Goal: Use online tool/utility: Use online tool/utility

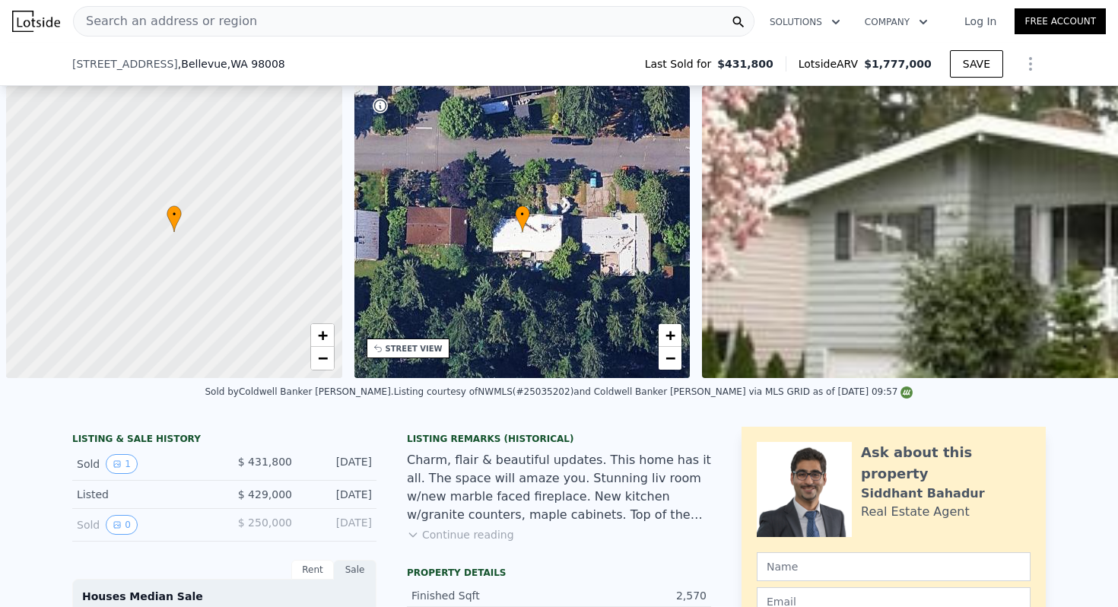
scroll to position [0, 6]
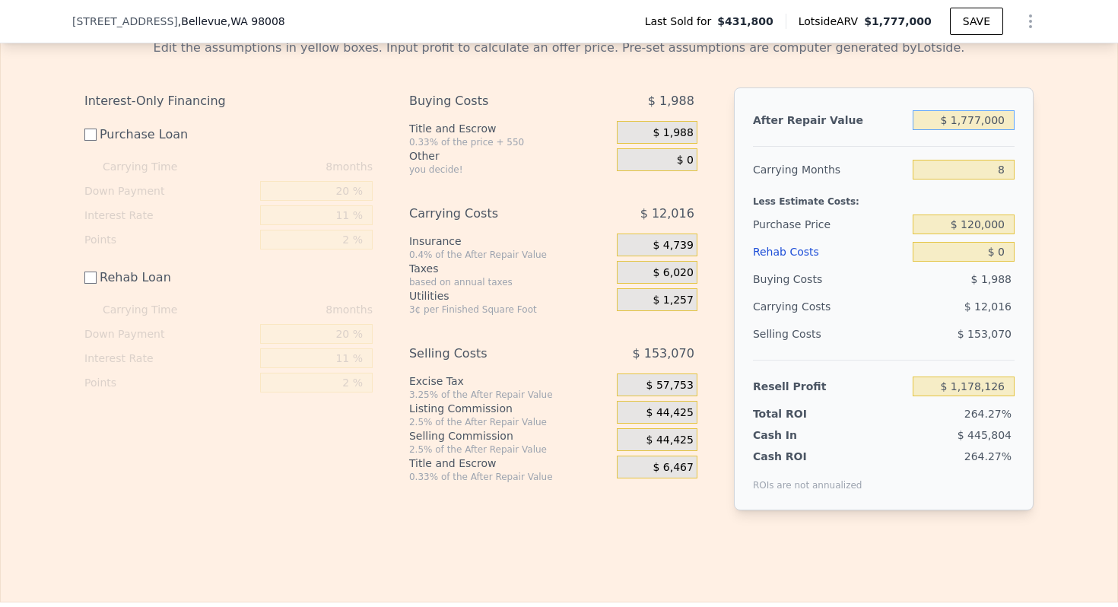
click at [978, 122] on input "$ 1,777,000" at bounding box center [964, 120] width 102 height 20
type input "$ 160,000"
type input "-$ 295,775"
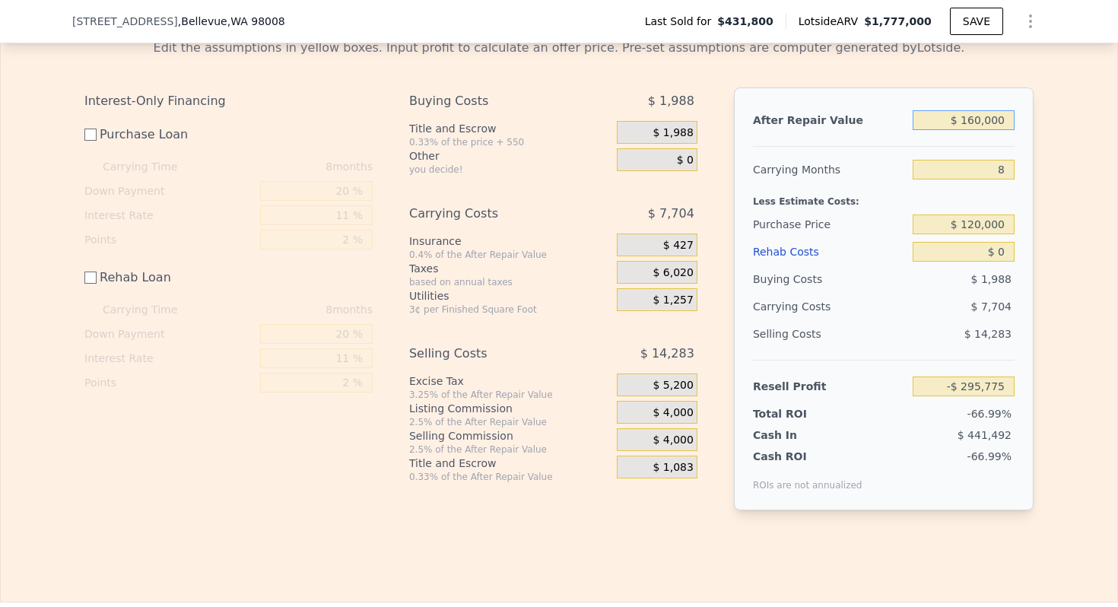
type input "$ 160,000"
click at [997, 169] on input "8" at bounding box center [964, 170] width 102 height 20
type input "3"
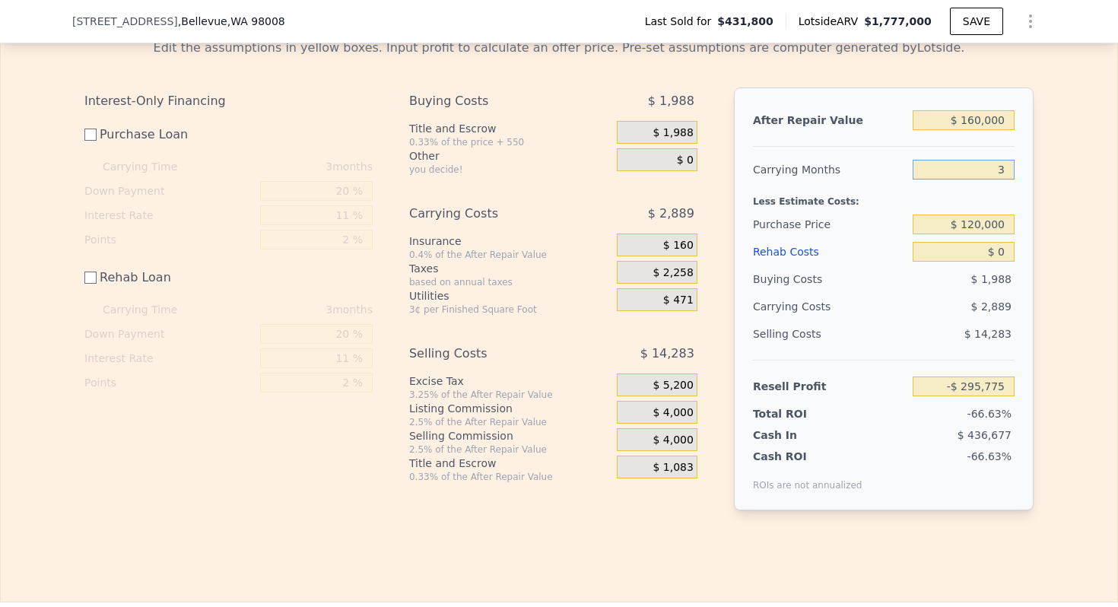
type input "-$ 290,960"
type input "3"
click at [983, 223] on input "$ 120,000" at bounding box center [964, 225] width 102 height 20
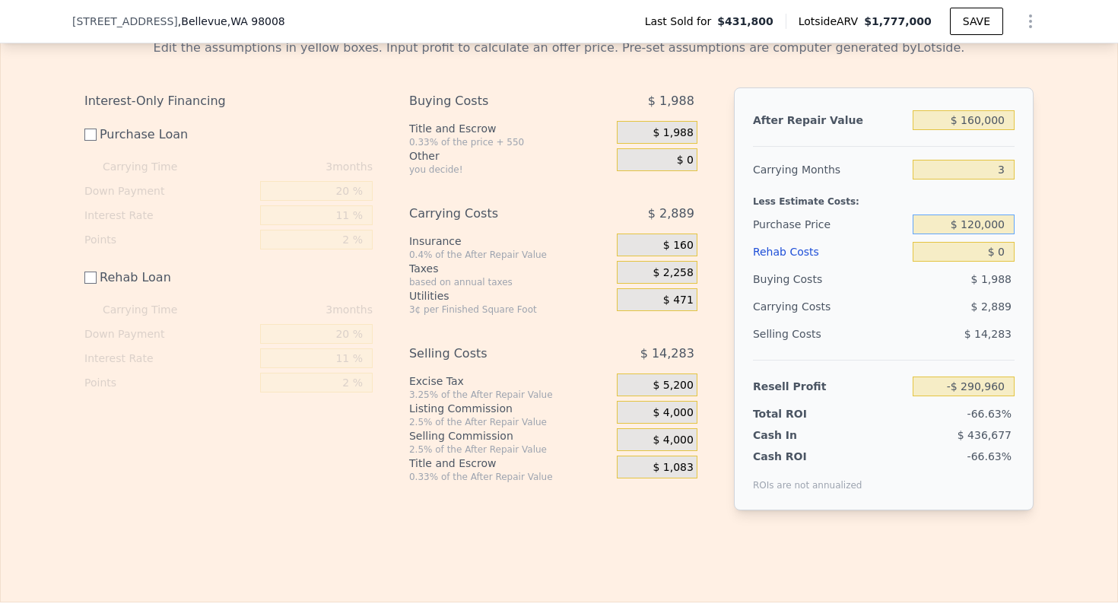
click at [983, 223] on input "$ 120,000" at bounding box center [964, 225] width 102 height 20
type input "$ 130,000"
click at [1005, 253] on input "$ 0" at bounding box center [964, 252] width 102 height 20
type input "$ 11,845"
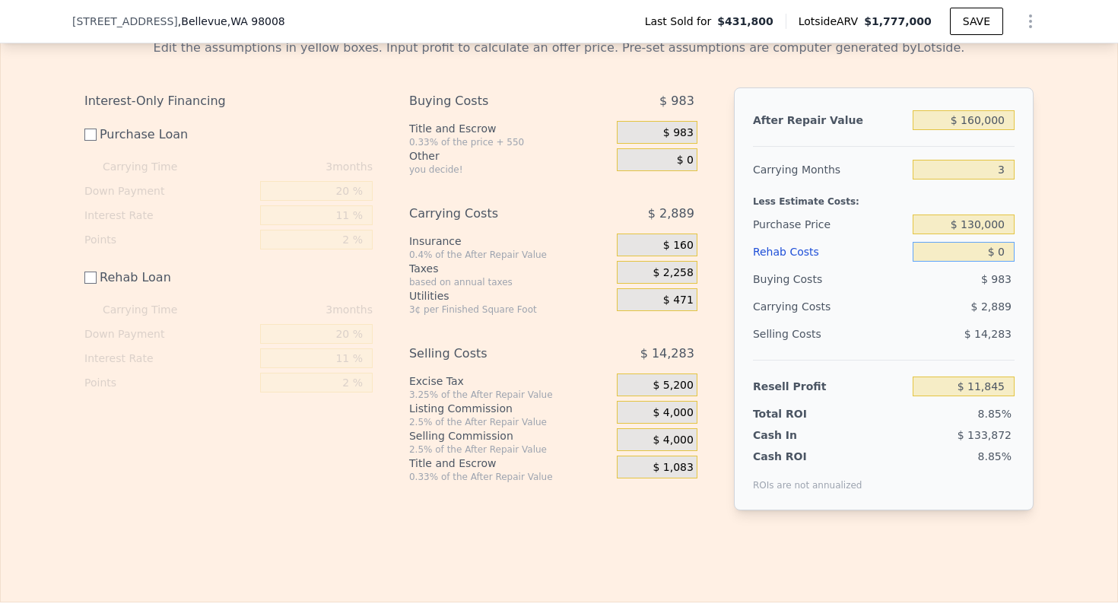
click at [1005, 253] on input "$ 0" at bounding box center [964, 252] width 102 height 20
type input "$ 5,000"
type input "$ 6,845"
type input "$ 5,000"
click at [820, 200] on div "Less Estimate Costs:" at bounding box center [884, 196] width 262 height 27
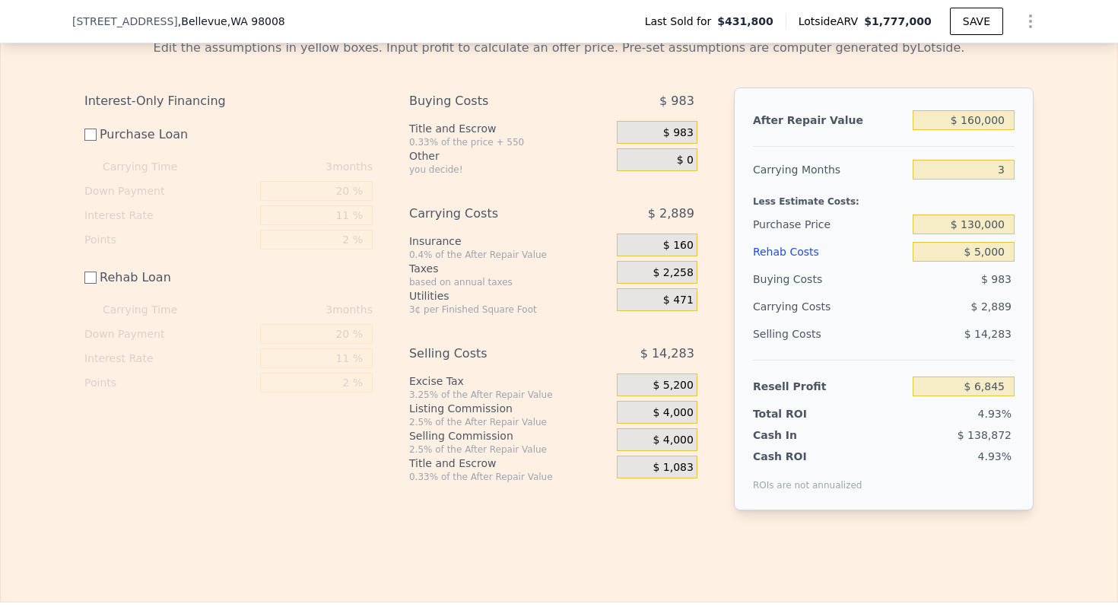
click at [679, 383] on span "$ 5,200" at bounding box center [673, 386] width 40 height 14
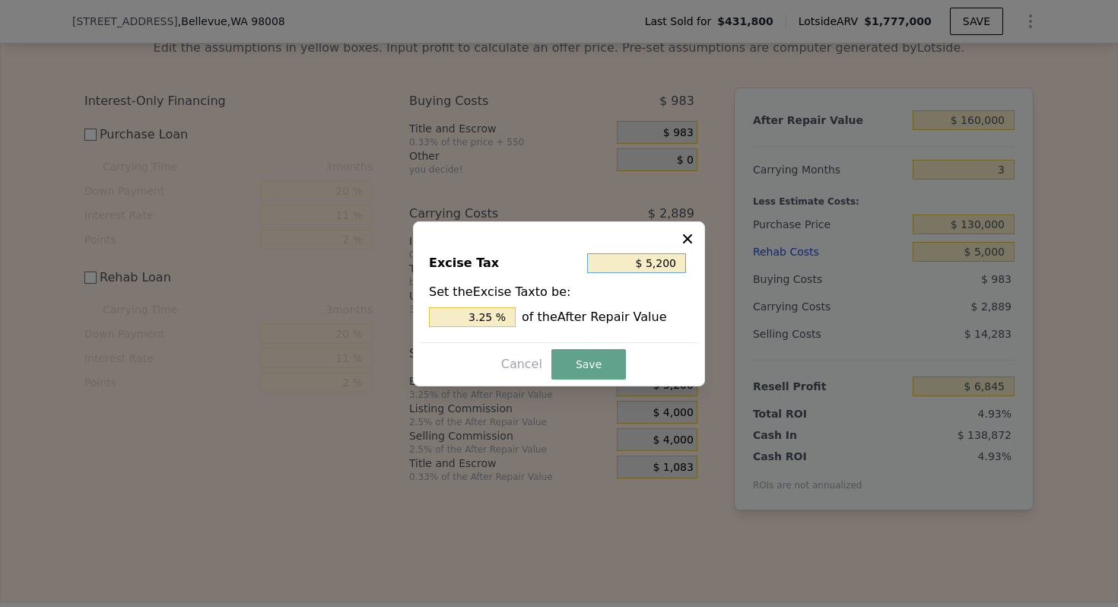
click at [659, 255] on input "$ 5,200" at bounding box center [636, 263] width 99 height 20
type input "$ 0"
type input "0 %"
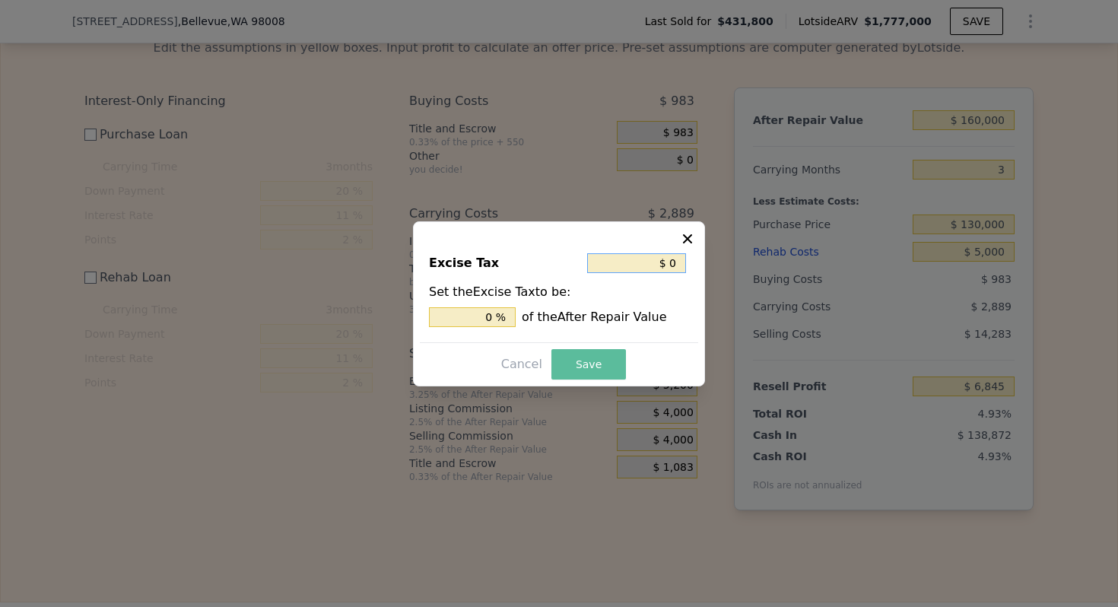
type input "$ 0"
click at [597, 362] on button "Save" at bounding box center [589, 364] width 75 height 30
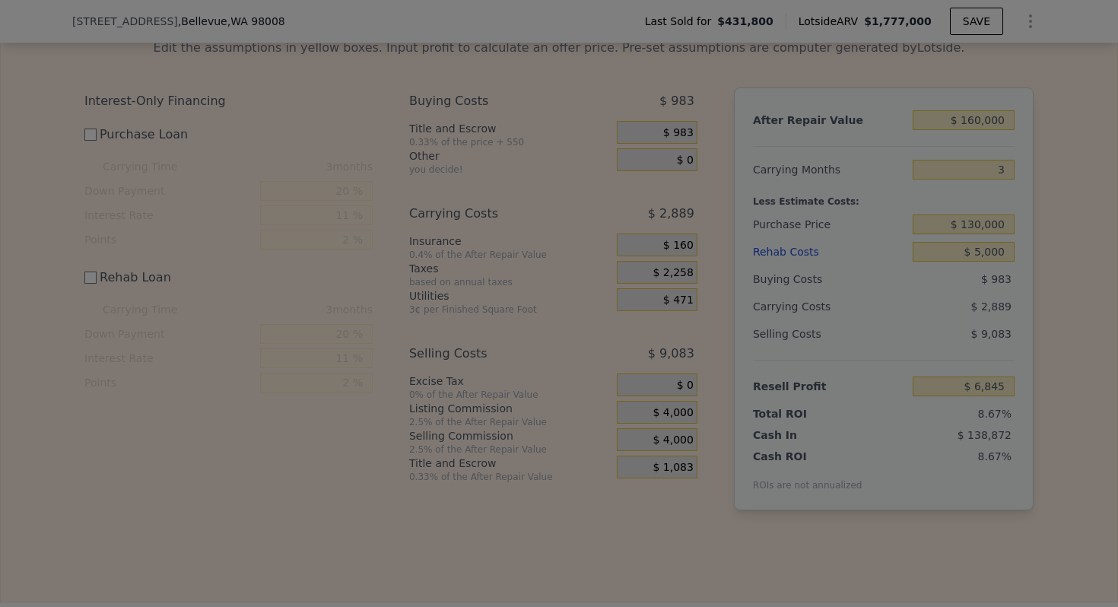
type input "$ 12,045"
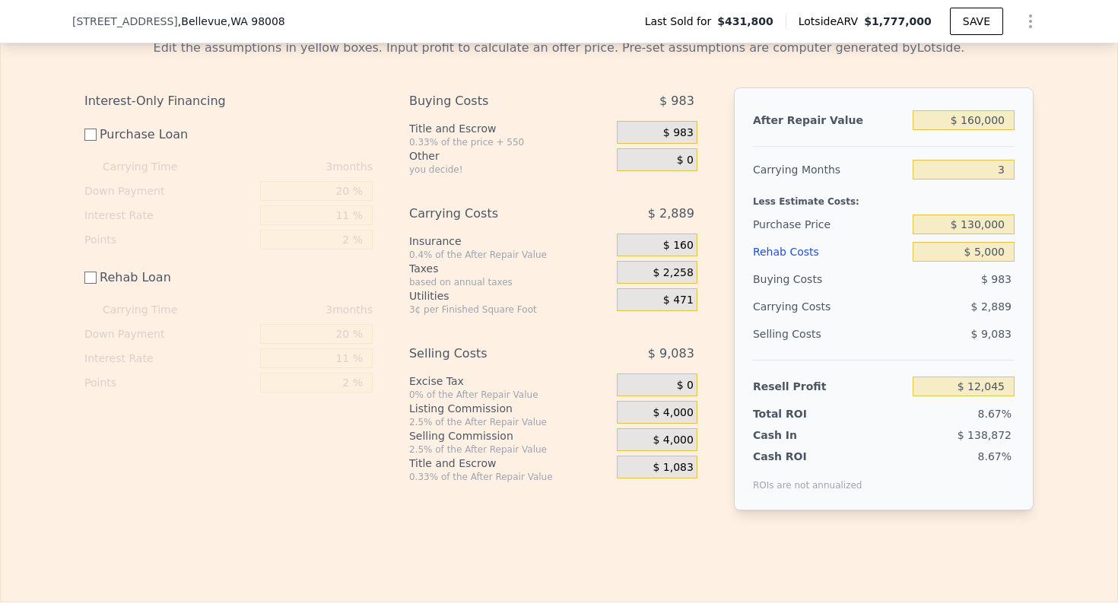
click at [678, 131] on span "$ 983" at bounding box center [678, 133] width 30 height 14
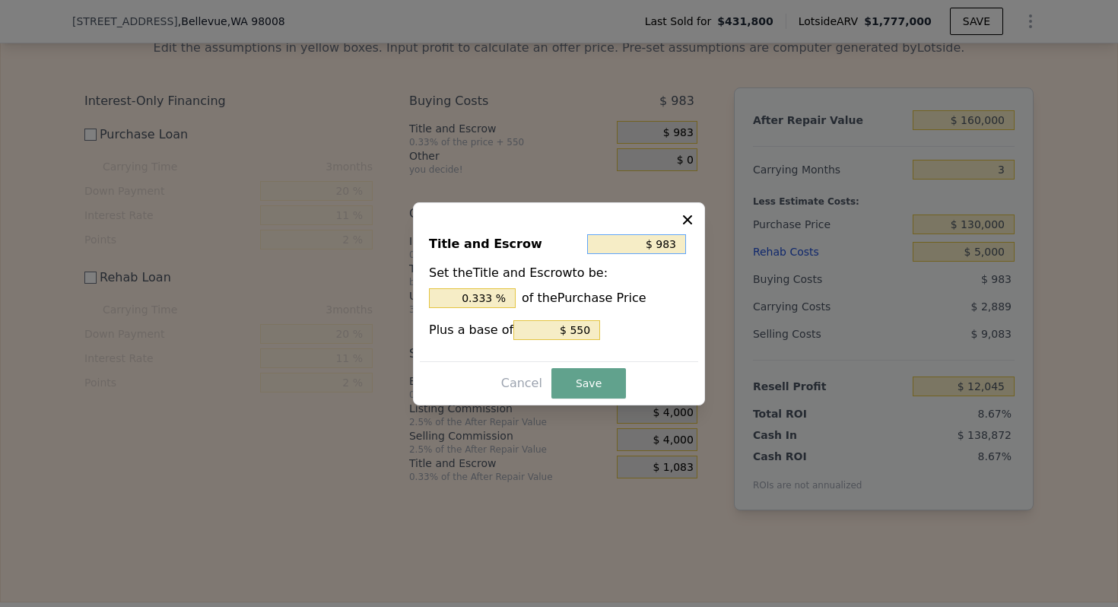
click at [670, 243] on input "$ 983" at bounding box center [636, 244] width 99 height 20
type input "$ 3"
type input "0.002 %"
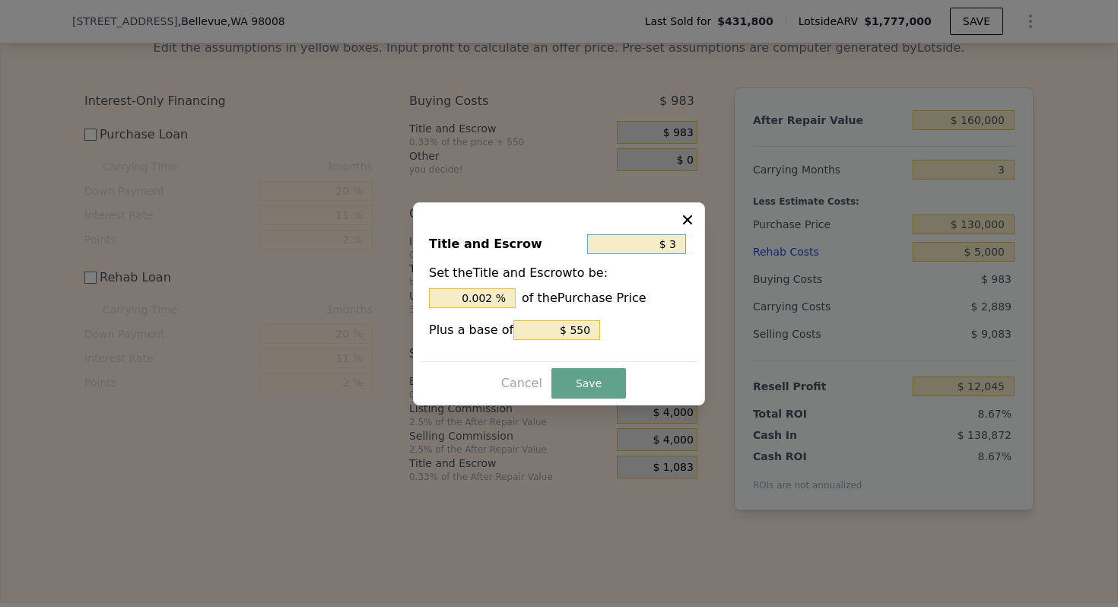
type input "$ 30"
type input "0.023 %"
type input "$ 300"
type input "0.231 %"
type input "$ 3,000"
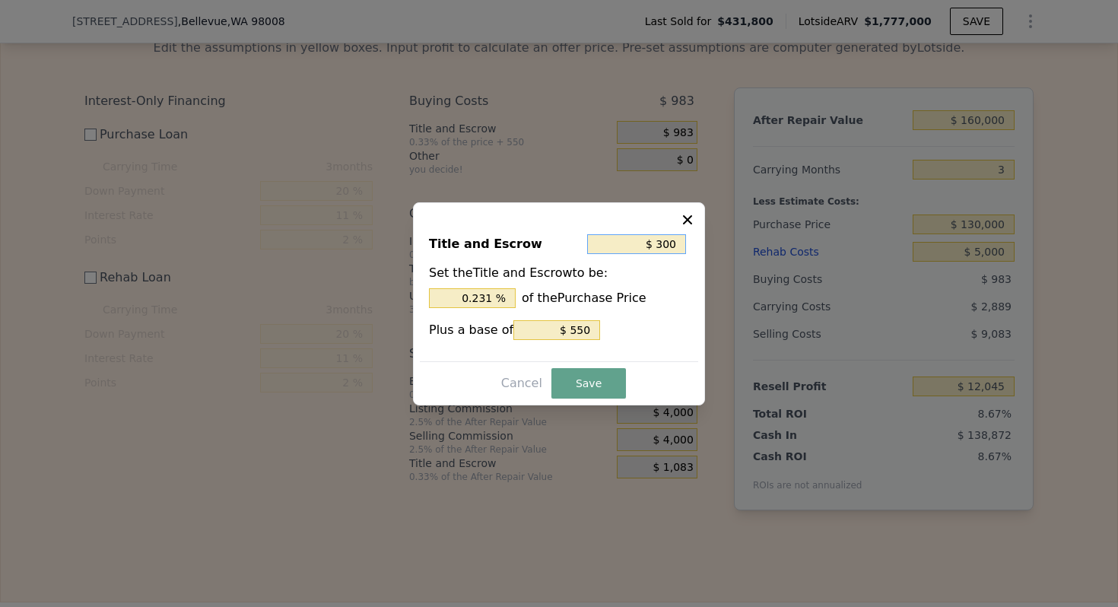
type input "2.308 %"
type input "$ 3,000"
click at [575, 383] on button "Save" at bounding box center [589, 383] width 75 height 30
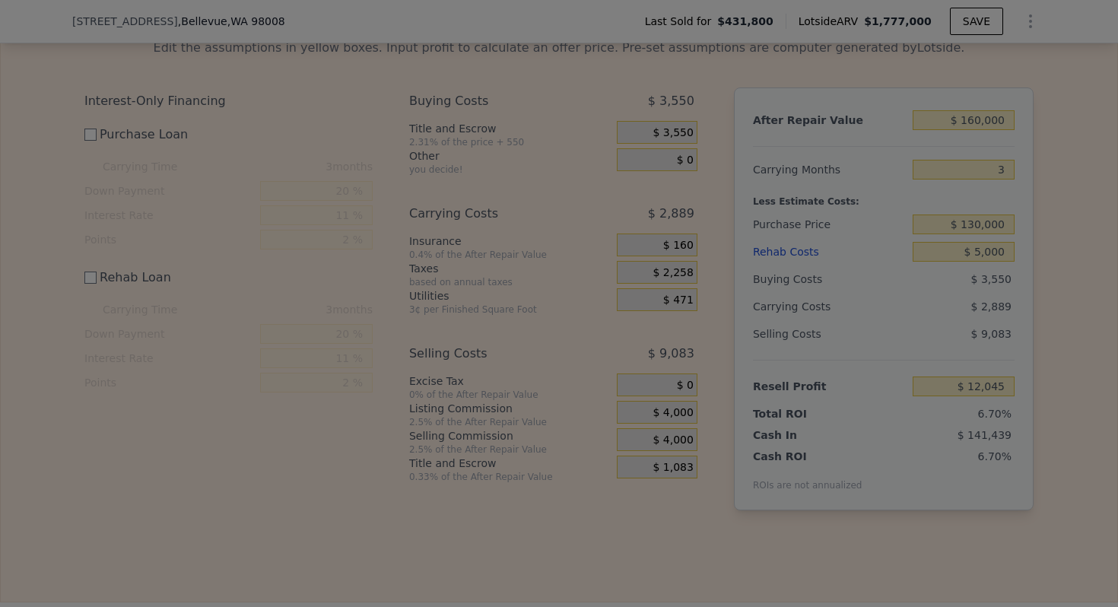
type input "$ 9,478"
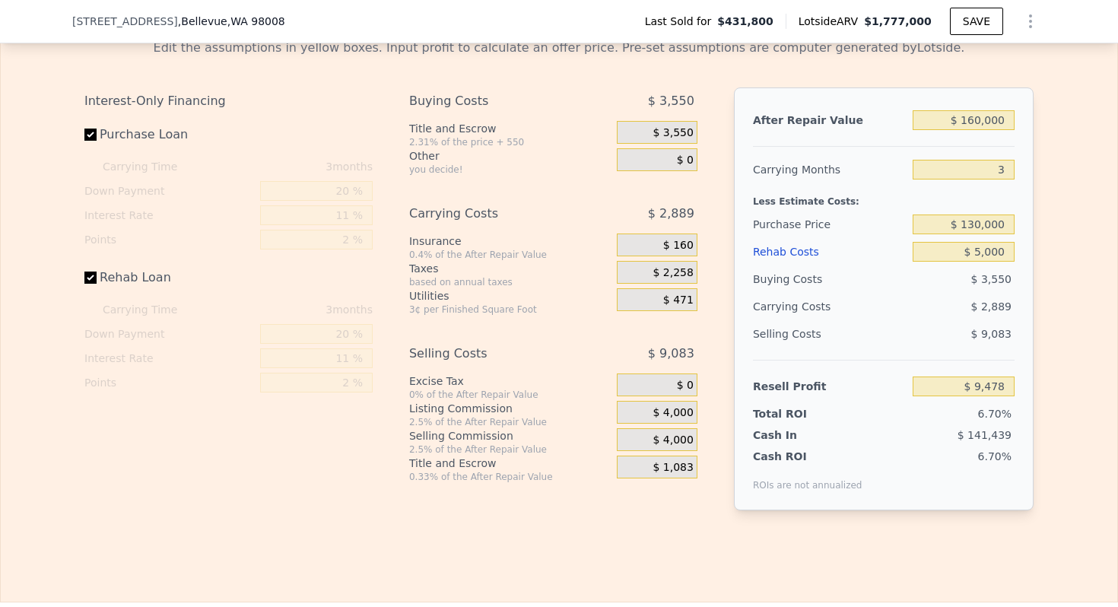
checkbox input "true"
type input "$ 1,777,000"
type input "8"
type input "$ 0"
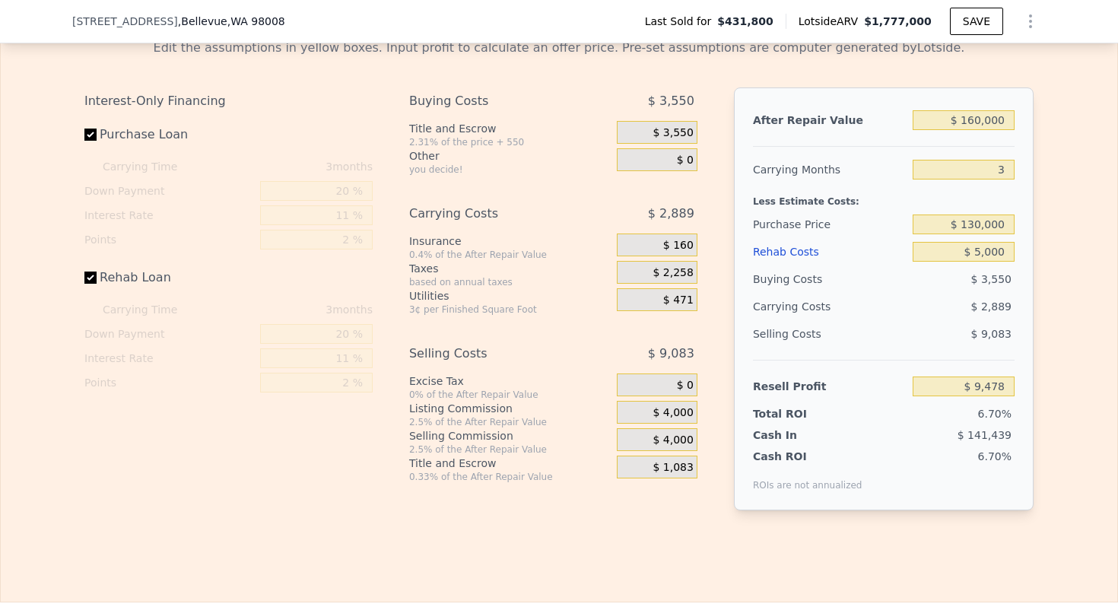
type input "$ 1,145,881"
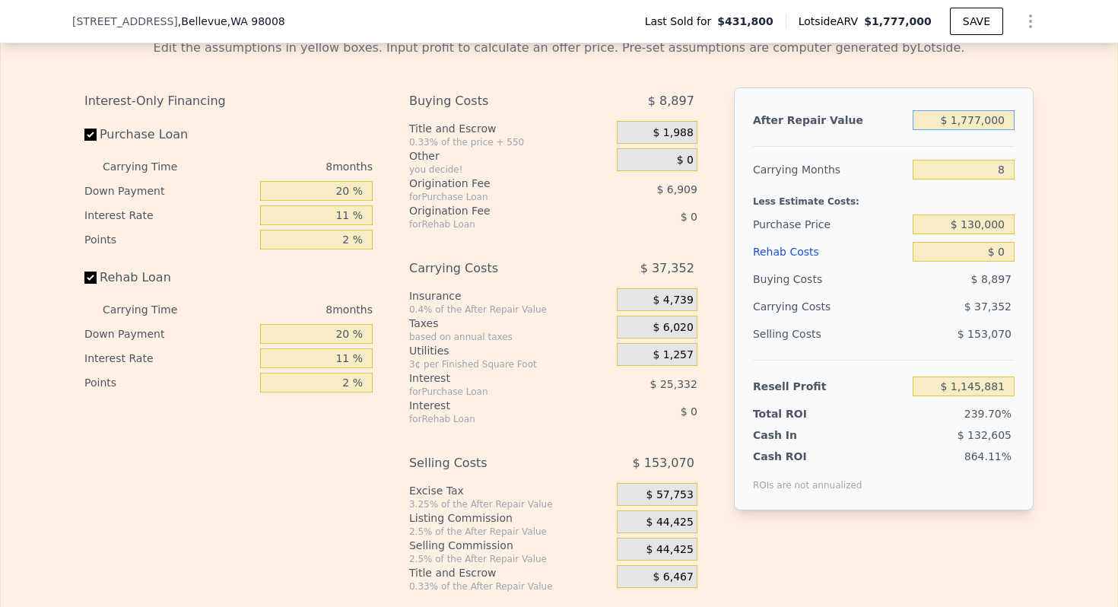
click at [991, 113] on input "$ 1,777,000" at bounding box center [964, 120] width 102 height 20
type input "$ 1"
type input "-$ 473,859"
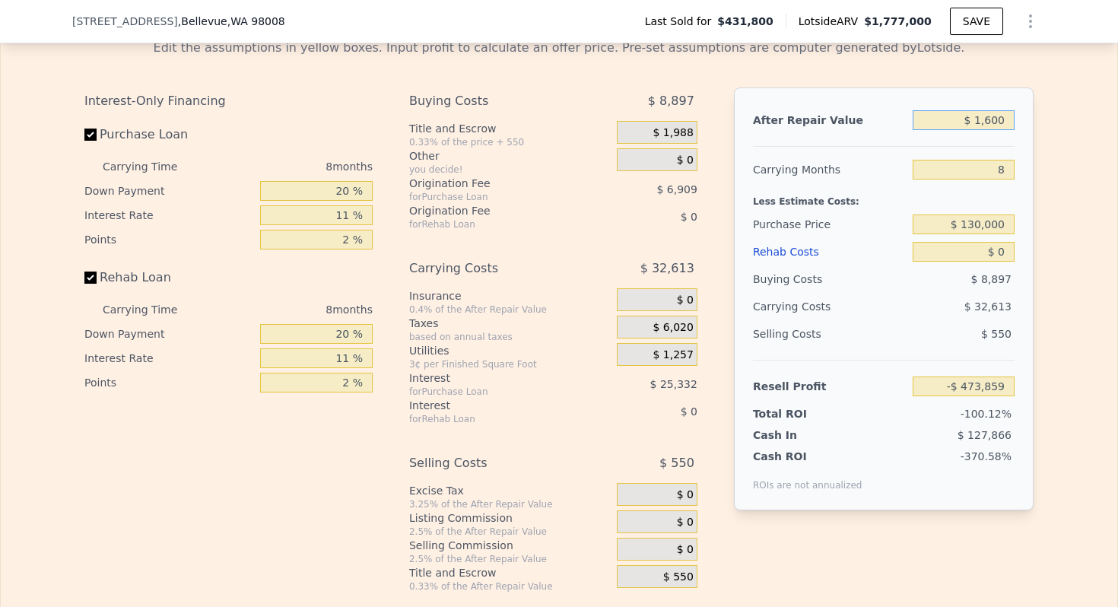
type input "$ 16,000"
type input "-$ 459,276"
type input "$ 160,000"
type input "-$ 328,020"
type input "$ 160,000"
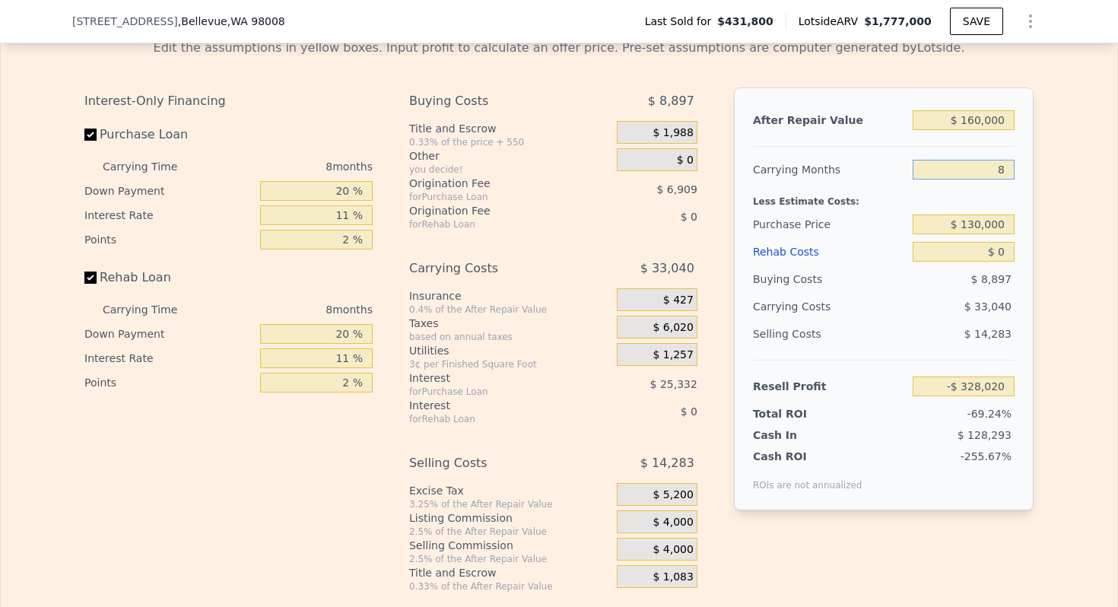
click at [1002, 175] on input "8" at bounding box center [964, 170] width 102 height 20
type input "3"
type input "-$ 307,370"
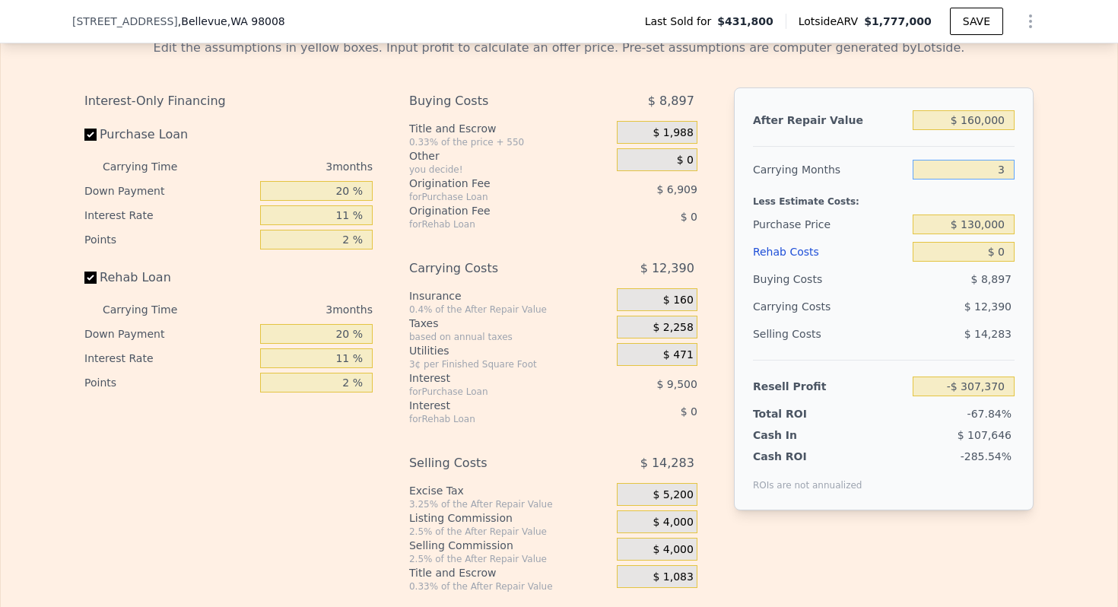
type input "3"
click at [1005, 256] on input "$ 0" at bounding box center [964, 252] width 102 height 20
type input "$ 5,000"
type input "-$ 312,561"
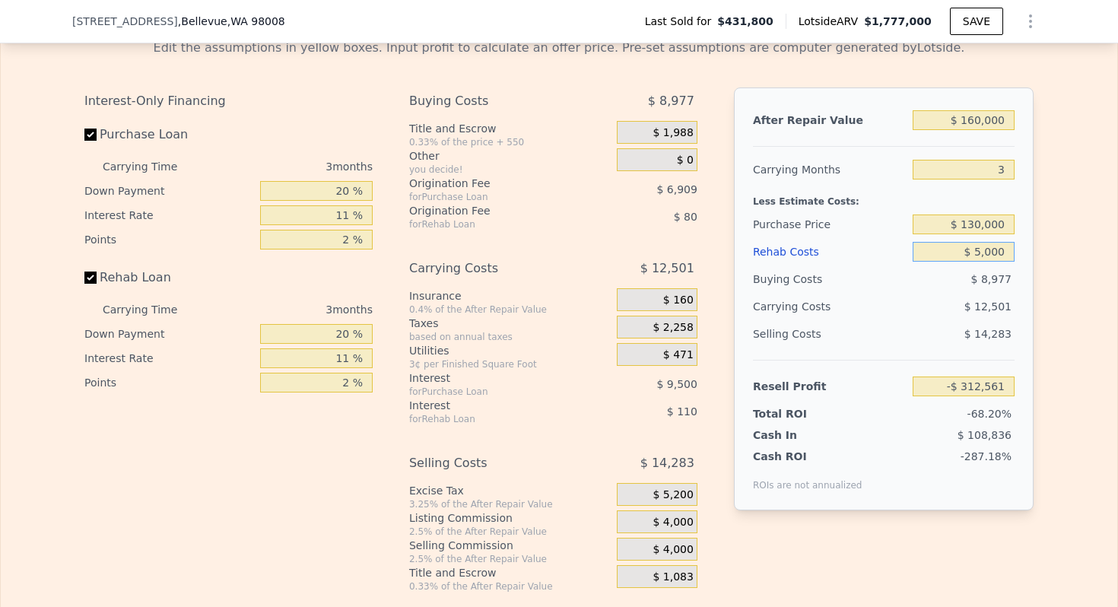
type input "$ 5,000"
click at [823, 301] on div "Carrying Costs" at bounding box center [800, 306] width 95 height 27
click at [675, 488] on span "$ 5,200" at bounding box center [673, 495] width 40 height 14
click at [669, 490] on span "$ 5,200" at bounding box center [673, 495] width 40 height 14
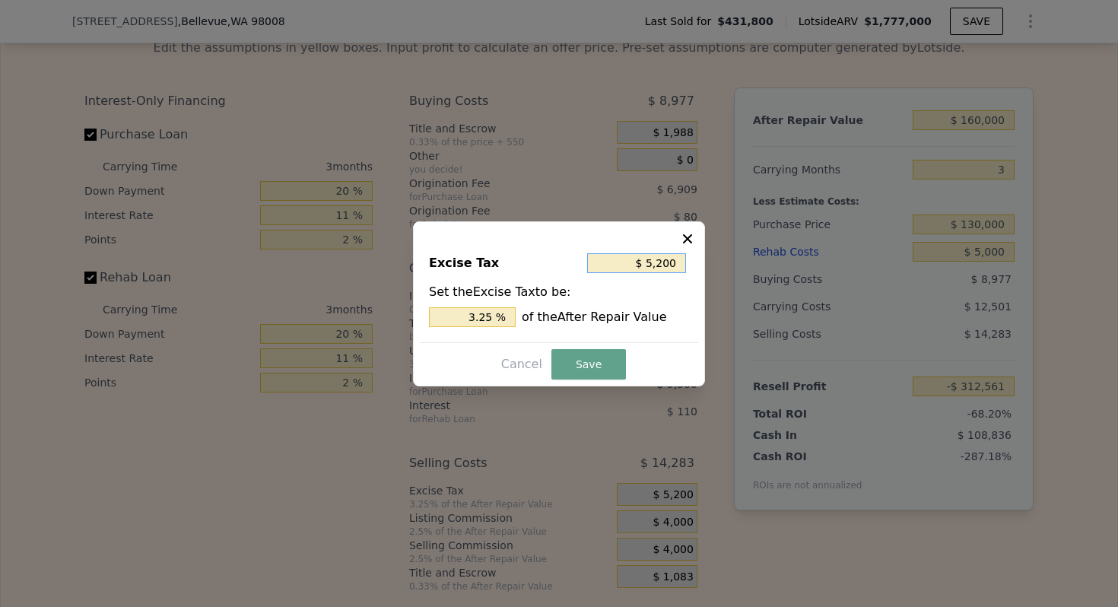
click at [663, 260] on input "$ 5,200" at bounding box center [636, 263] width 99 height 20
type input "$ 0"
type input "0 %"
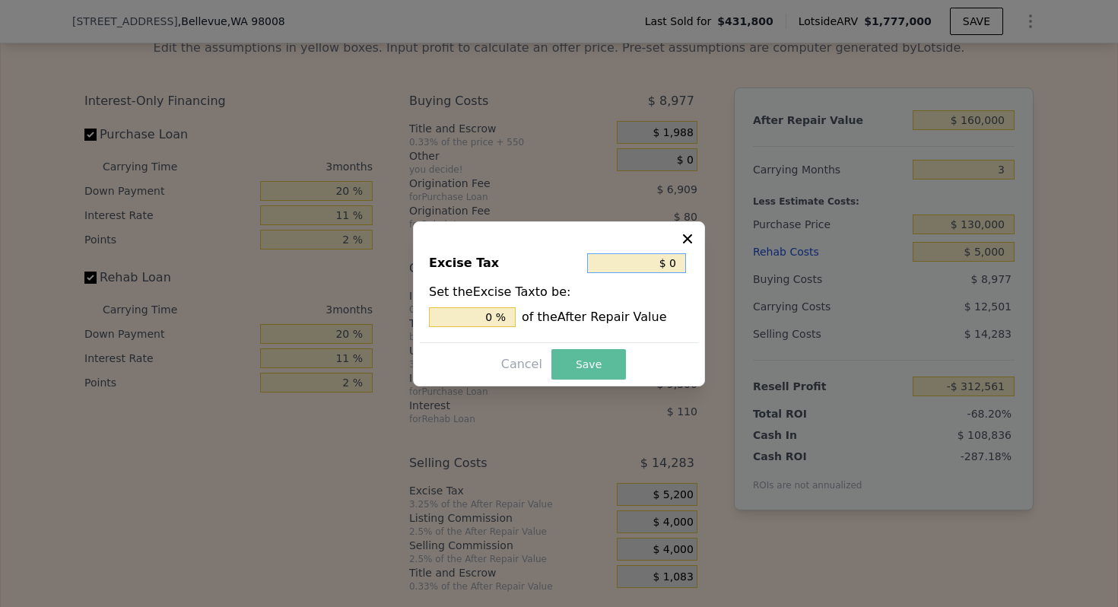
type input "$ 0"
click at [585, 374] on button "Save" at bounding box center [589, 364] width 75 height 30
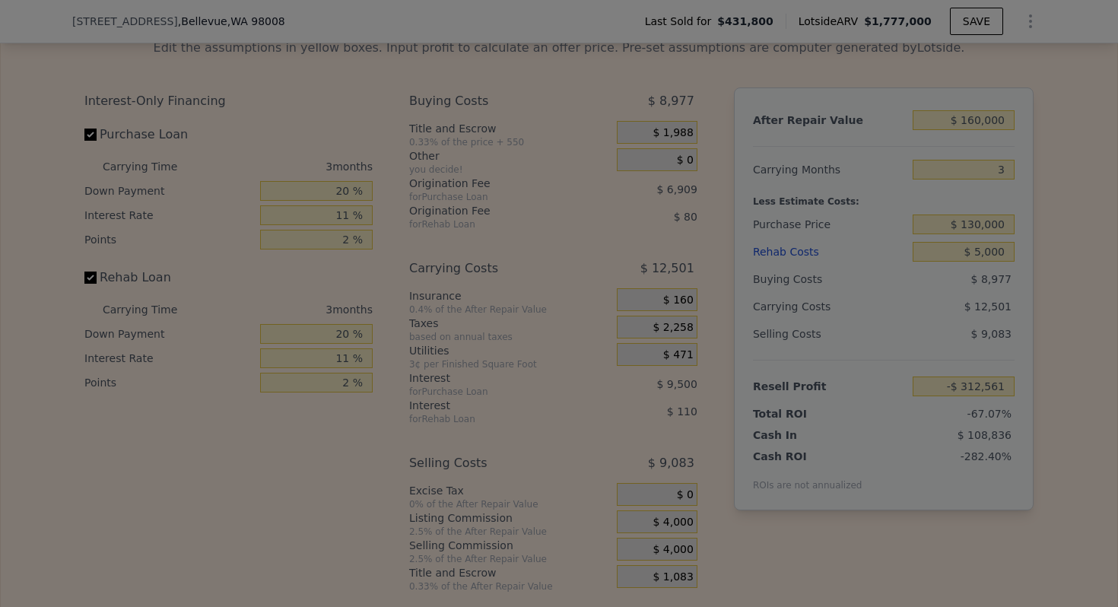
type input "-$ 307,361"
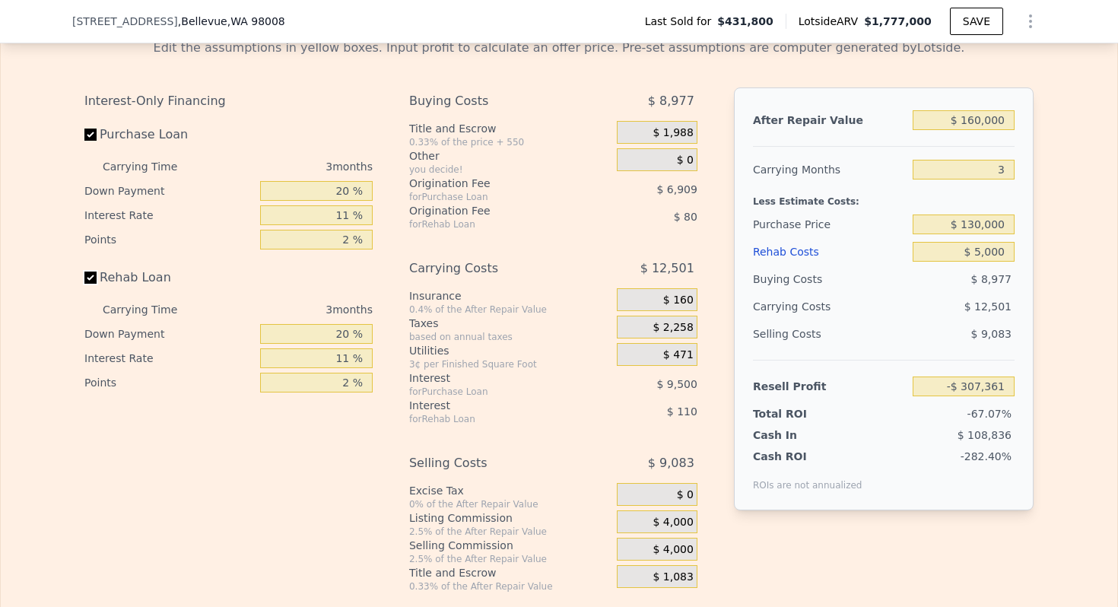
click at [87, 277] on input "Rehab Loan" at bounding box center [90, 278] width 12 height 12
checkbox input "false"
type input "-$ 307,170"
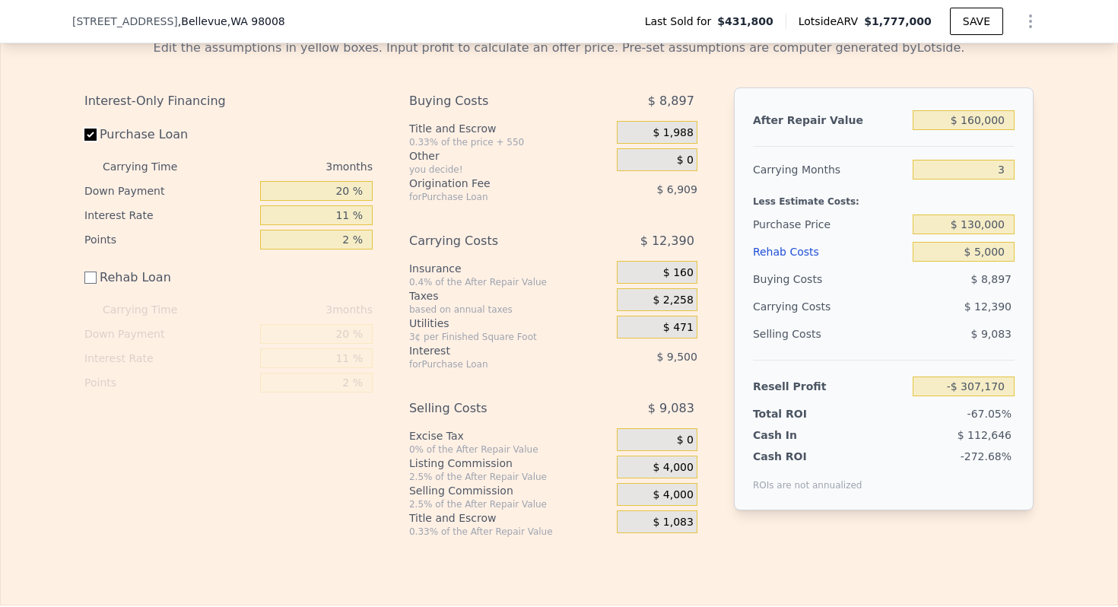
click at [92, 129] on input "Purchase Loan" at bounding box center [90, 135] width 12 height 12
checkbox input "false"
type input "-$ 290,760"
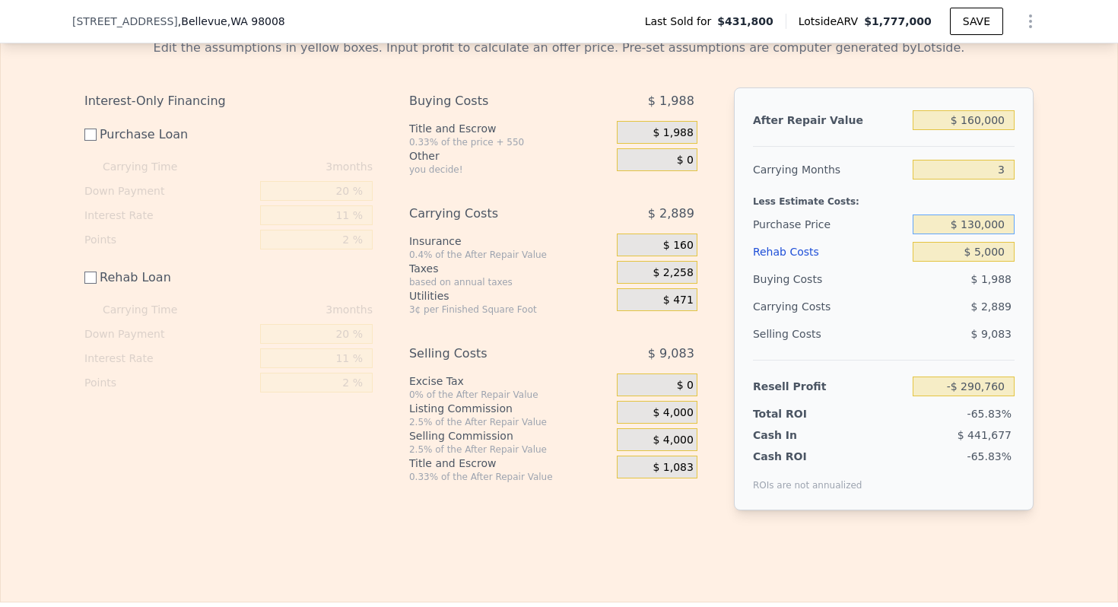
click at [981, 217] on input "$ 130,000" at bounding box center [964, 225] width 102 height 20
type input "$ 130,000"
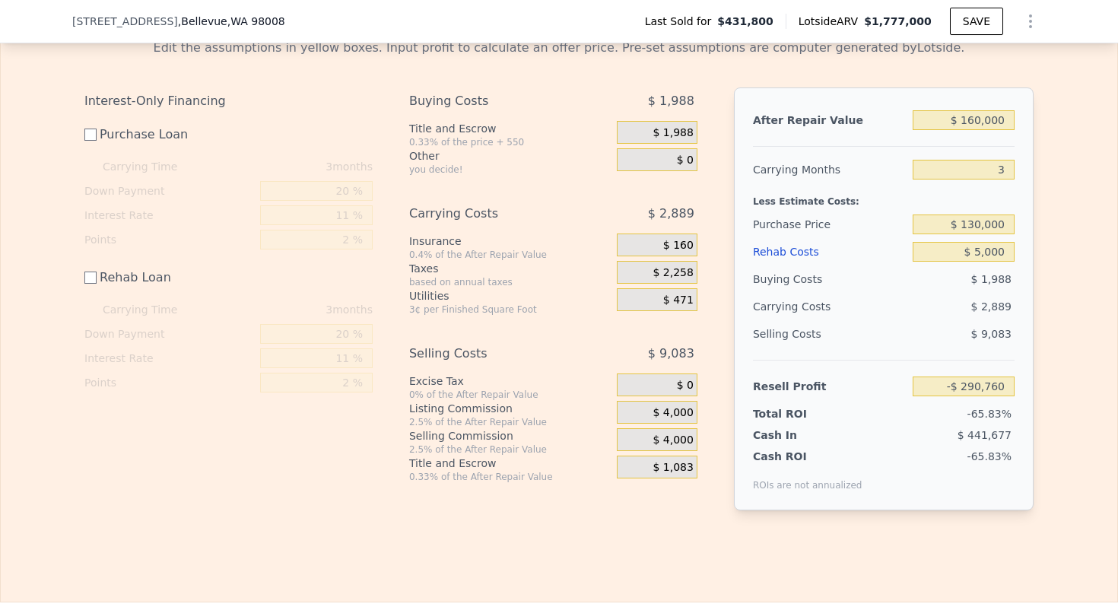
click at [822, 211] on div "Purchase Price" at bounding box center [830, 224] width 154 height 27
type input "$ 12,045"
click at [991, 118] on input "$ 160,000" at bounding box center [964, 120] width 102 height 20
type input "$ 1"
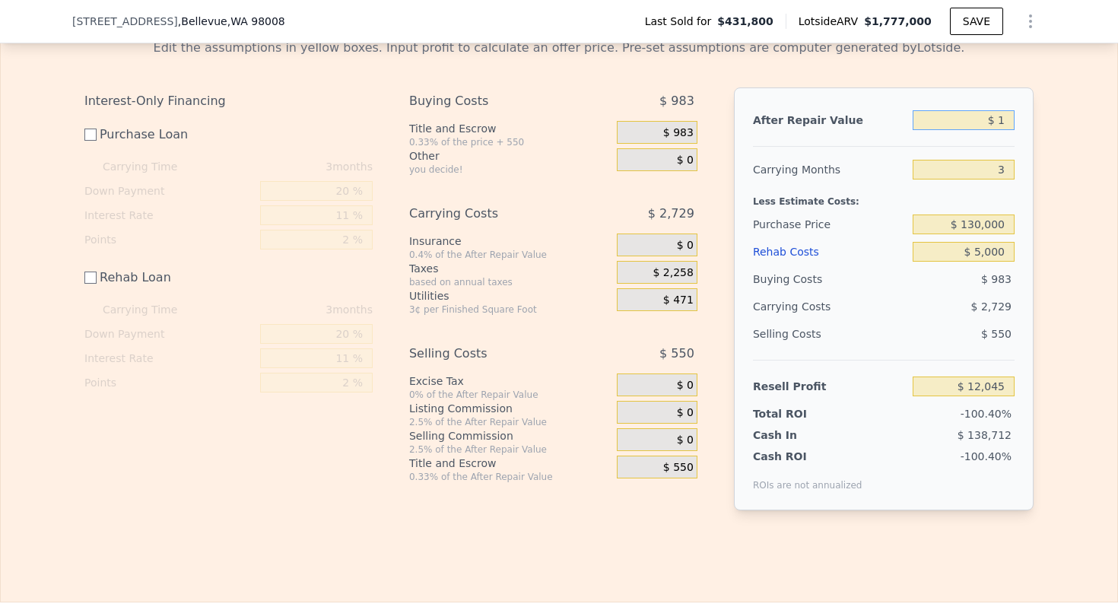
type input "-$ 139,261"
type input "$ 148"
type input "-$ 139,122"
type input "$ 148,000"
type input "$ 697"
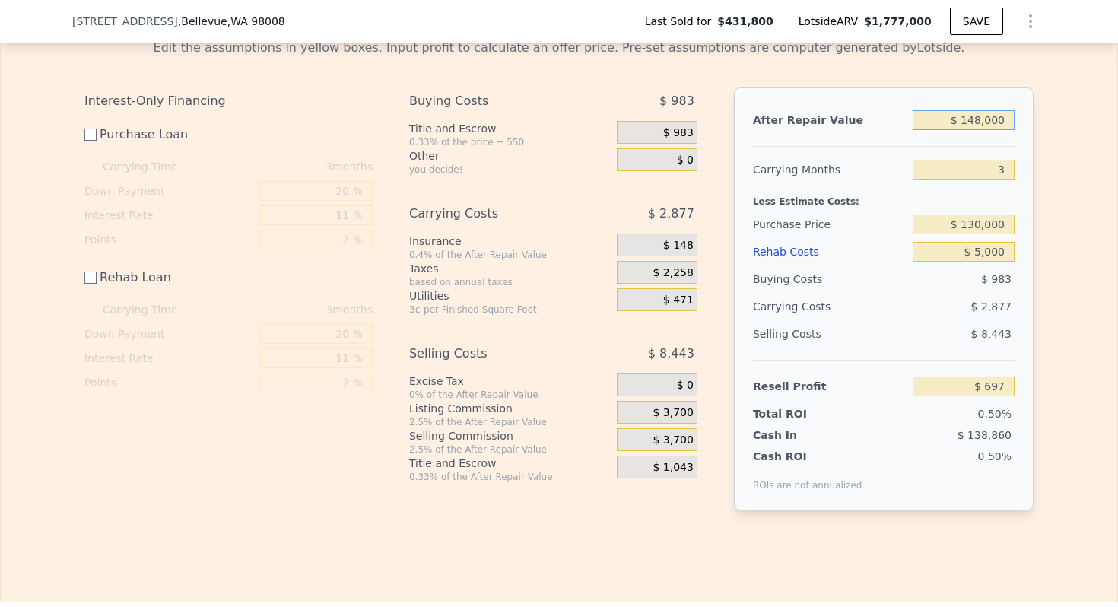
type input "$ 148,000"
click at [822, 168] on div "Carrying Months" at bounding box center [830, 169] width 154 height 27
click at [985, 219] on input "$ 130,000" at bounding box center [964, 225] width 102 height 20
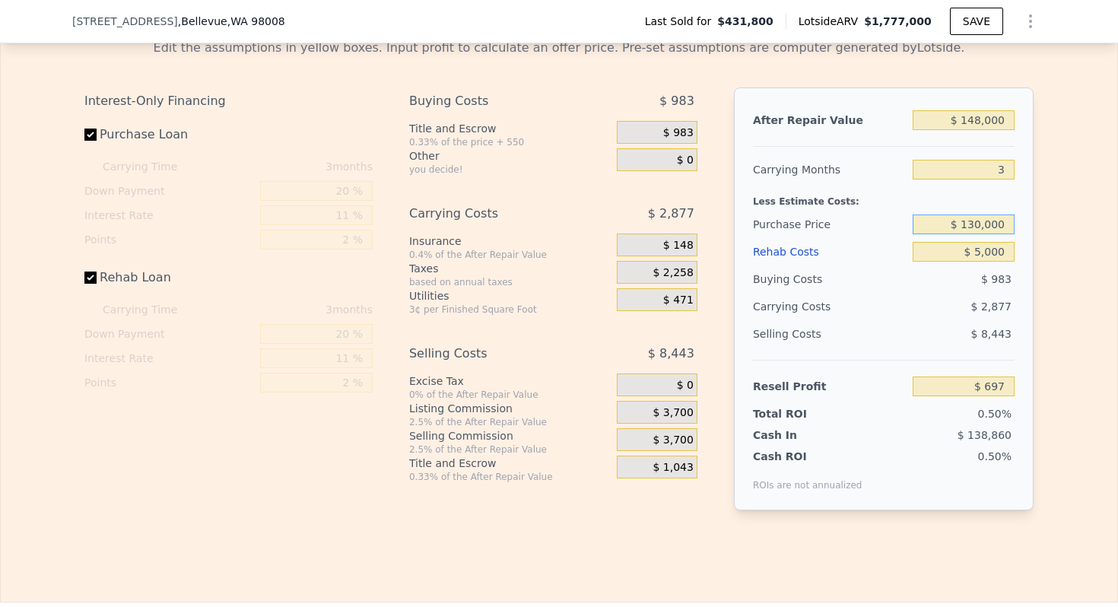
checkbox input "true"
type input "$ 1,777,000"
type input "8"
type input "$ 0"
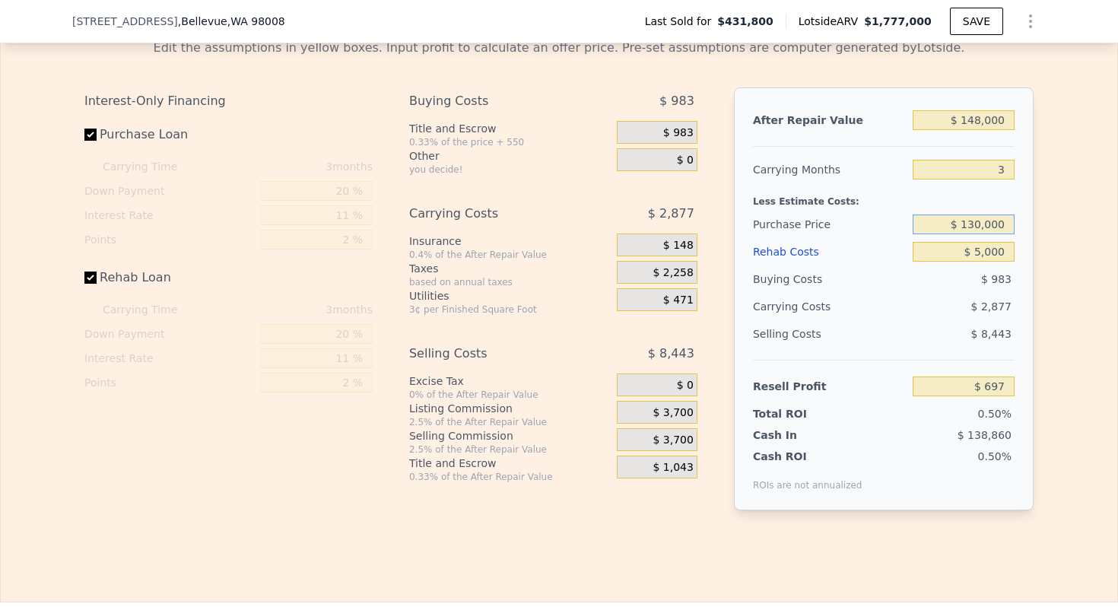
type input "$ 1,145,881"
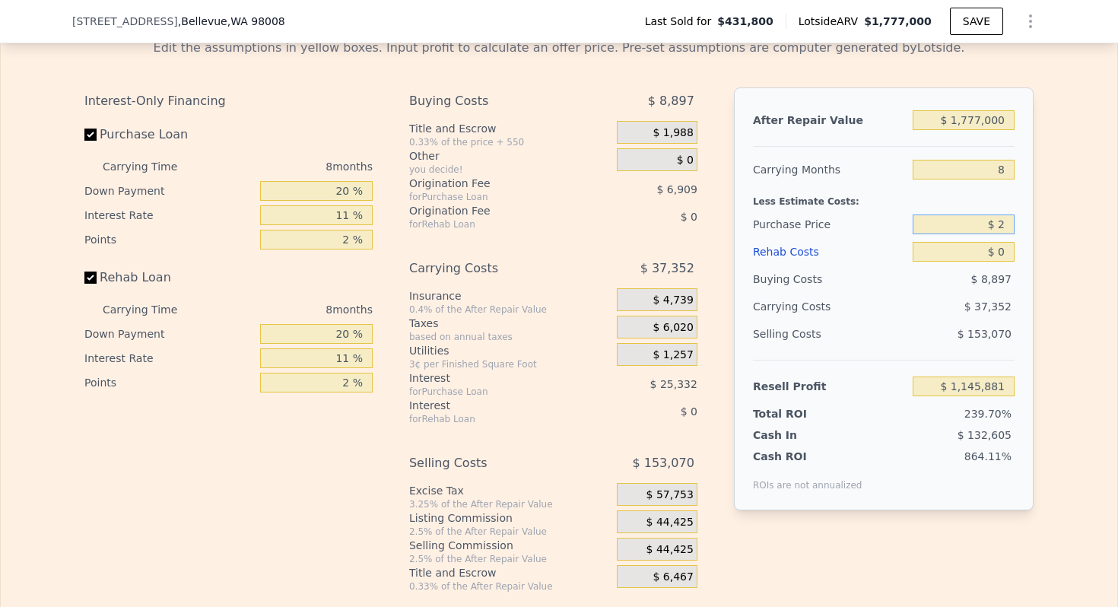
type input "$ 2"
type input "$ 1,611,362"
type input "$ 2"
type input "$ 1,145,881"
type input "$ 260,000"
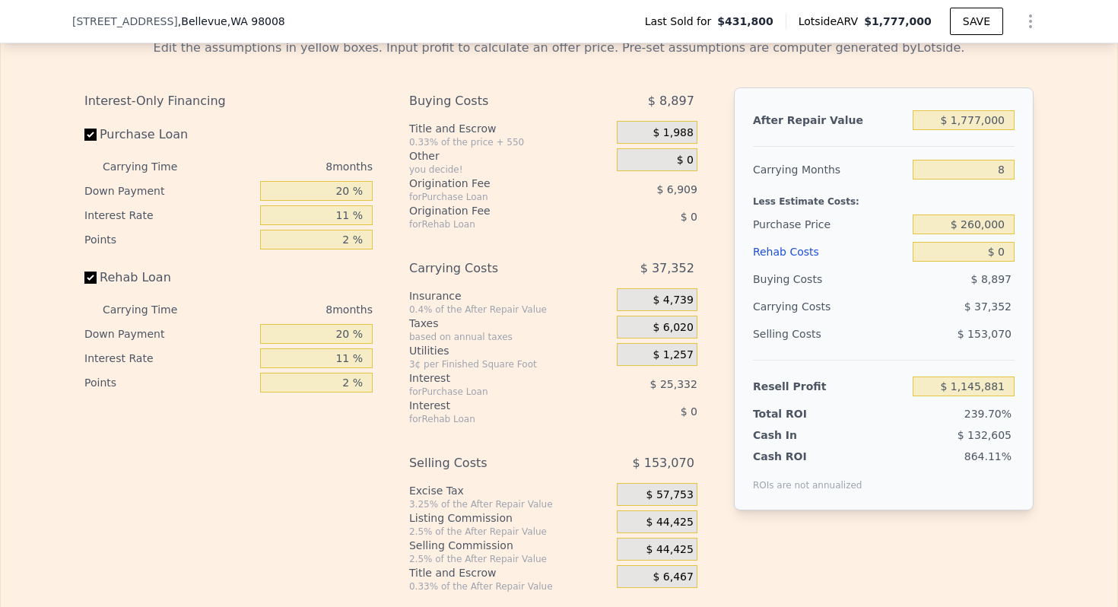
click at [845, 201] on div "Less Estimate Costs:" at bounding box center [884, 196] width 262 height 27
type input "$ 1,331,082"
click at [1004, 250] on input "$ 0" at bounding box center [964, 252] width 102 height 20
type input "$ 1,000"
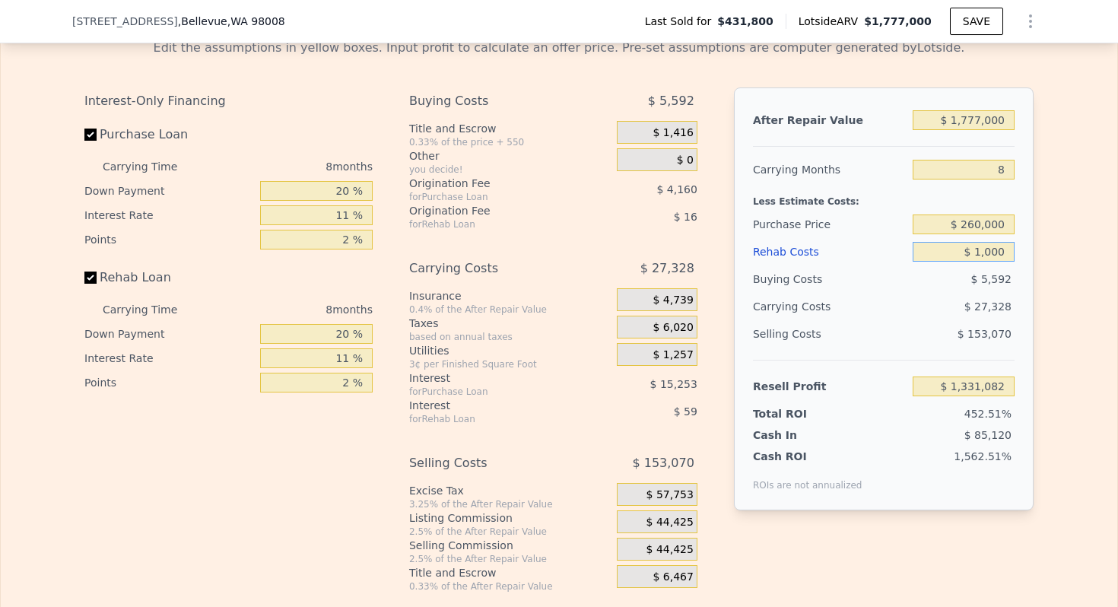
type input "$ 1,330,010"
type input "$ 10,000"
type input "$ 1,320,338"
type input "$ 100,000"
type input "$ 1,223,618"
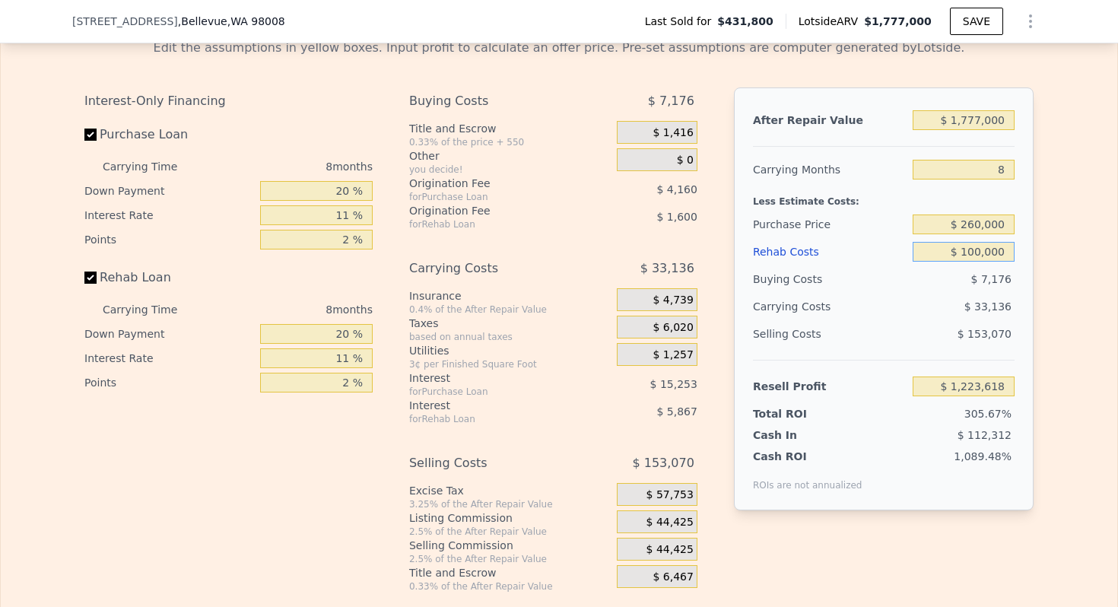
type input "$ 100,000"
click at [1000, 171] on input "8" at bounding box center [964, 170] width 102 height 20
type input "4"
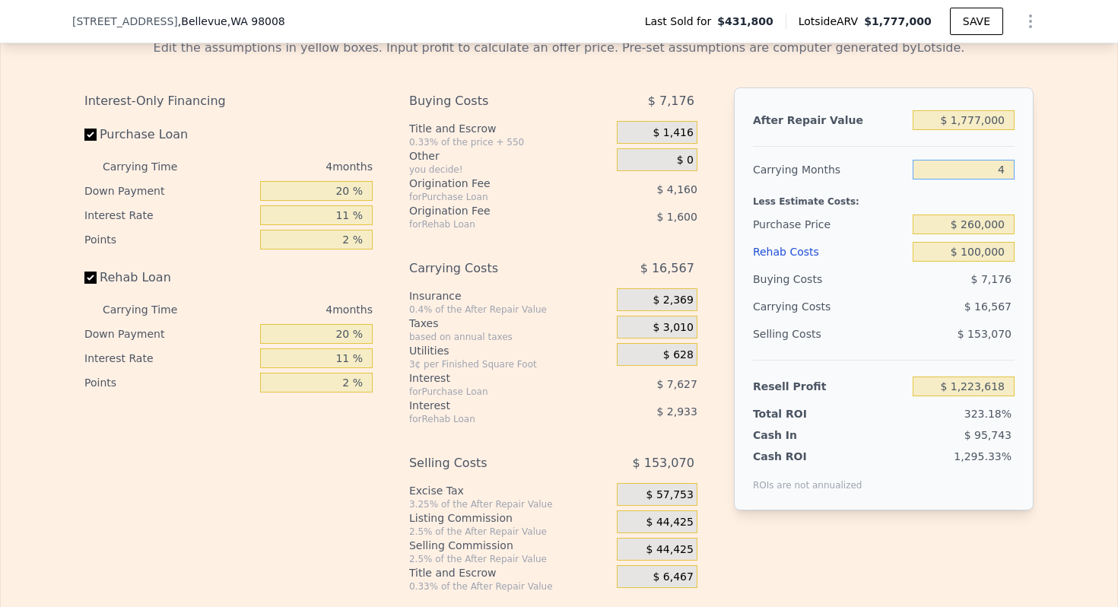
type input "$ 1,240,187"
type input "4"
click at [342, 191] on input "20 %" at bounding box center [316, 191] width 113 height 20
type input "10 %"
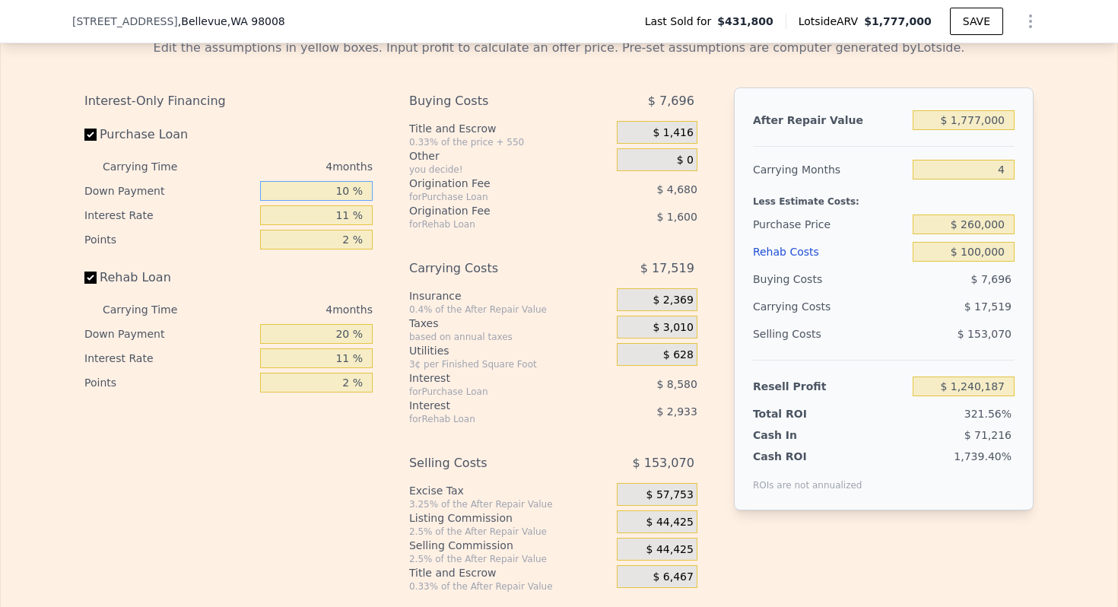
type input "$ 1,238,715"
type input "10 %"
click at [341, 220] on input "11 %" at bounding box center [316, 215] width 113 height 20
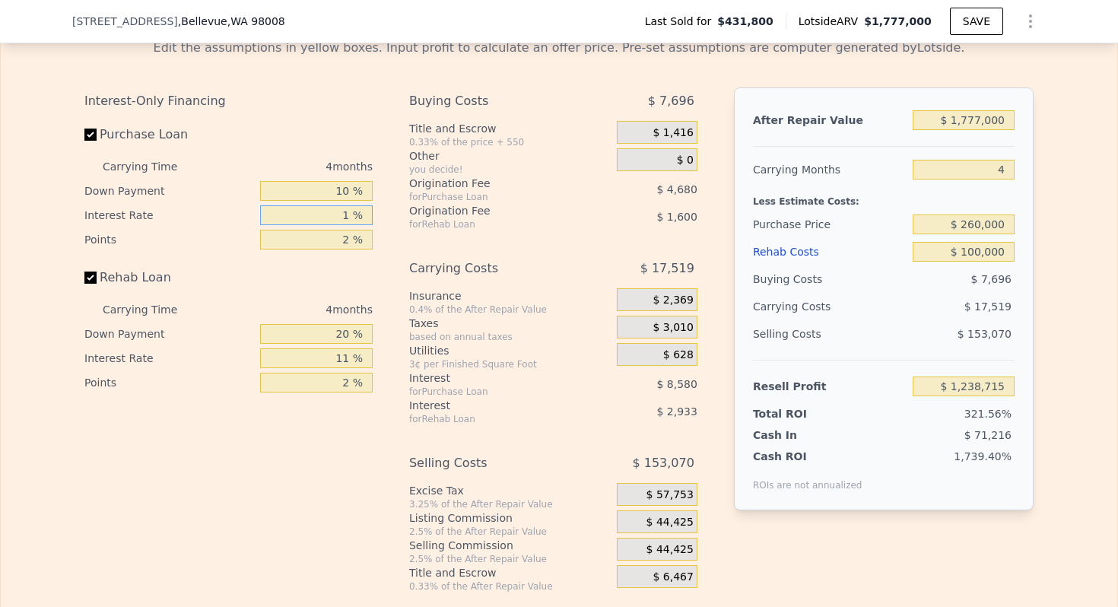
type input "10 %"
type input "$ 1,239,495"
type input "10 %"
click at [341, 244] on input "2 %" at bounding box center [316, 240] width 113 height 20
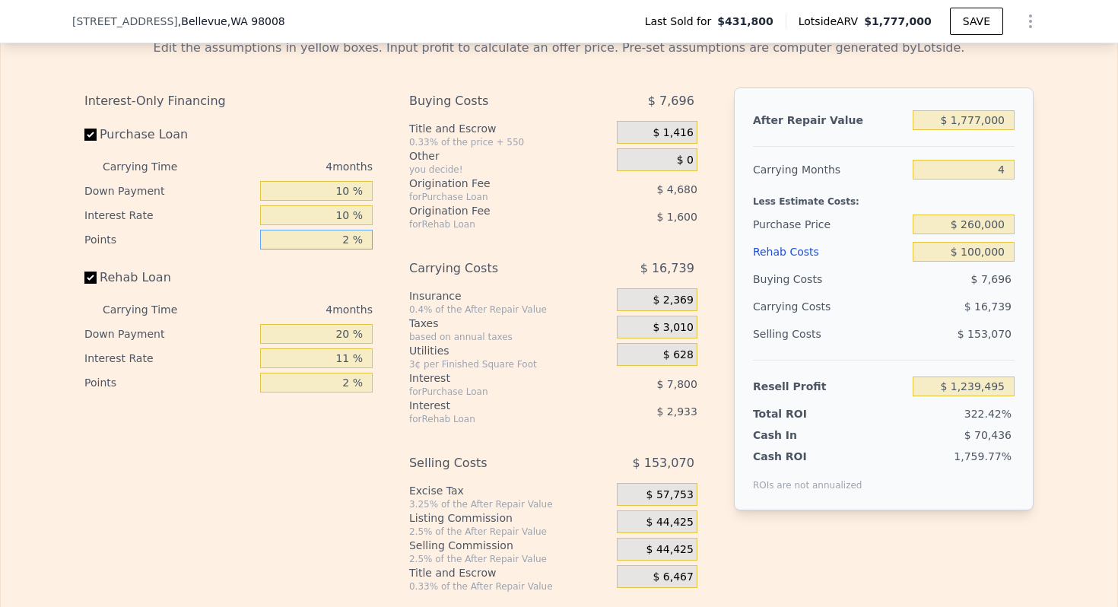
click at [341, 244] on input "2 %" at bounding box center [316, 240] width 113 height 20
type input "1. %"
type input "$ 1,241,835"
type input "1.5 %"
type input "$ 1,240,665"
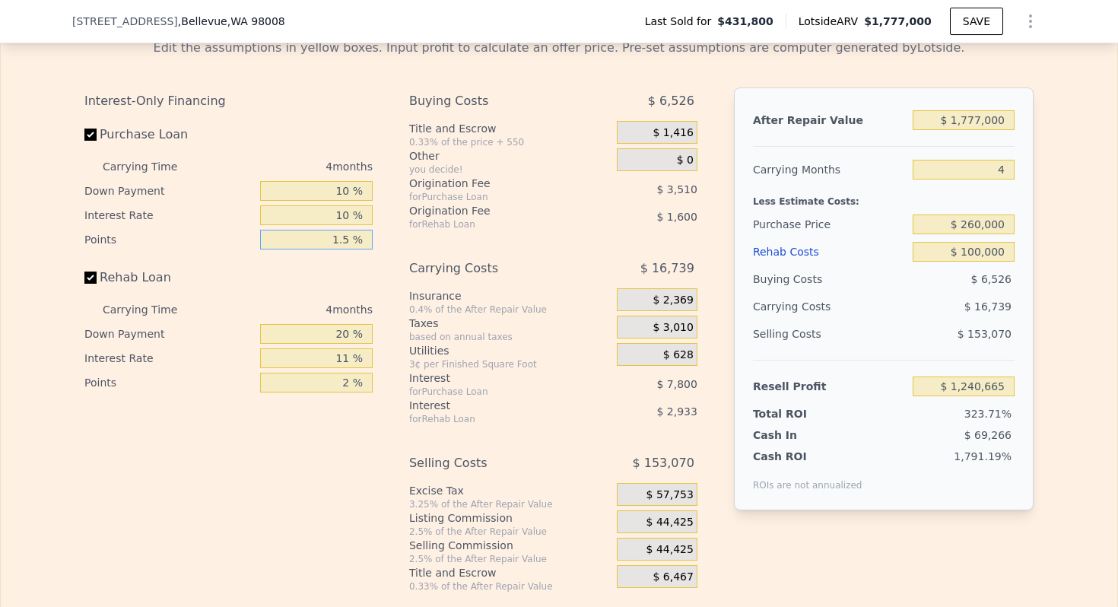
type input "1.5 %"
click at [340, 342] on input "20 %" at bounding box center [316, 334] width 113 height 20
click at [340, 336] on input "20 %" at bounding box center [316, 334] width 113 height 20
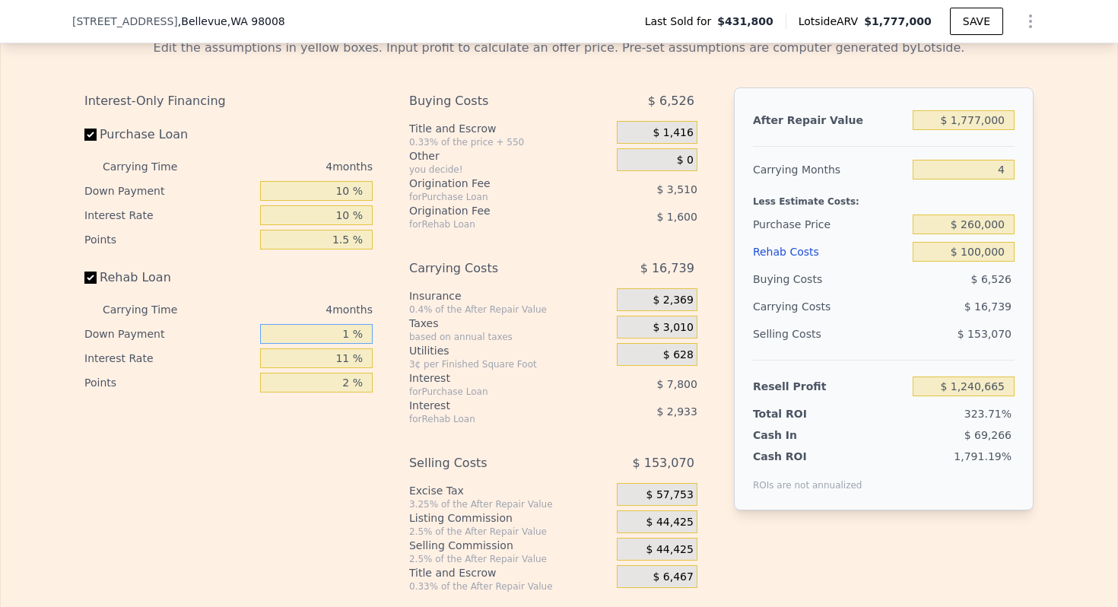
type input "10 %"
type input "$ 1,240,097"
type input "10 %"
click at [344, 352] on input "11 %" at bounding box center [316, 358] width 113 height 20
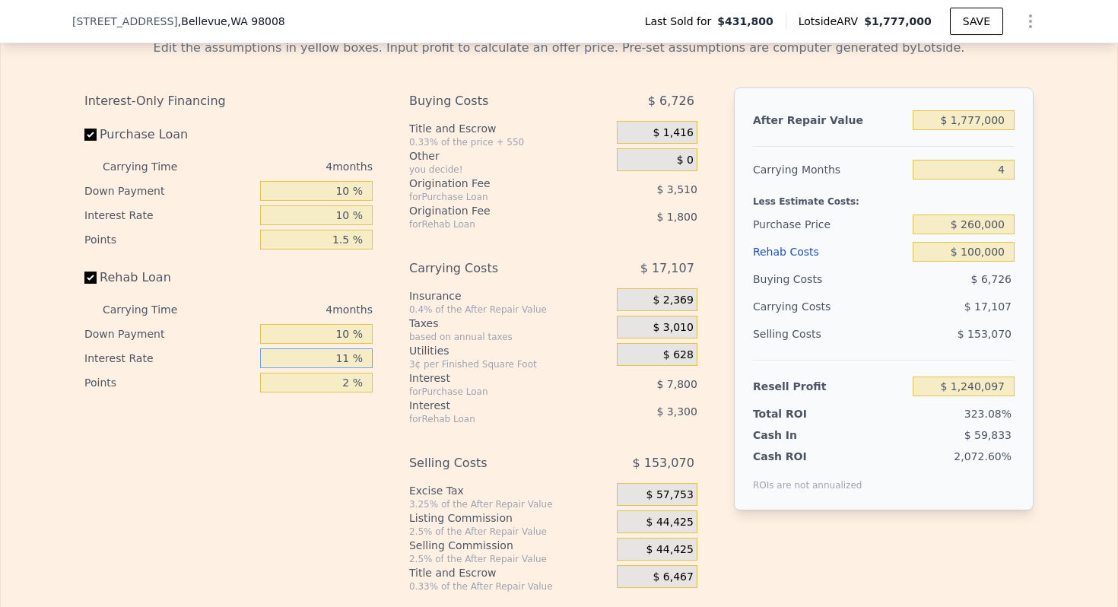
click at [344, 352] on input "11 %" at bounding box center [316, 358] width 113 height 20
type input "10 %"
type input "$ 1,240,397"
type input "10 %"
click at [340, 379] on input "2 %" at bounding box center [316, 383] width 113 height 20
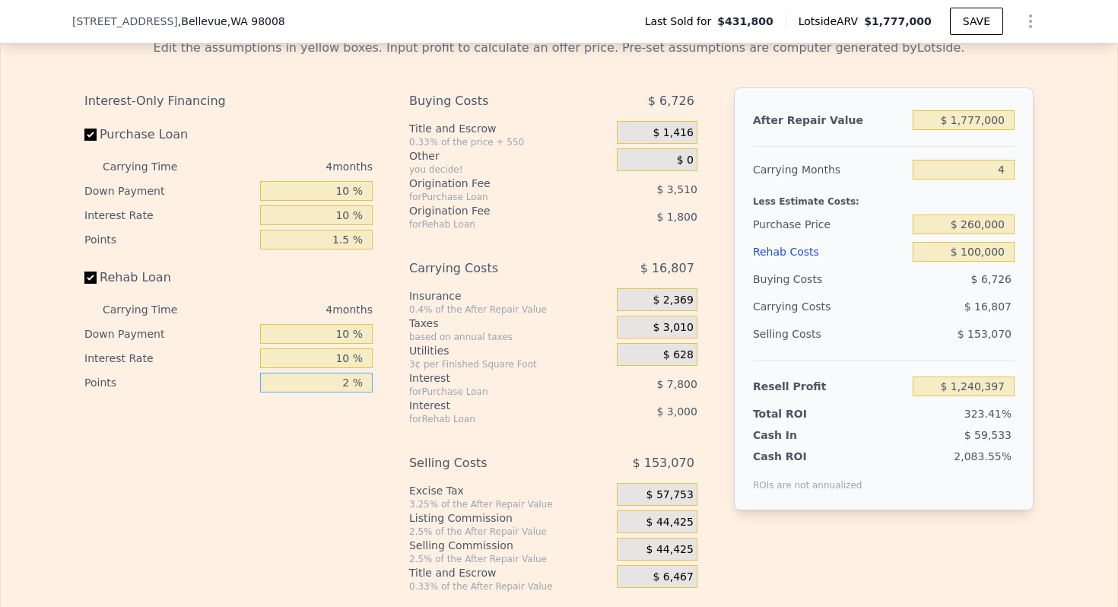
click at [340, 379] on input "2 %" at bounding box center [316, 383] width 113 height 20
type input "1. %"
type input "$ 1,241,297"
type input "1.5 %"
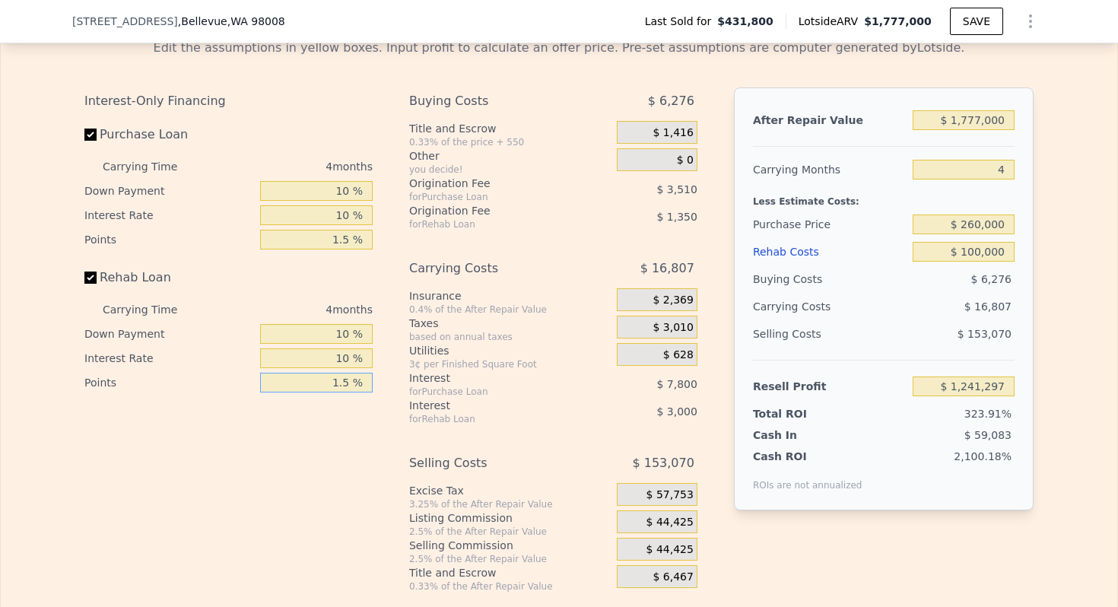
type input "$ 1,240,847"
type input "1.5 %"
click at [494, 386] on div "for Purchase Loan" at bounding box center [494, 392] width 170 height 12
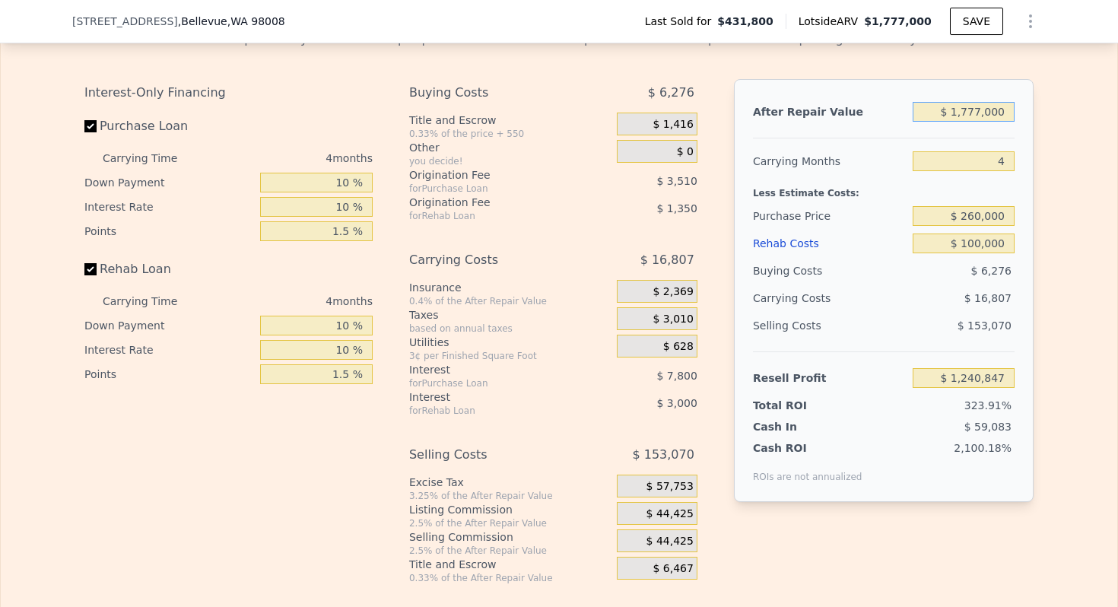
click at [992, 119] on input "$ 1,777,000" at bounding box center [964, 112] width 102 height 20
type input "$ 465,000"
type input "$ 43,205"
type input "$ 465,000"
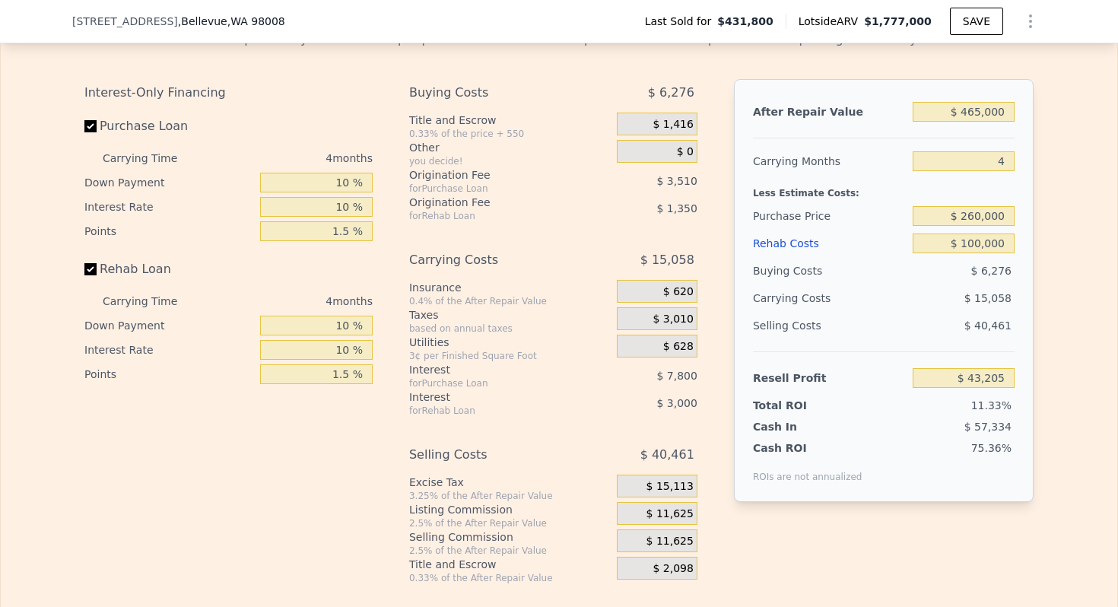
click at [820, 200] on div "Less Estimate Costs:" at bounding box center [884, 188] width 262 height 27
click at [670, 514] on span "$ 11,625" at bounding box center [670, 514] width 47 height 14
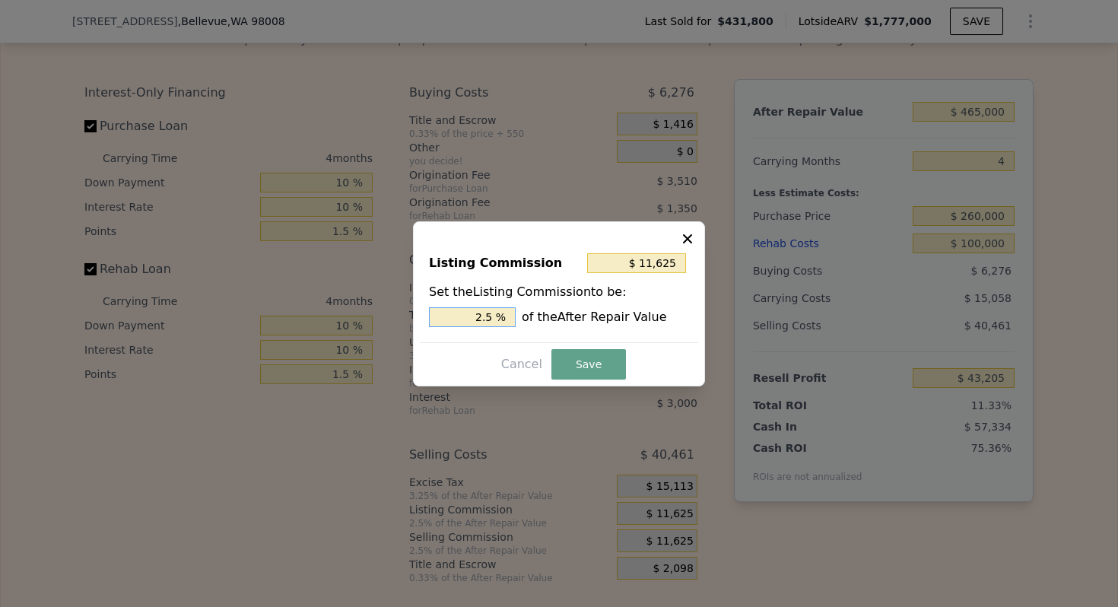
click at [470, 316] on input "2.5 %" at bounding box center [472, 317] width 87 height 20
type input "$ 0"
type input "0 %"
click at [596, 359] on button "Save" at bounding box center [589, 364] width 75 height 30
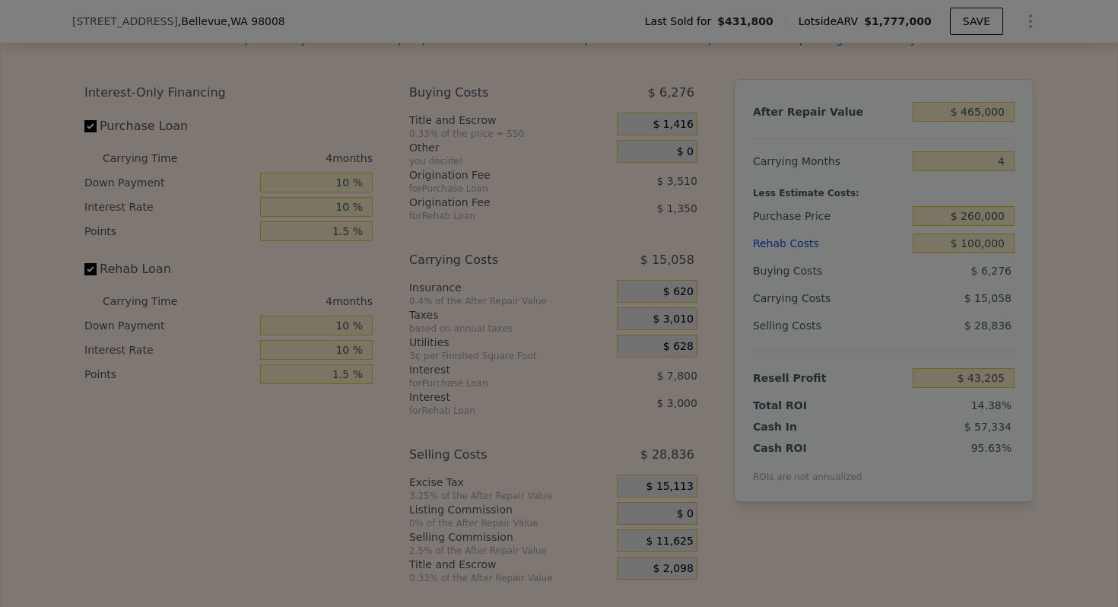
type input "$ 54,830"
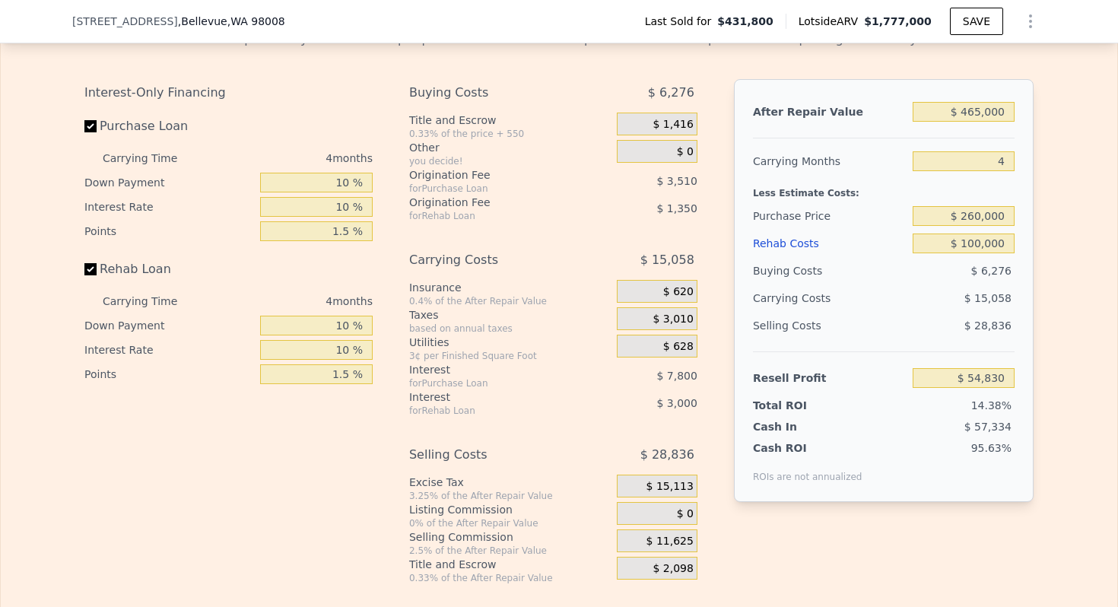
click at [676, 488] on span "$ 15,113" at bounding box center [670, 487] width 47 height 14
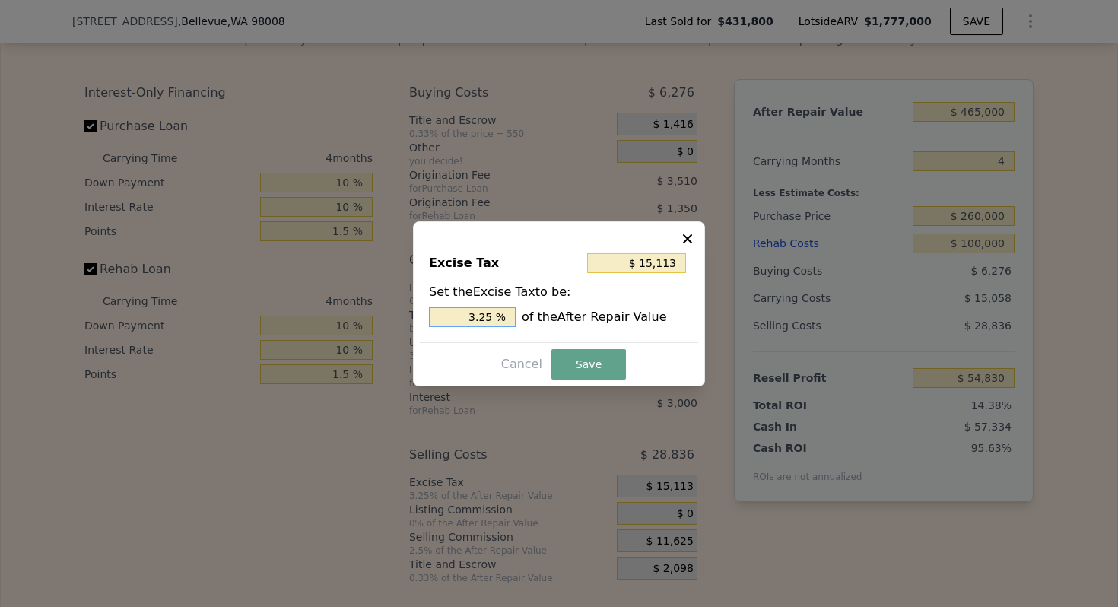
click at [473, 317] on input "3.25 %" at bounding box center [472, 317] width 87 height 20
type input "$ 4,650"
type input "1. %"
type input "$ 7,905"
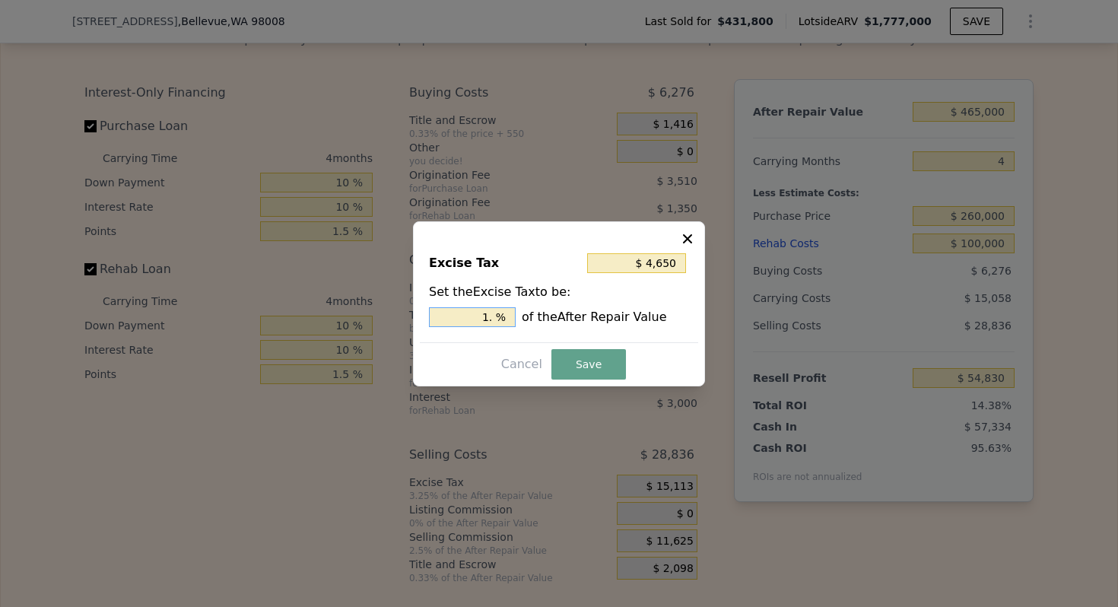
type input "1.7 %"
type input "$ 8,277"
type input "1.78 %"
click at [578, 360] on button "Save" at bounding box center [589, 364] width 75 height 30
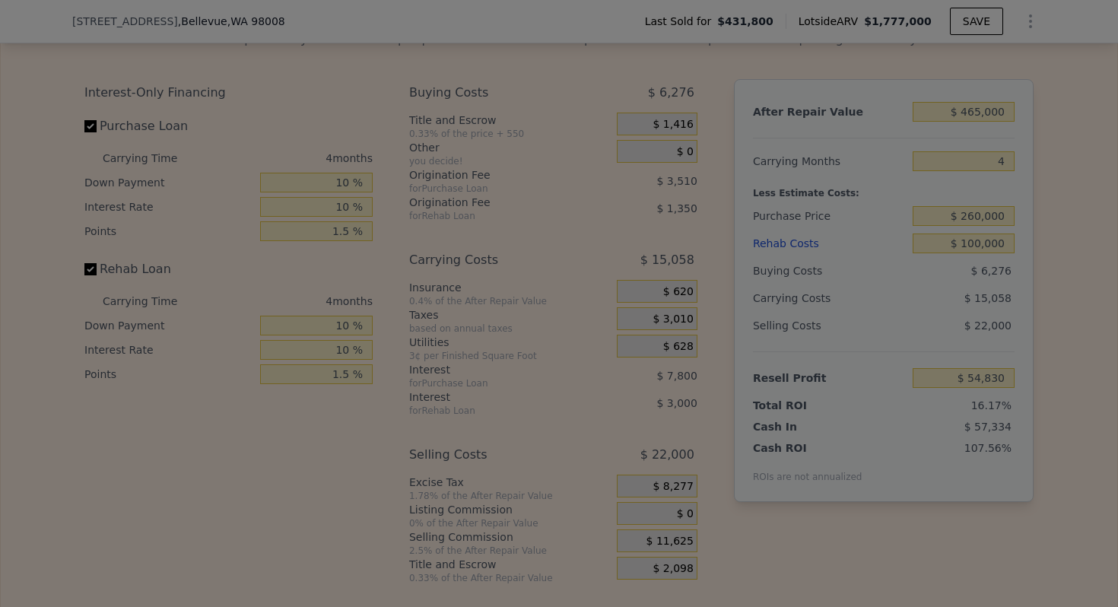
type input "$ 61,666"
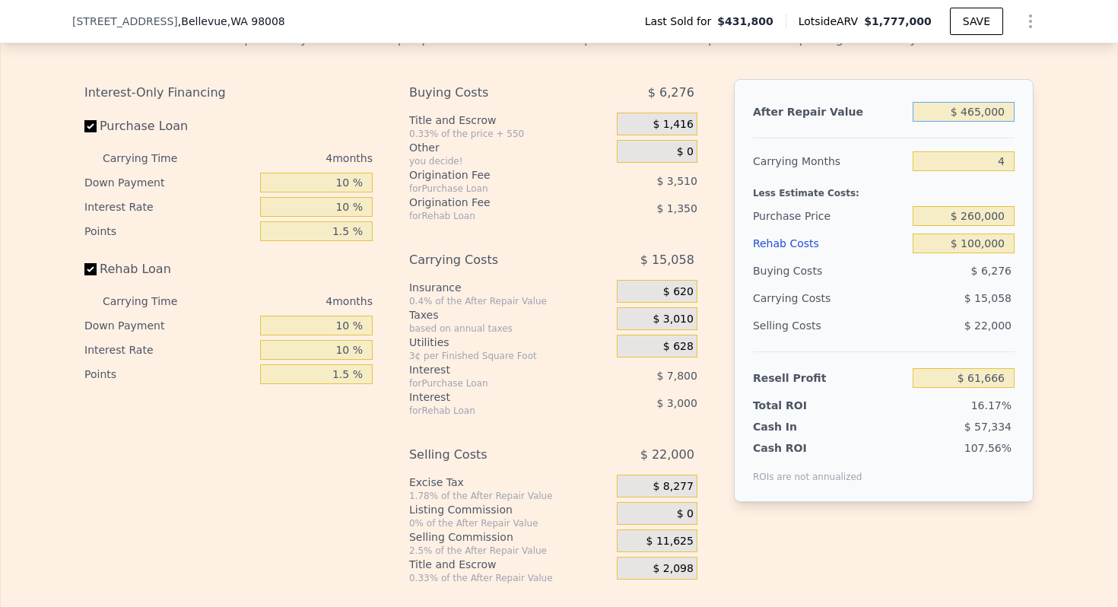
click at [976, 114] on input "$ 465,000" at bounding box center [964, 112] width 102 height 20
type input "$ 75"
click at [976, 114] on input "$ 75" at bounding box center [964, 112] width 102 height 20
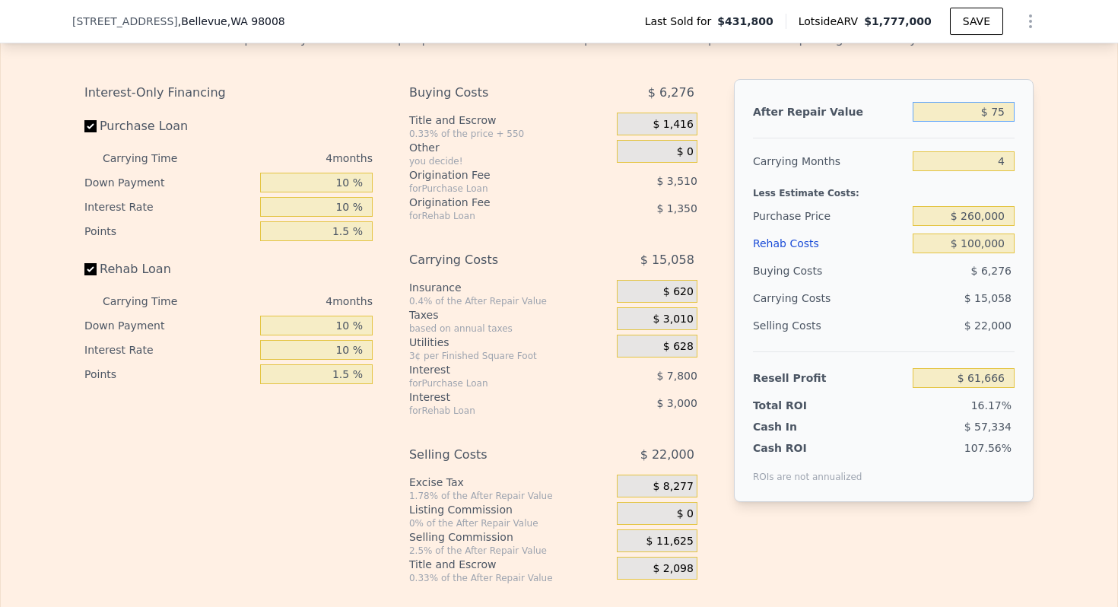
click at [976, 114] on input "$ 75" at bounding box center [964, 112] width 102 height 20
type input "8"
type input "$ 0"
type input "-$ 473,791"
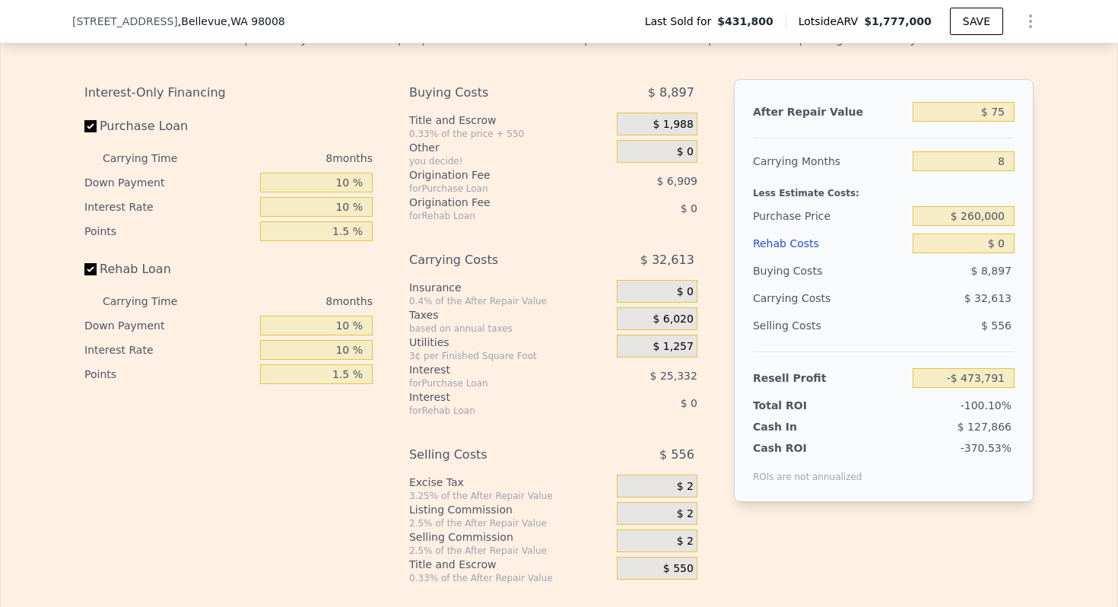
click at [1017, 116] on div "After Repair Value $ 75 Carrying Months 8 Less Estimate Costs: Purchase Price $…" at bounding box center [884, 290] width 300 height 423
click at [1009, 116] on input "$ 75" at bounding box center [964, 112] width 102 height 20
type input "$ 75,000"
type input "-$ 405,498"
type input "$ 750,000"
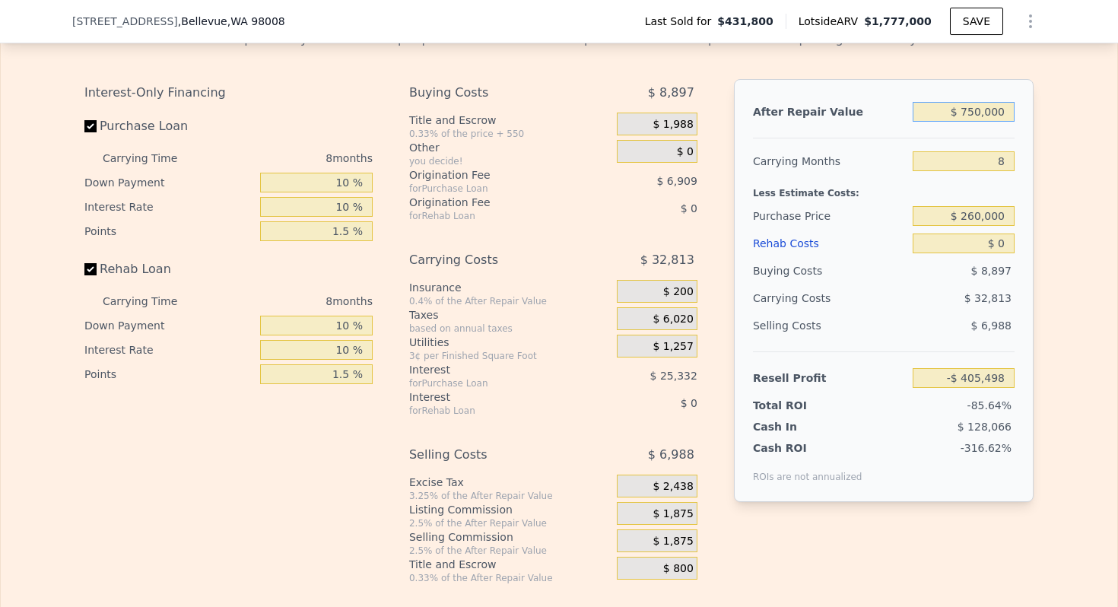
type input "$ 209,767"
type input "$ 750,000"
click at [1002, 164] on input "8" at bounding box center [964, 161] width 102 height 20
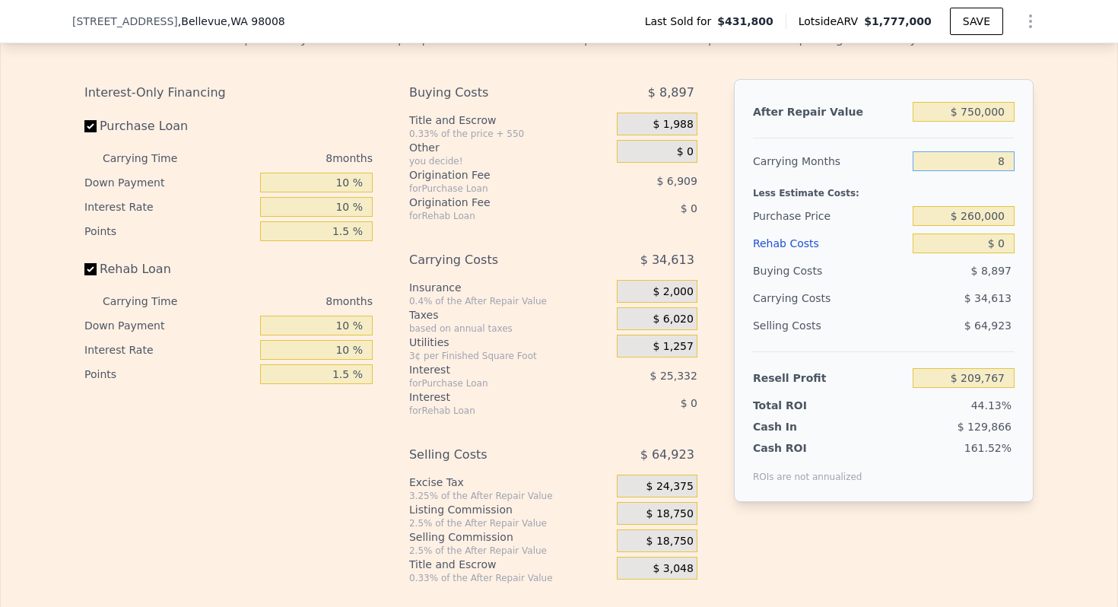
type input "4"
type input "$ 227,074"
type input "4"
click at [342, 234] on input "1.5 %" at bounding box center [316, 231] width 113 height 20
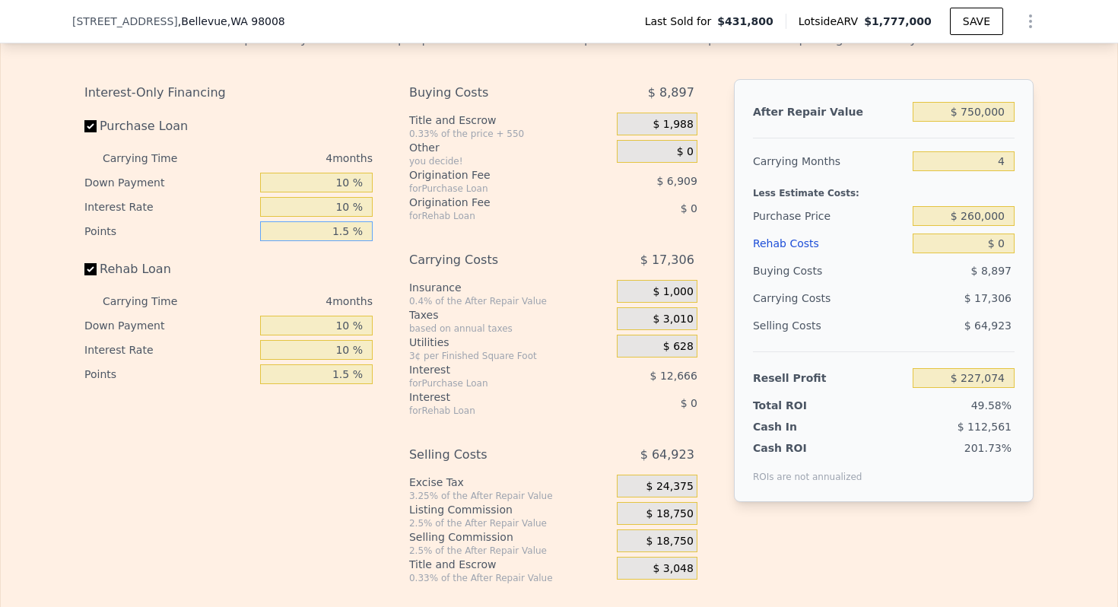
click at [342, 234] on input "1.5 %" at bounding box center [316, 231] width 113 height 20
type input "1 %"
type input "$ 230,529"
type input "1 %"
click at [345, 382] on input "1.5 %" at bounding box center [316, 374] width 113 height 20
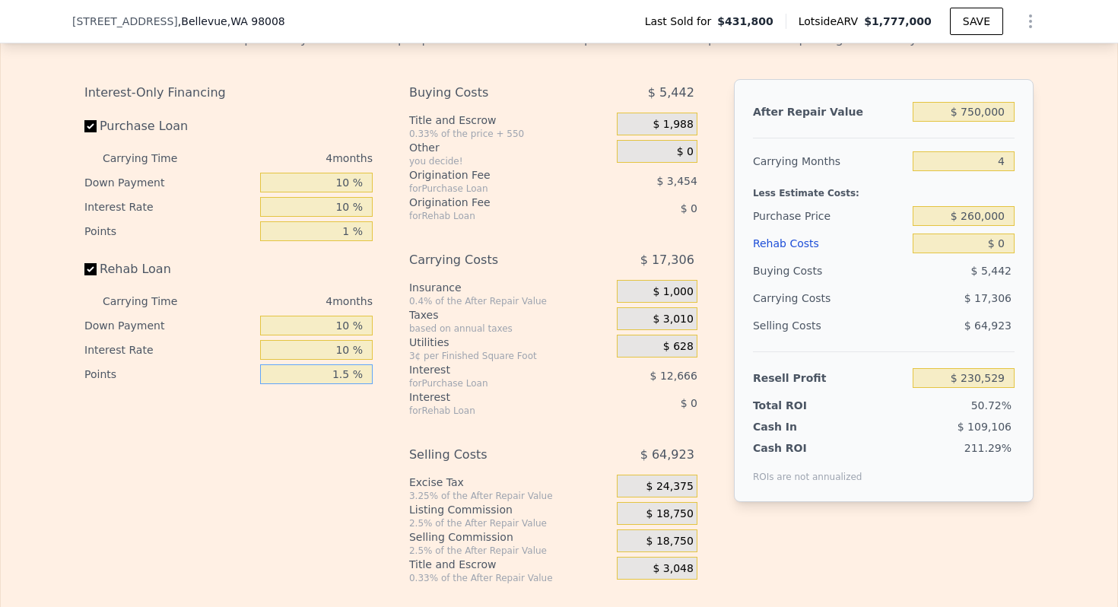
click at [345, 382] on input "1.5 %" at bounding box center [316, 374] width 113 height 20
type input "1 %"
click at [92, 132] on label "Purchase Loan" at bounding box center [169, 126] width 170 height 27
click at [92, 132] on input "Purchase Loan" at bounding box center [90, 126] width 12 height 12
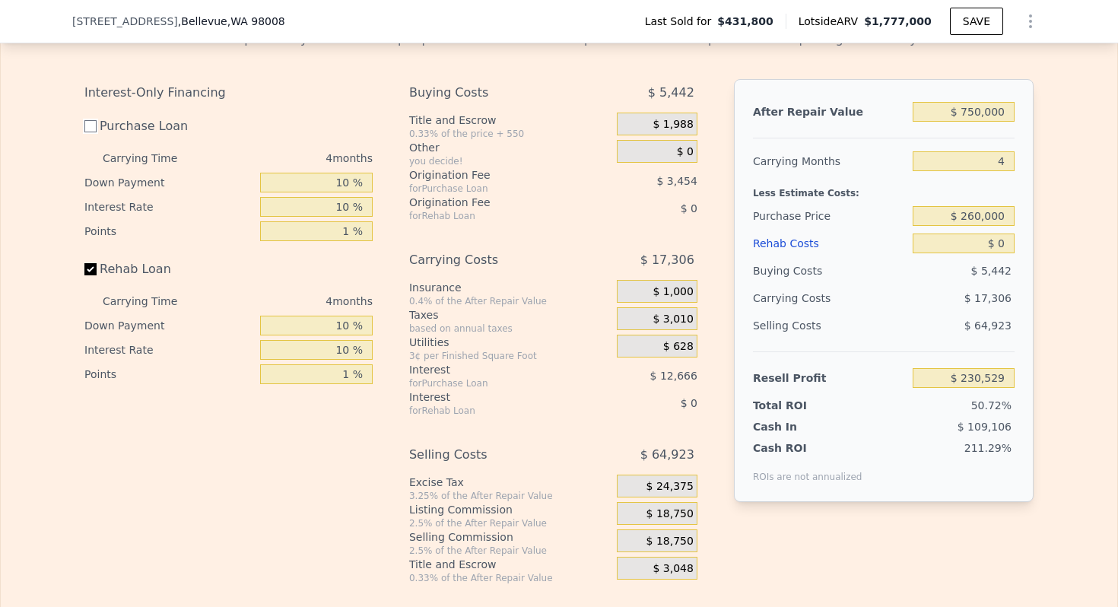
checkbox input "false"
type input "$ 246,651"
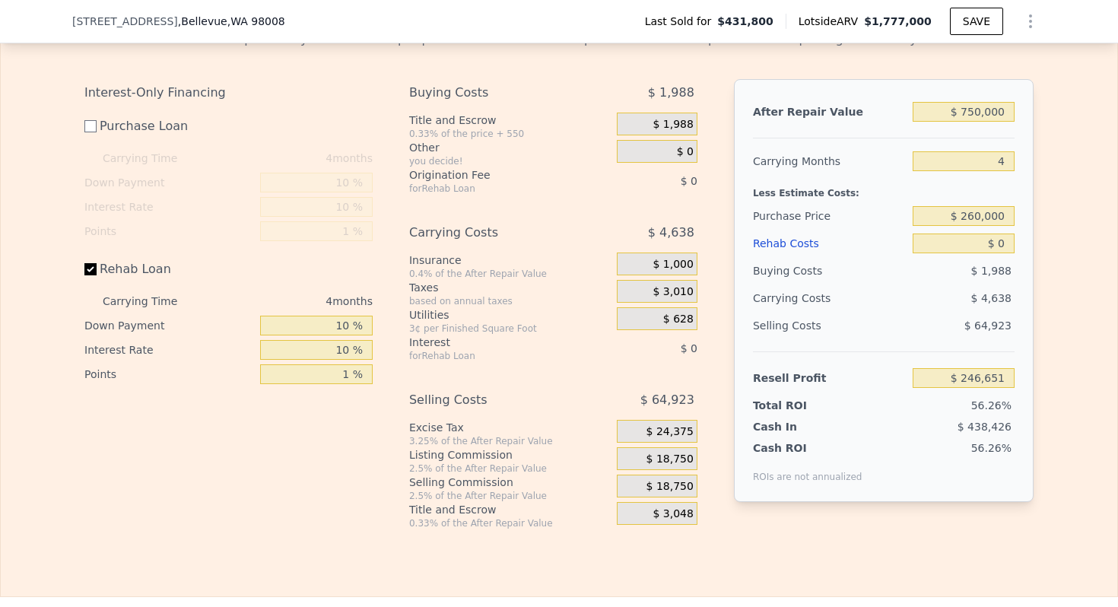
click at [91, 276] on label "Rehab Loan" at bounding box center [169, 269] width 170 height 27
click at [91, 275] on input "Rehab Loan" at bounding box center [90, 269] width 12 height 12
checkbox input "false"
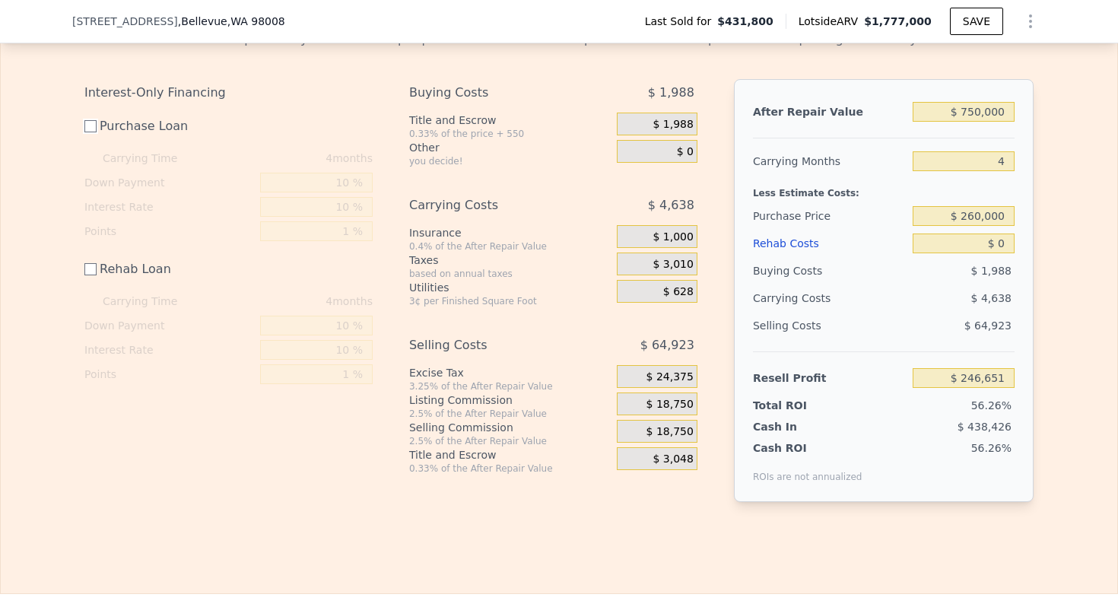
click at [91, 125] on input "Purchase Loan" at bounding box center [90, 126] width 12 height 12
checkbox input "true"
type input "$ 230,529"
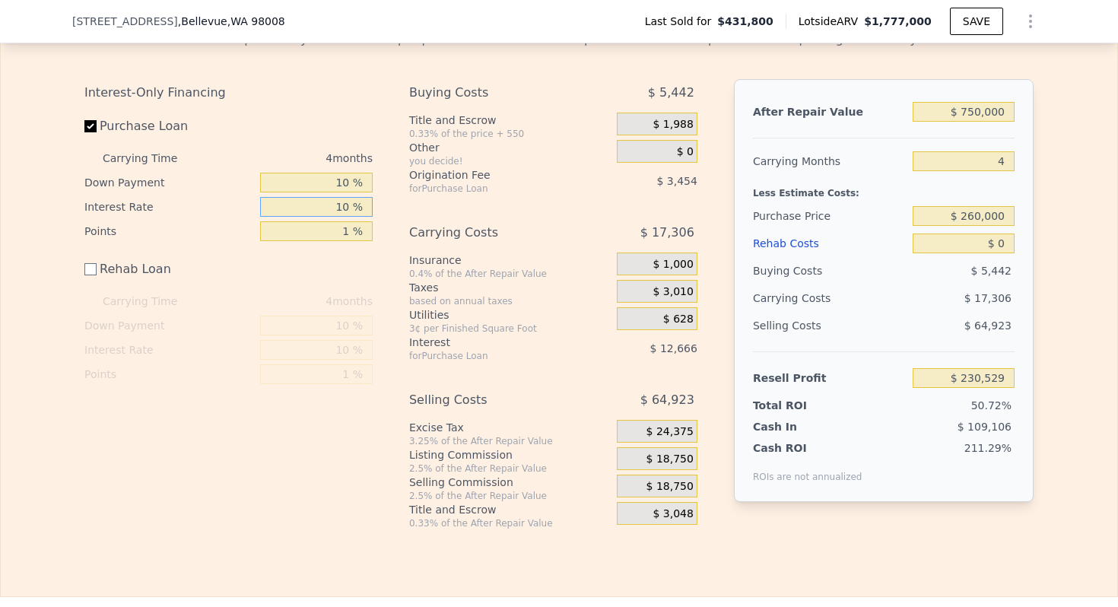
click at [342, 206] on input "10 %" at bounding box center [316, 207] width 113 height 20
type input "6 %"
type input "$ 236,289"
type input "6.5 %"
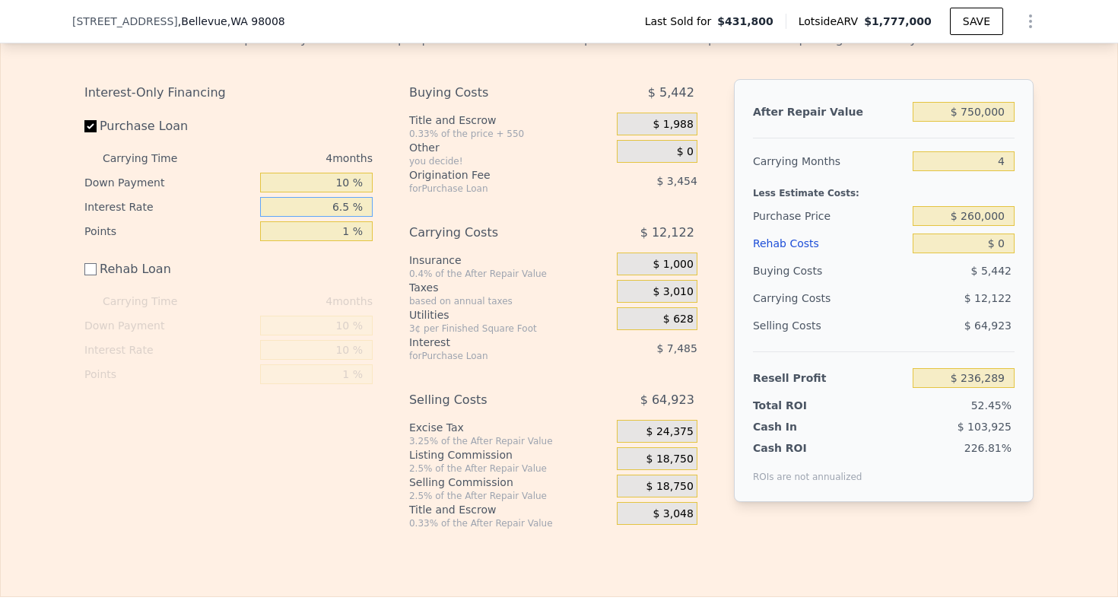
type input "$ 235,713"
type input "6.5 %"
click at [340, 186] on input "10 %" at bounding box center [316, 183] width 113 height 20
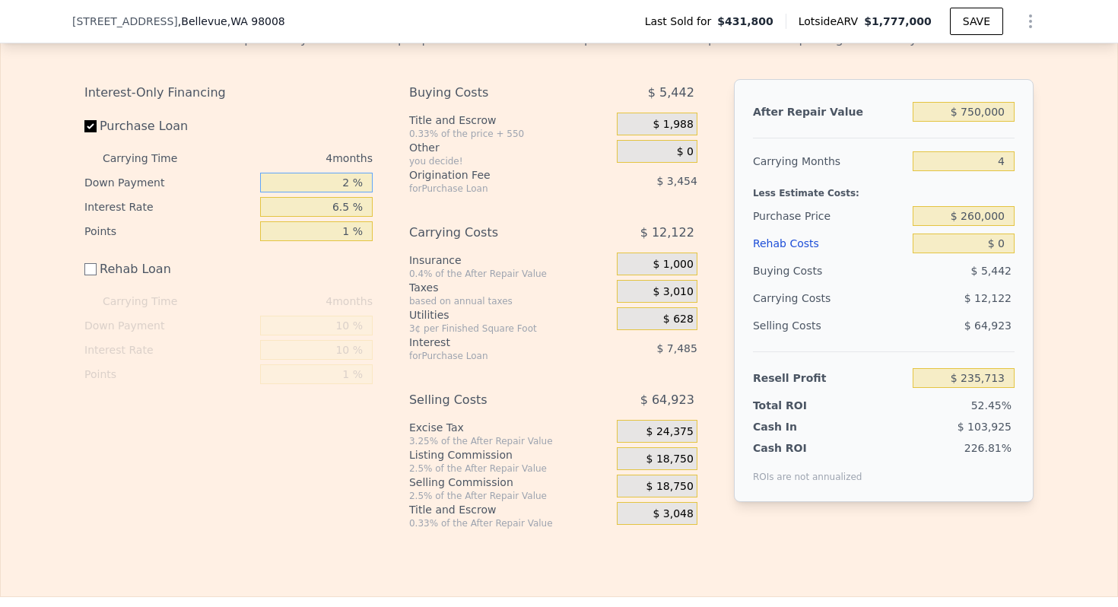
type input "20 %"
type input "$ 235,713"
type input "20 %"
click at [494, 269] on div "0.4% of the After Repair Value" at bounding box center [510, 274] width 202 height 12
click at [89, 269] on input "Rehab Loan" at bounding box center [90, 269] width 12 height 12
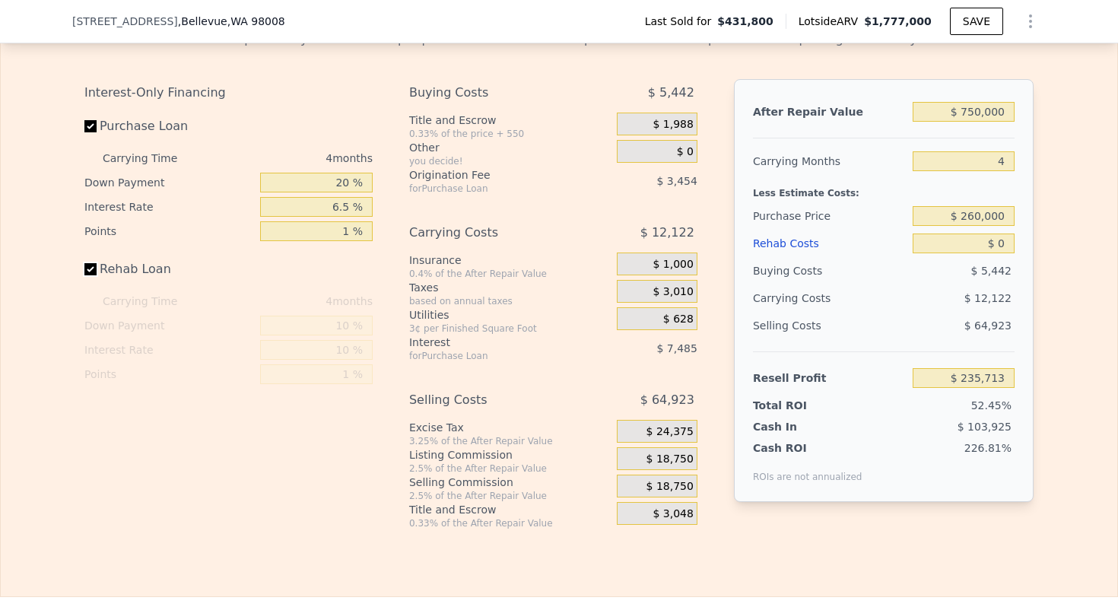
checkbox input "true"
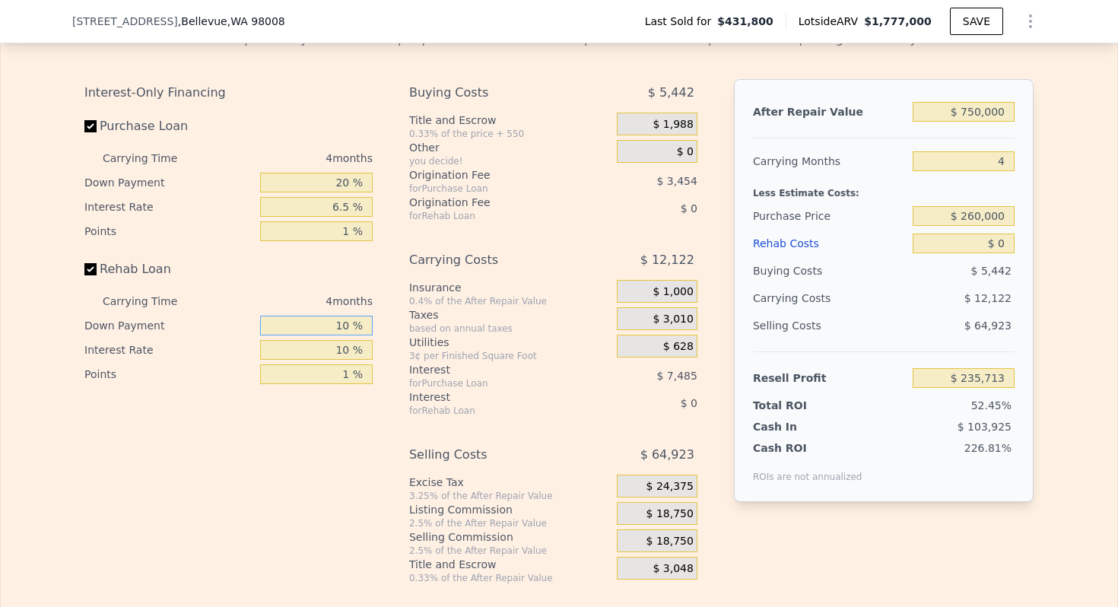
click at [345, 326] on input "10 %" at bounding box center [316, 326] width 113 height 20
click at [465, 348] on div "Utilities" at bounding box center [510, 342] width 202 height 15
click at [981, 217] on input "$ 260,000" at bounding box center [964, 216] width 102 height 20
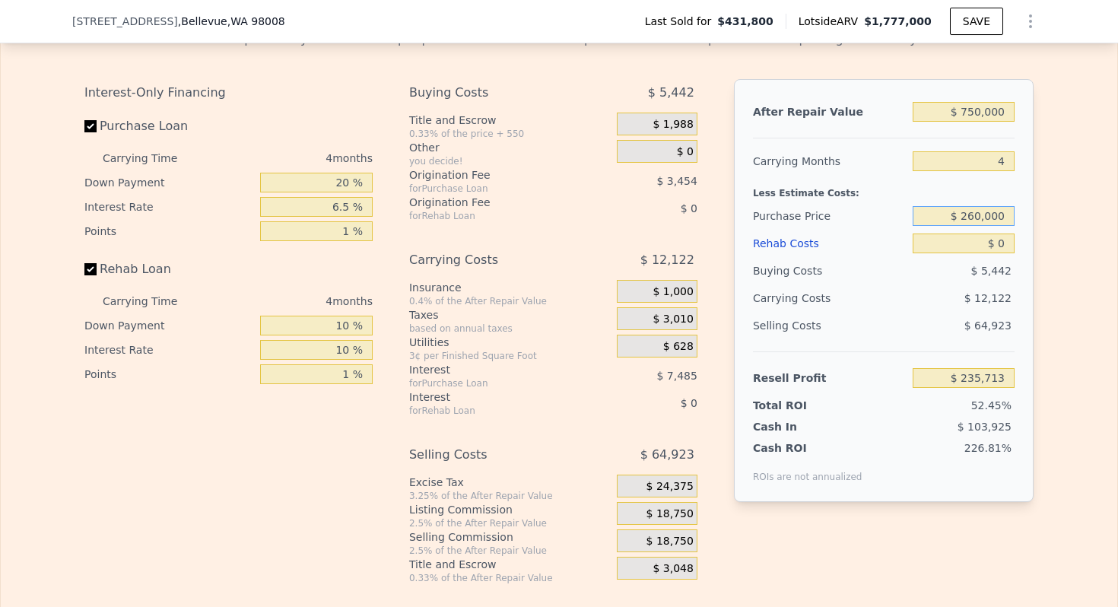
click at [981, 217] on input "$ 260,000" at bounding box center [964, 216] width 102 height 20
type input "$ 570,000"
click at [1001, 247] on input "$ 0" at bounding box center [964, 244] width 102 height 20
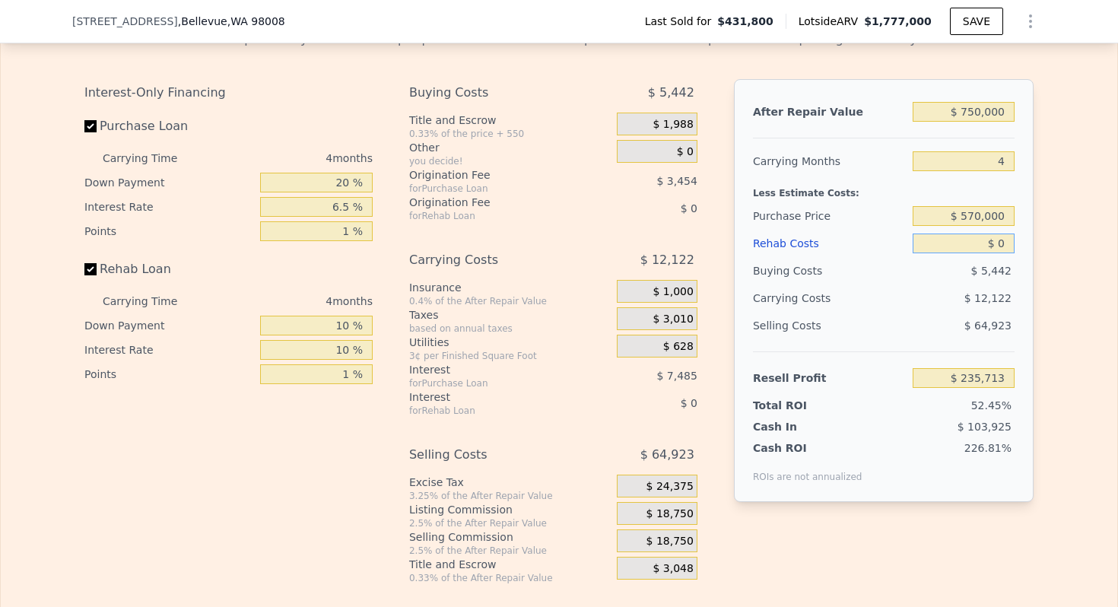
type input "$ 93,551"
click at [1001, 247] on input "$ 0" at bounding box center [964, 244] width 102 height 20
type input "$ 8,000"
type input "$ 85,251"
type input "$ 80,000"
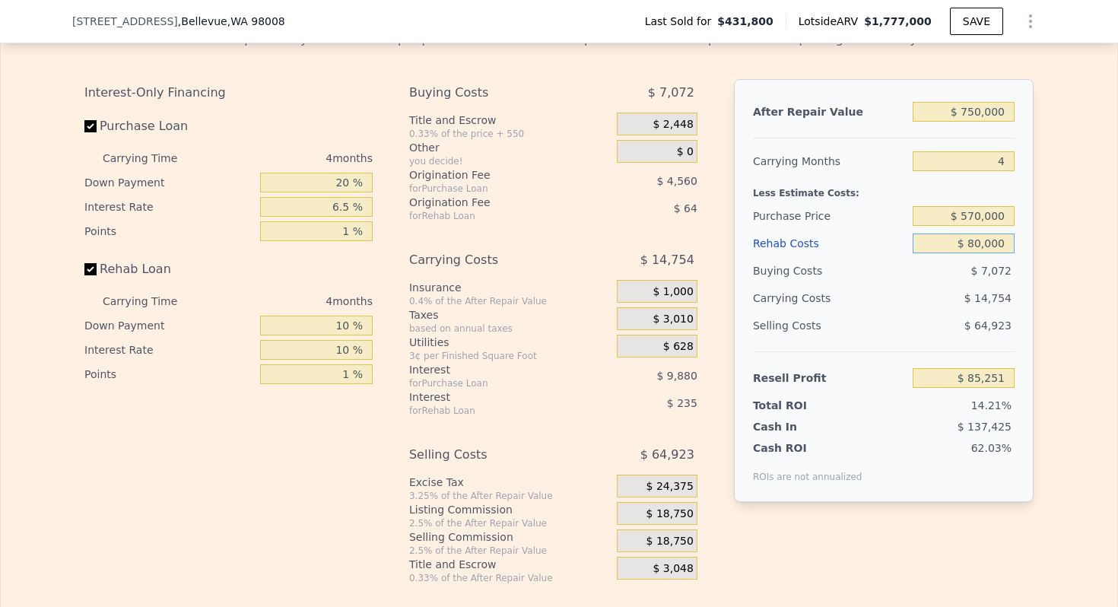
type input "$ 10,563"
type input "$ 80,000"
click at [987, 113] on input "$ 750,000" at bounding box center [964, 112] width 102 height 20
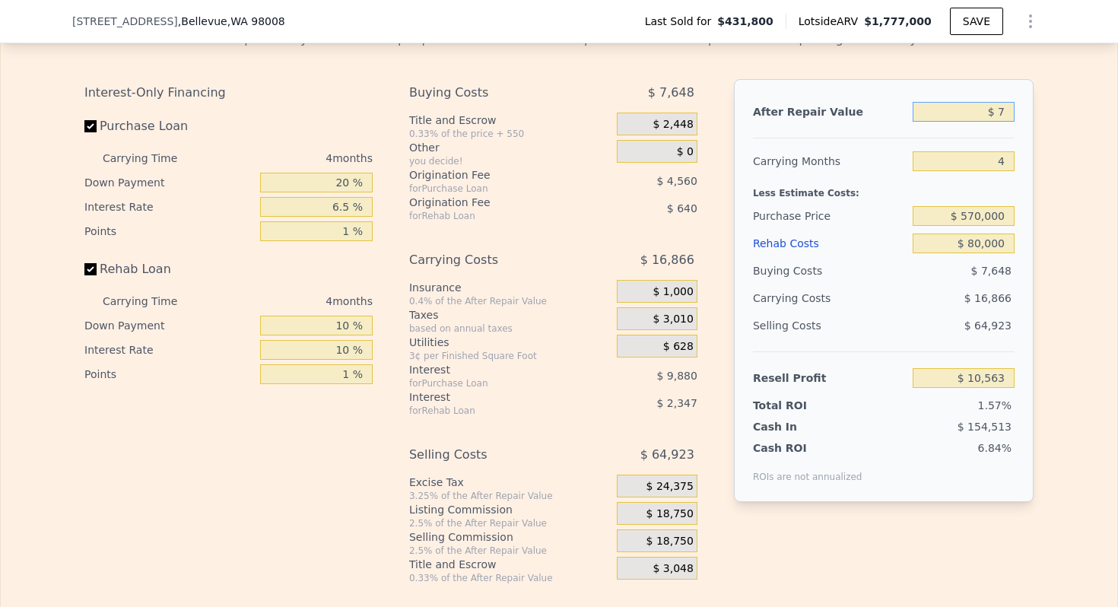
type input "$ 77"
type input "-$ 673,994"
type input "$ 775,000"
type input "$ 33,384"
type input "$ 775,000"
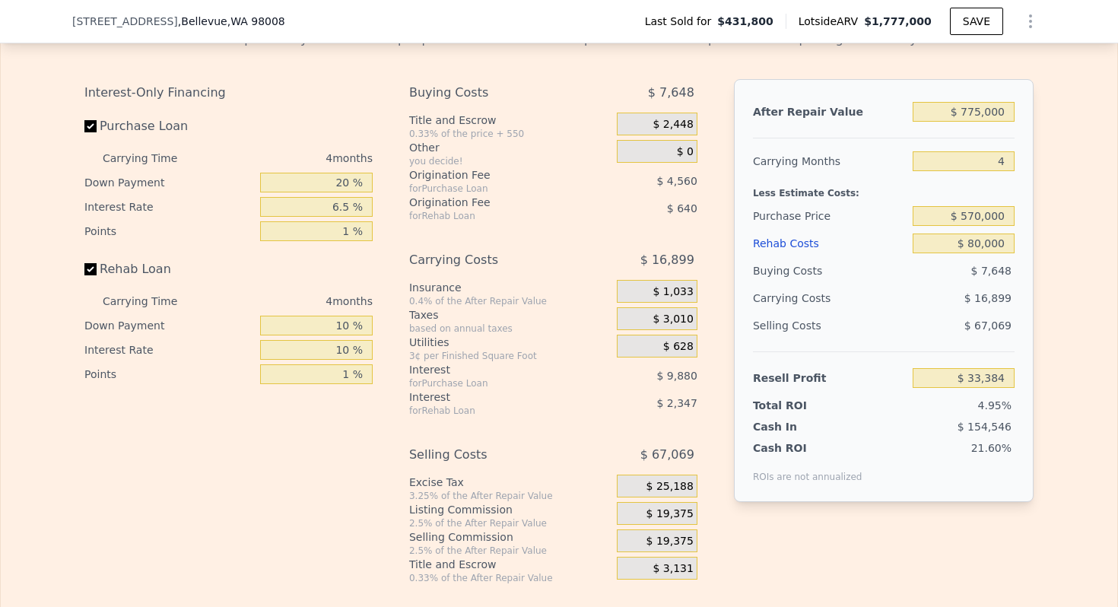
click at [768, 425] on div "Cash In" at bounding box center [800, 426] width 95 height 15
click at [670, 514] on span "$ 19,375" at bounding box center [670, 514] width 47 height 14
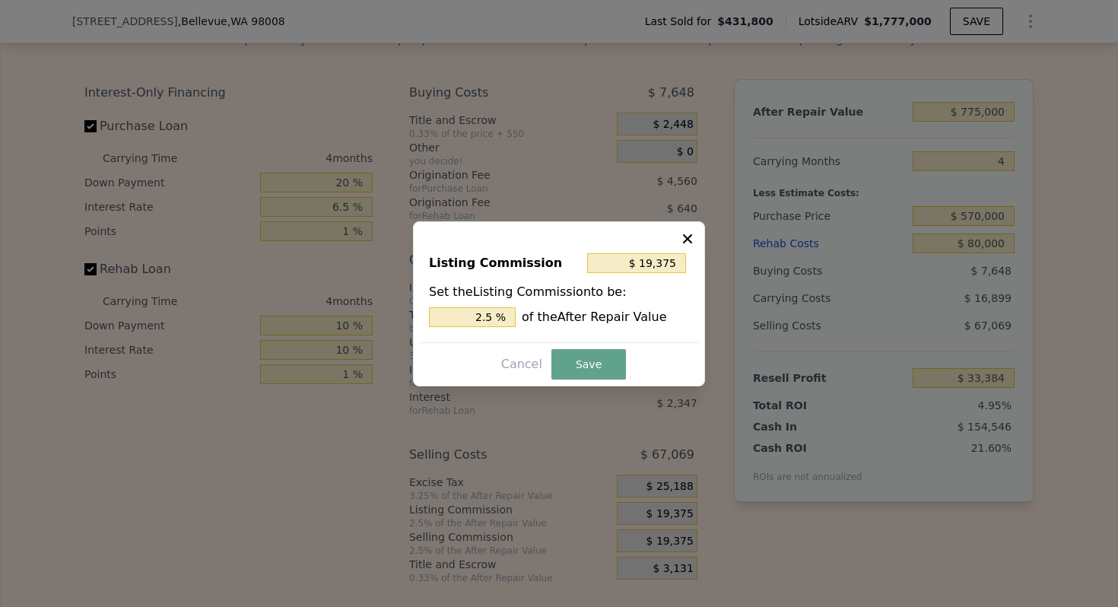
click at [689, 237] on icon at bounding box center [687, 238] width 15 height 15
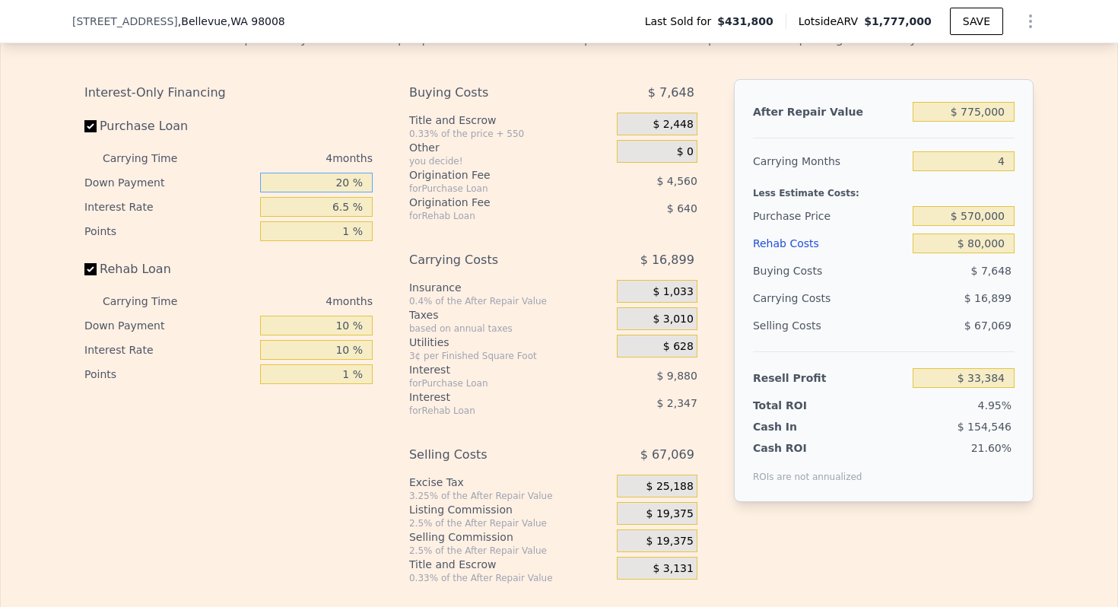
click at [345, 187] on input "20 %" at bounding box center [316, 183] width 113 height 20
type input "10 %"
type input "$ 31,578"
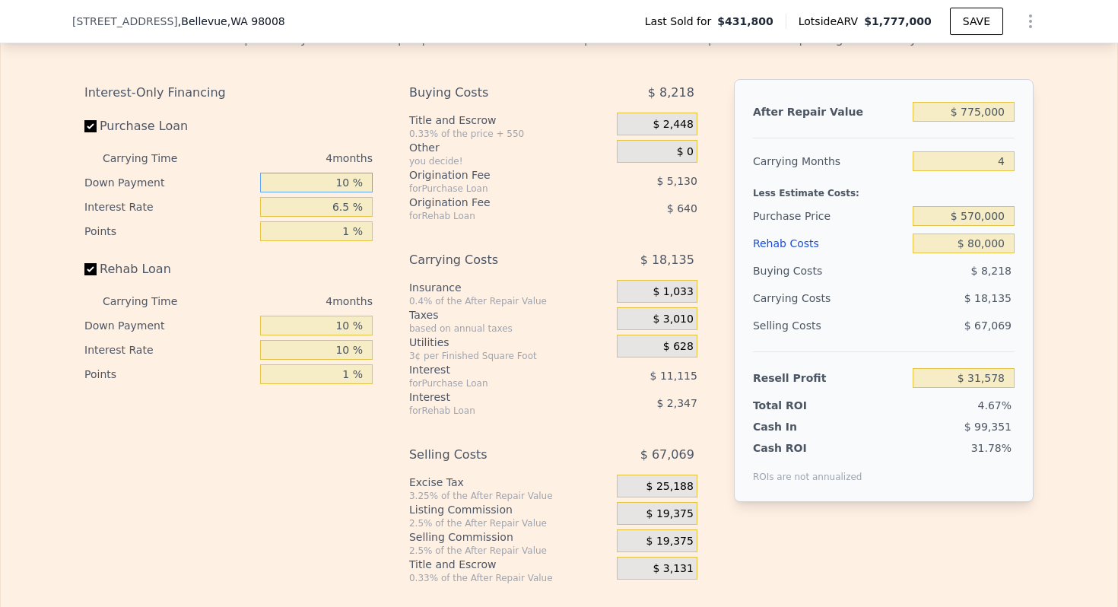
type input "10 %"
click at [342, 208] on input "6.5 %" at bounding box center [316, 207] width 113 height 20
type input "10 %"
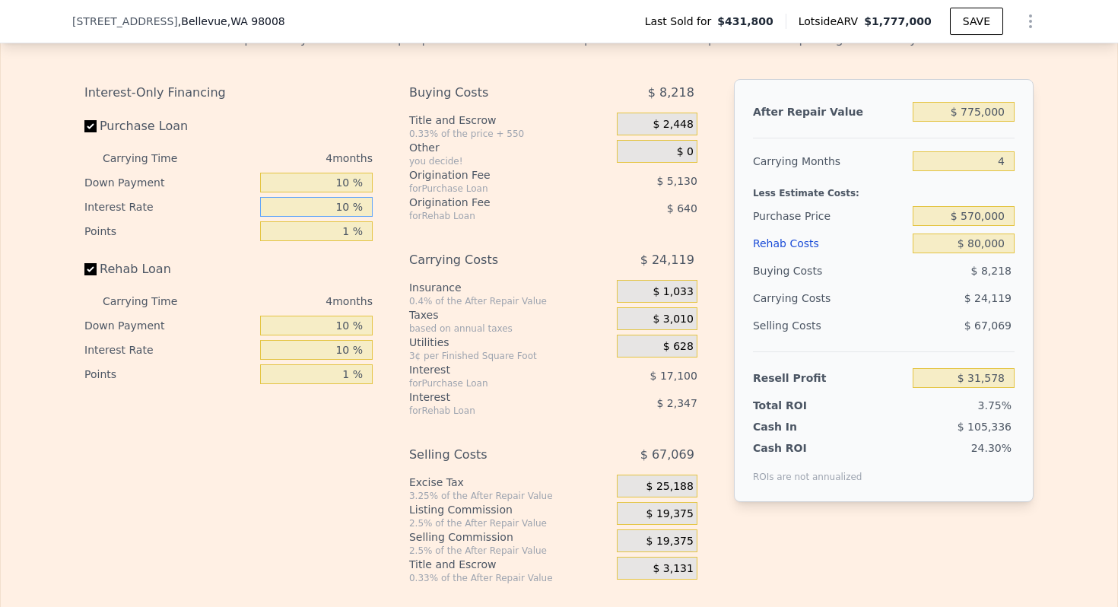
type input "$ 25,594"
type input "10 %"
click at [827, 336] on div "Selling Costs" at bounding box center [830, 325] width 154 height 27
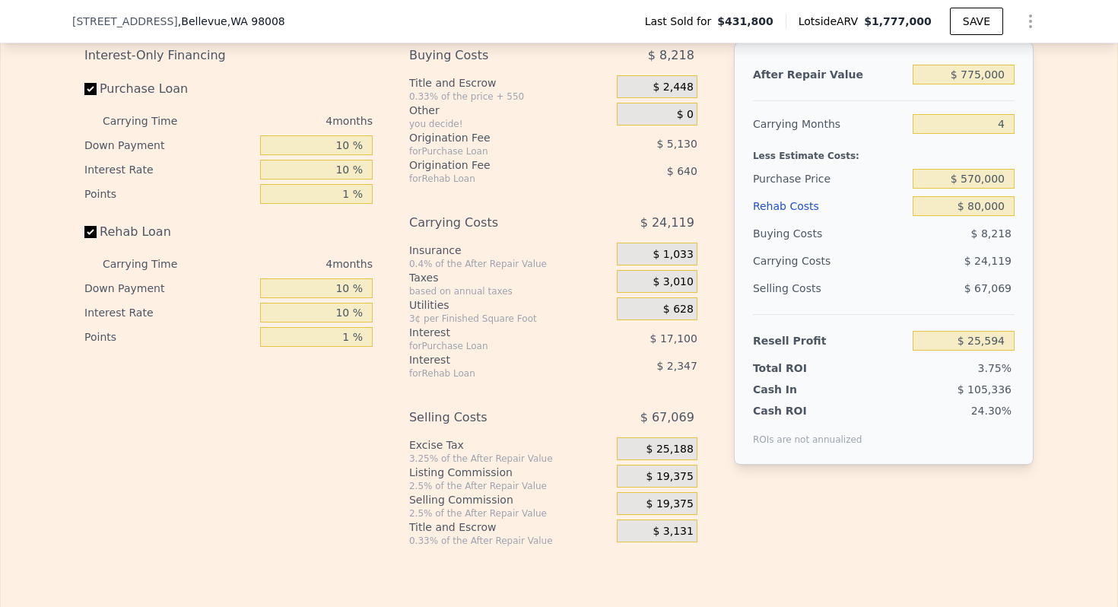
scroll to position [2362, 0]
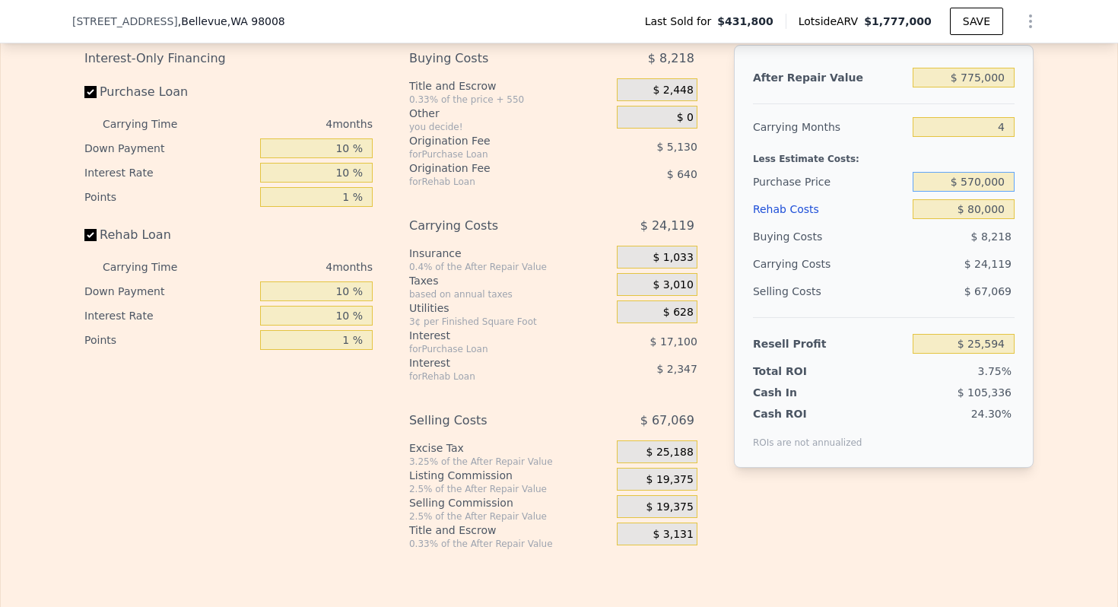
click at [984, 185] on input "$ 570,000" at bounding box center [964, 182] width 102 height 20
type input "$ 530,000"
click at [810, 265] on div "Carrying Costs" at bounding box center [800, 263] width 95 height 27
type input "$ 67,287"
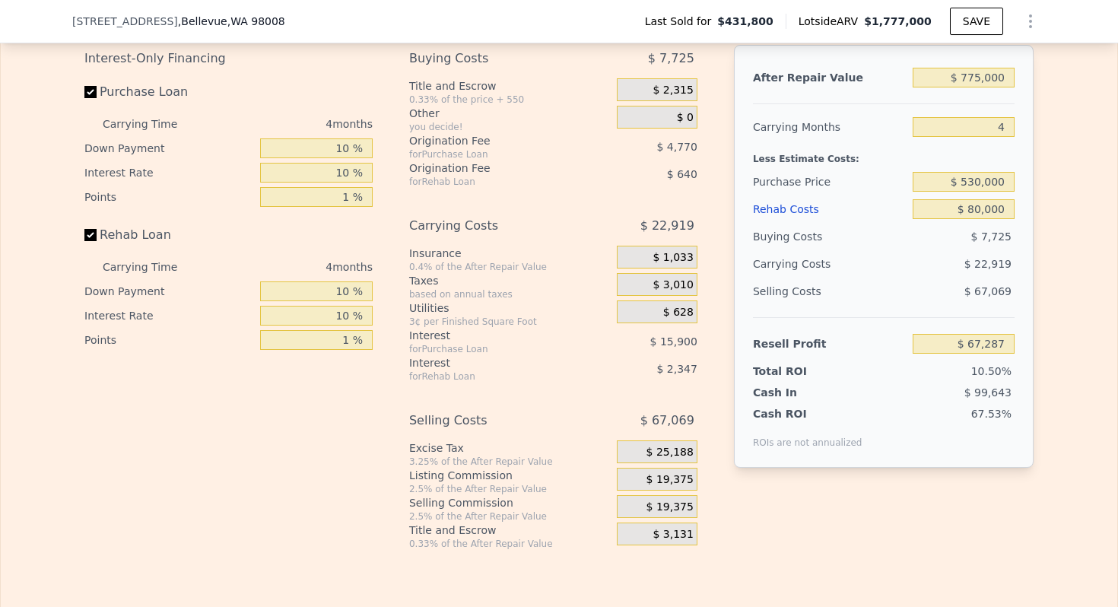
type input "$ 1,777,000"
type input "8"
type input "$ 0"
type input "$ 1,145,881"
click at [796, 171] on div "Purchase Price" at bounding box center [830, 181] width 154 height 27
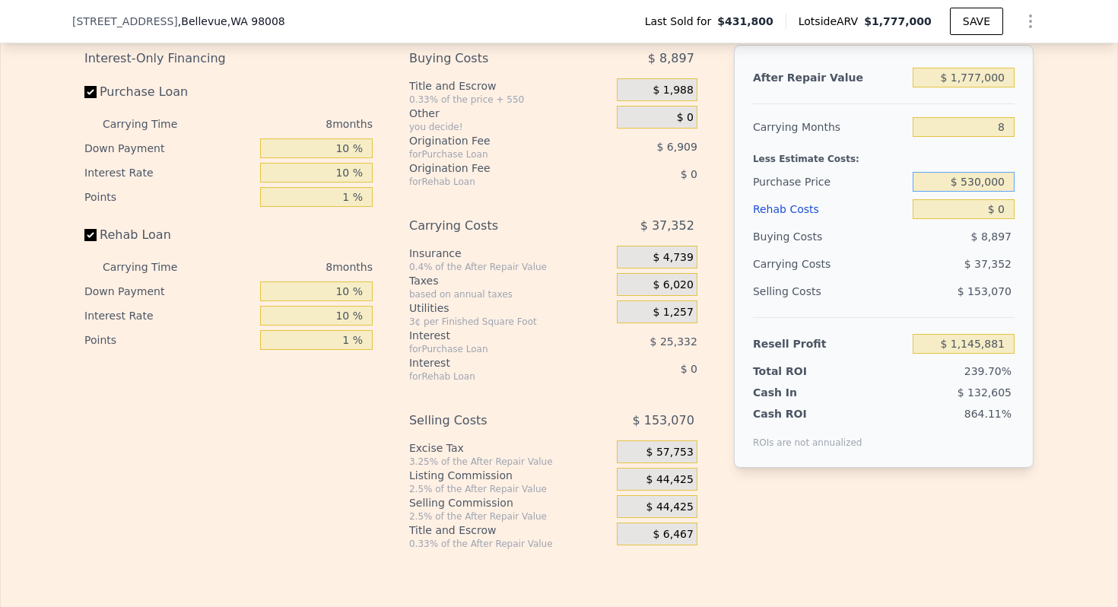
click at [985, 179] on input "$ 530,000" at bounding box center [964, 182] width 102 height 20
type input "$ 5"
type input "$ 490,000"
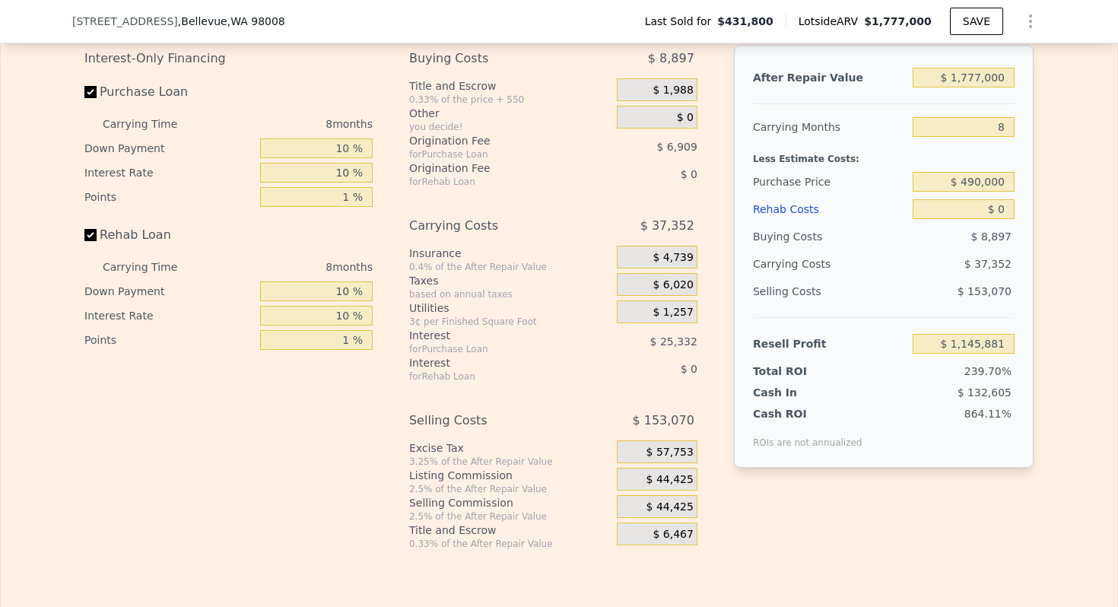
click at [825, 163] on div "Less Estimate Costs:" at bounding box center [884, 154] width 262 height 27
type input "$ 1,083,148"
click at [981, 75] on input "$ 1,777,000" at bounding box center [964, 78] width 102 height 20
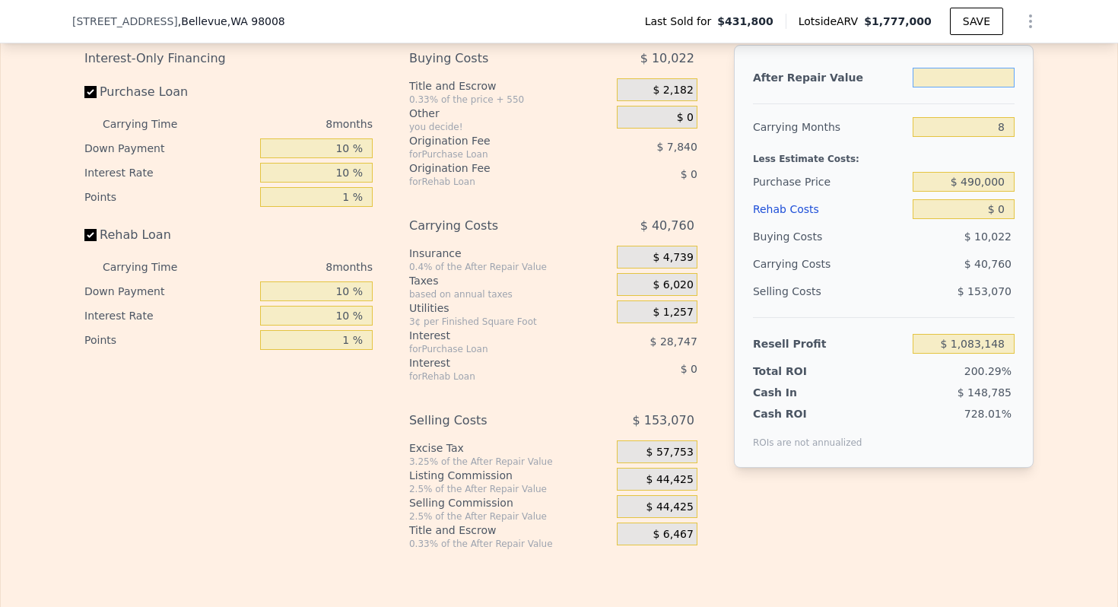
type input "$ 7"
type input "-$ 536,586"
type input "$ 75"
type input "-$ 536,524"
type input "$ 750,000"
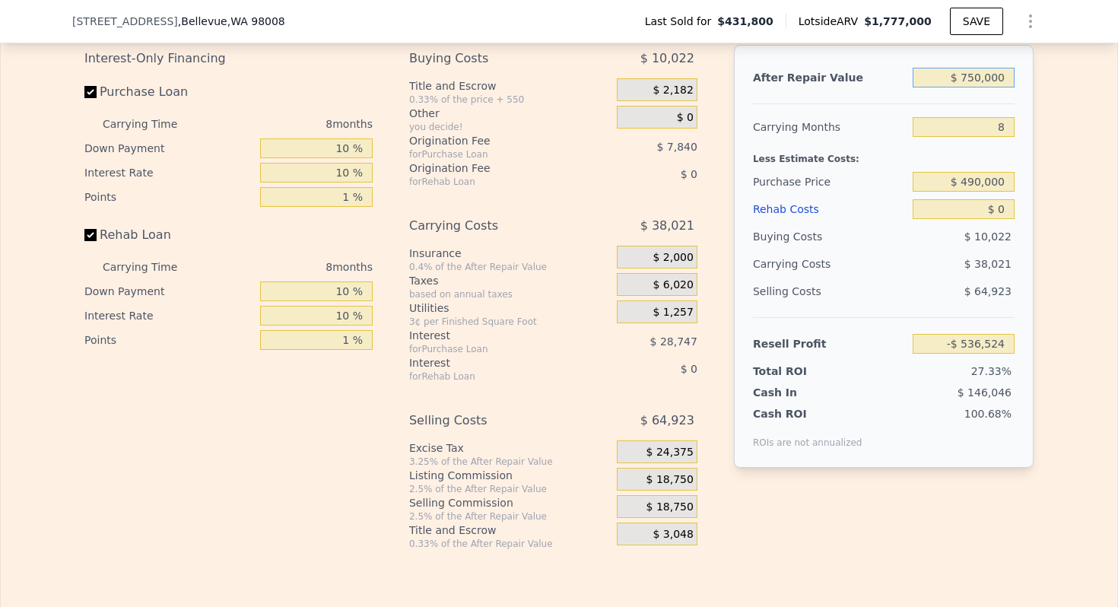
type input "$ 147,034"
type input "$ 7,500,000"
type input "$ 6,299,682"
type input "$ 75,000"
type input "-$ 468,231"
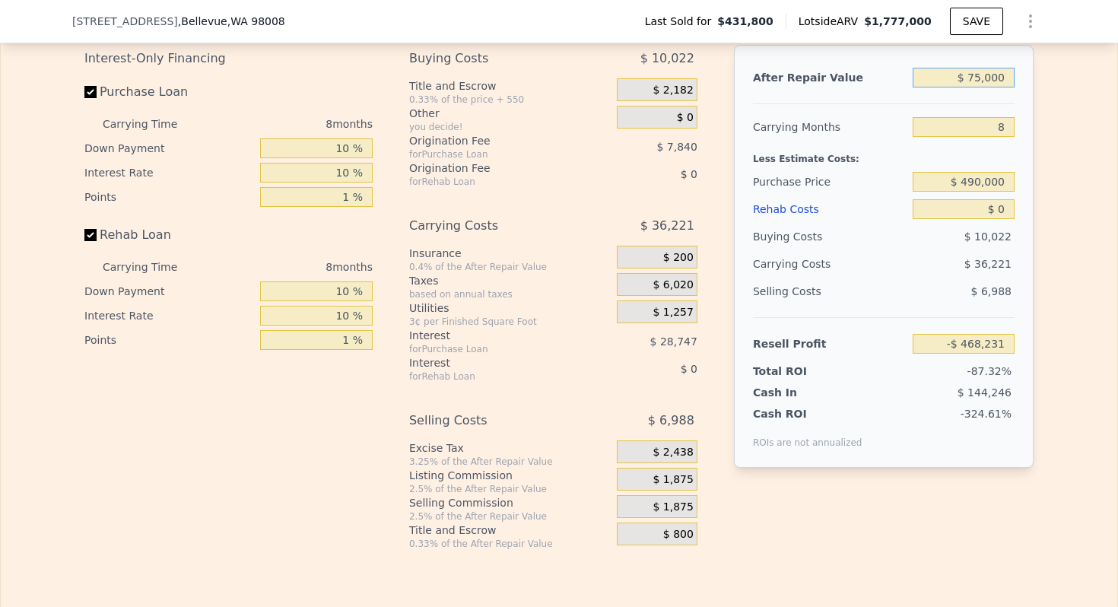
click at [978, 80] on input "$ 75,000" at bounding box center [964, 78] width 102 height 20
type input "$ 7,000"
type input "-$ 530,213"
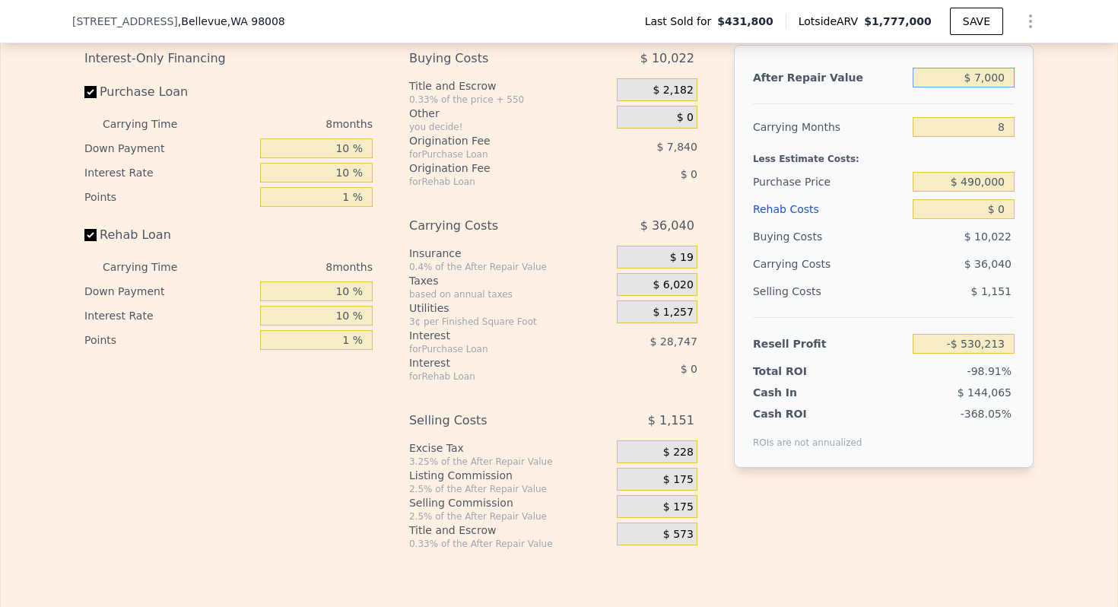
type input "$ 70,000"
type input "-$ 472,788"
type input "$ 700,000"
type input "$ 101,459"
type input "$ 700,000"
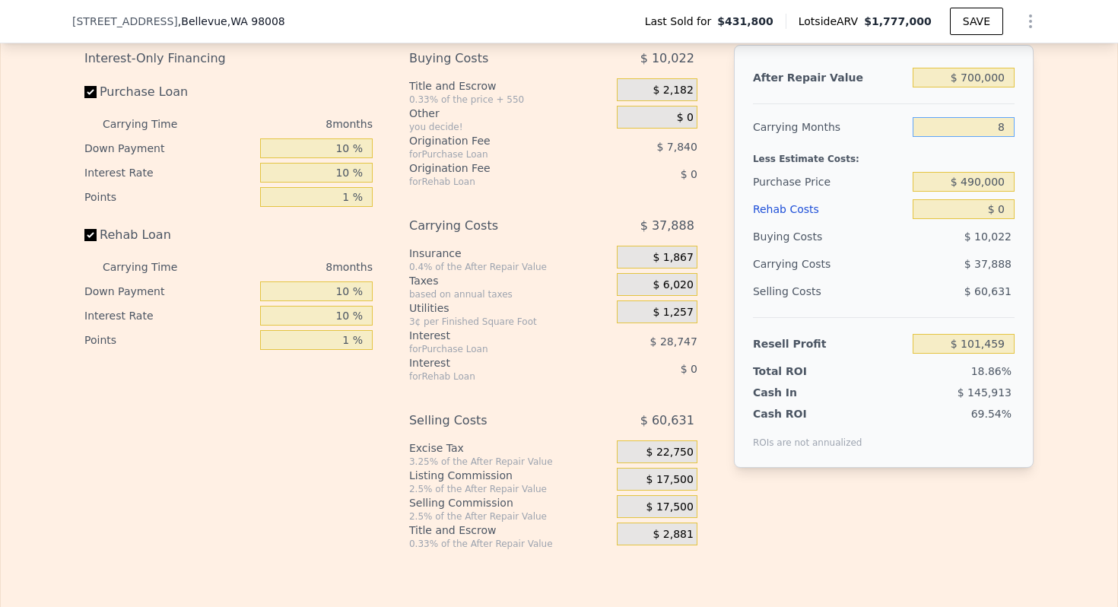
click at [998, 129] on input "8" at bounding box center [964, 127] width 102 height 20
type input "5"
type input "$ 115,666"
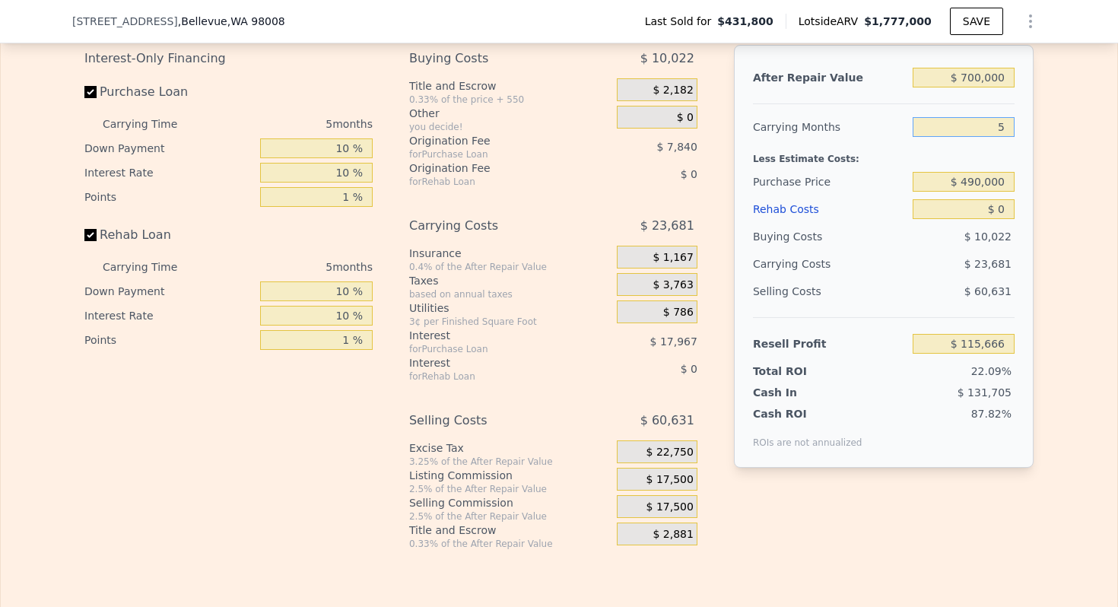
type input "5"
click at [1003, 208] on input "$ 0" at bounding box center [964, 209] width 102 height 20
type input "$ 8,000"
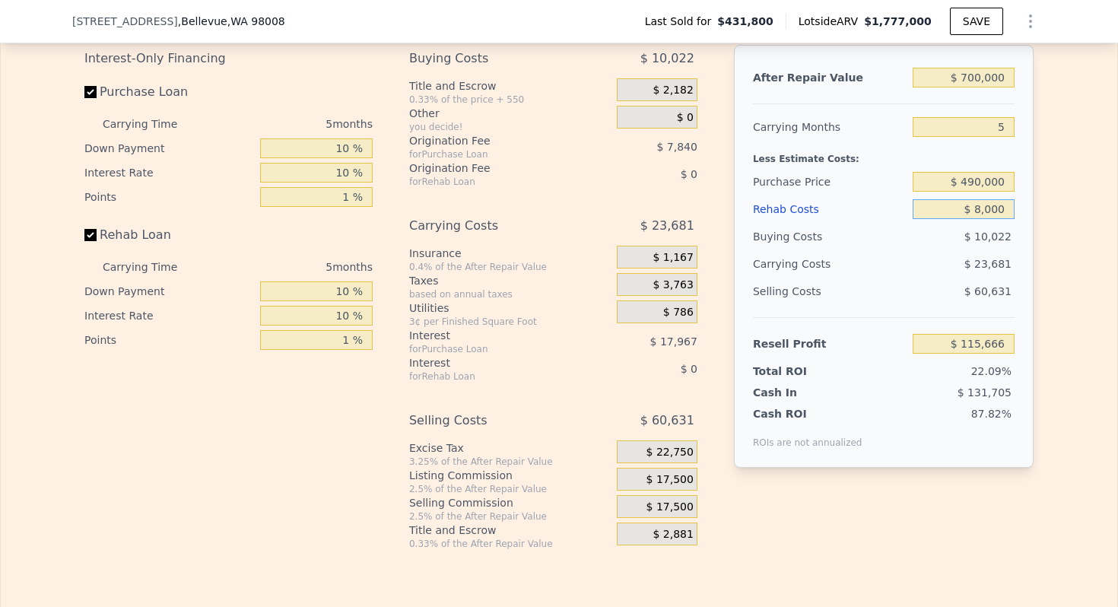
type input "$ 107,243"
type input "$ 80,000"
type input "$ 31,451"
type input "$ 80,000"
click at [822, 176] on div "Purchase Price" at bounding box center [830, 181] width 154 height 27
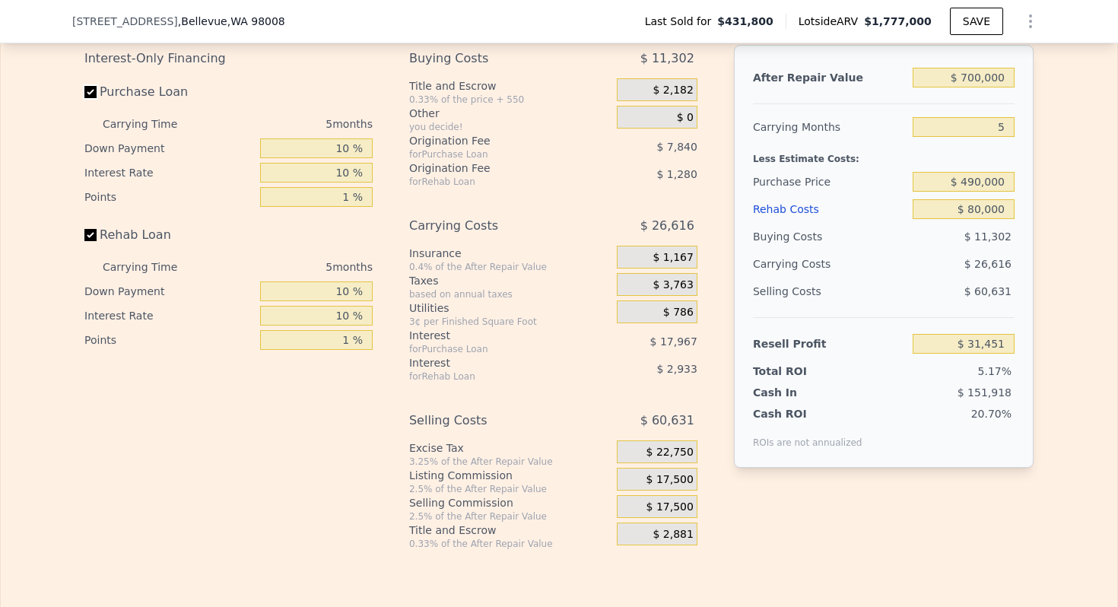
click at [91, 92] on input "Purchase Loan" at bounding box center [90, 92] width 12 height 12
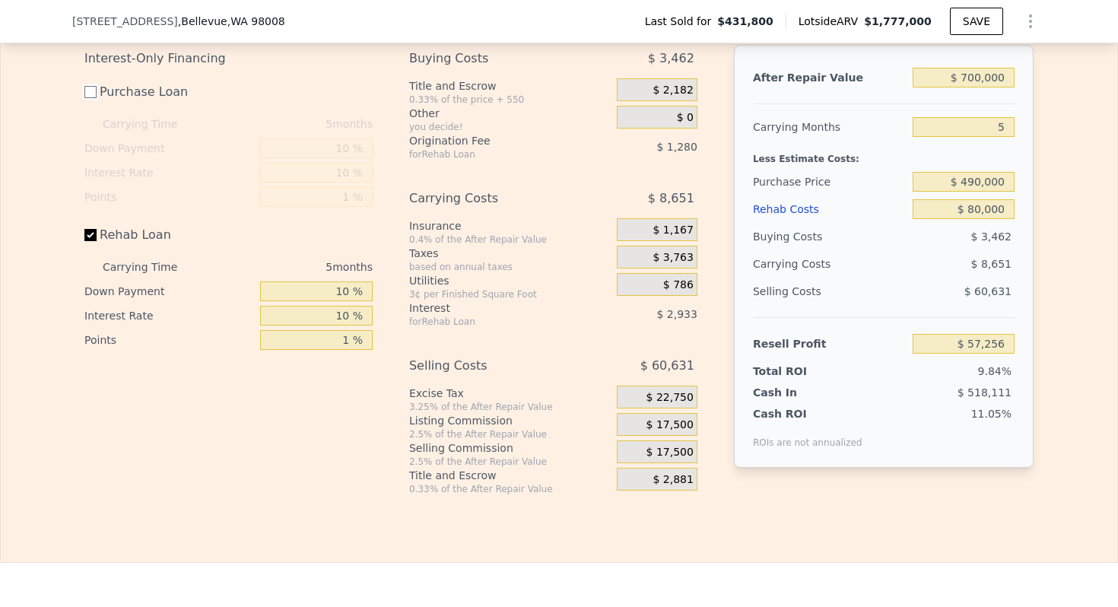
click at [91, 91] on input "Purchase Loan" at bounding box center [90, 92] width 12 height 12
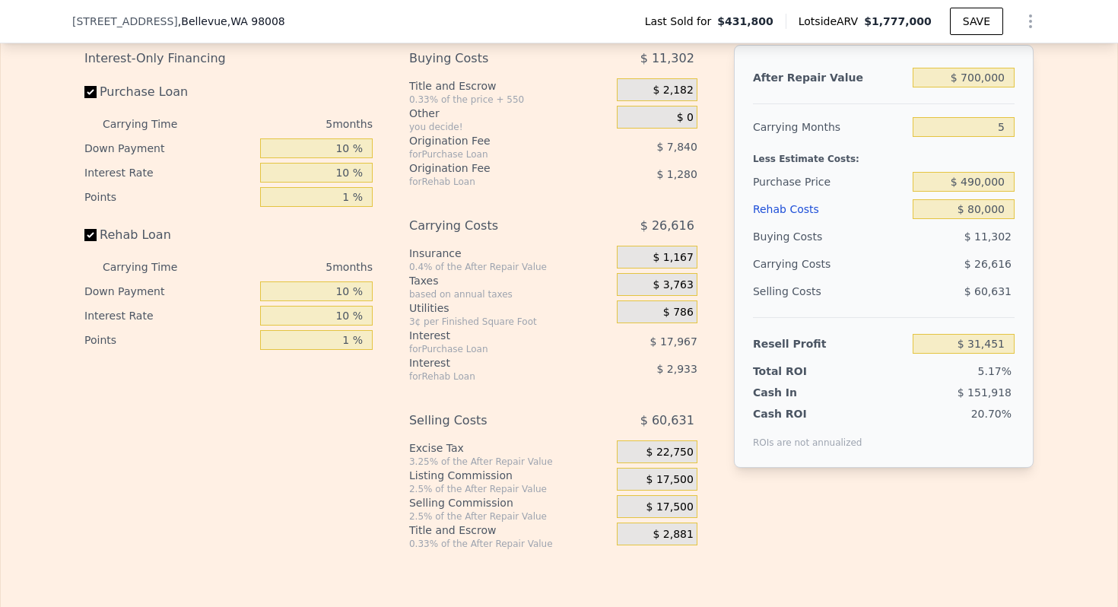
click at [678, 480] on span "$ 17,500" at bounding box center [670, 480] width 47 height 14
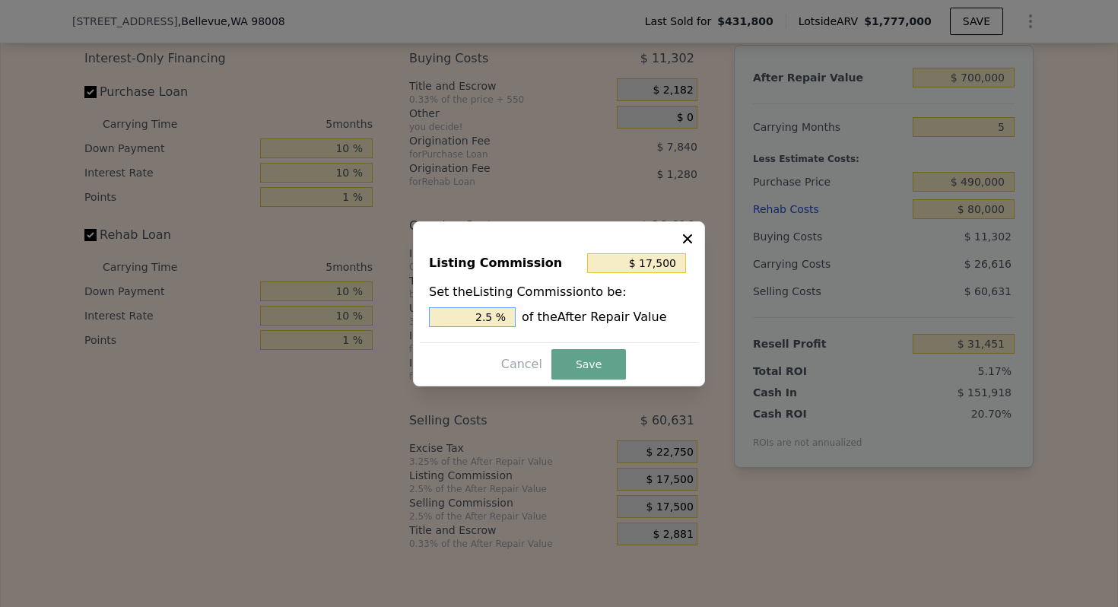
click at [478, 316] on input "2.5 %" at bounding box center [472, 317] width 87 height 20
click at [602, 361] on button "Save" at bounding box center [589, 364] width 75 height 30
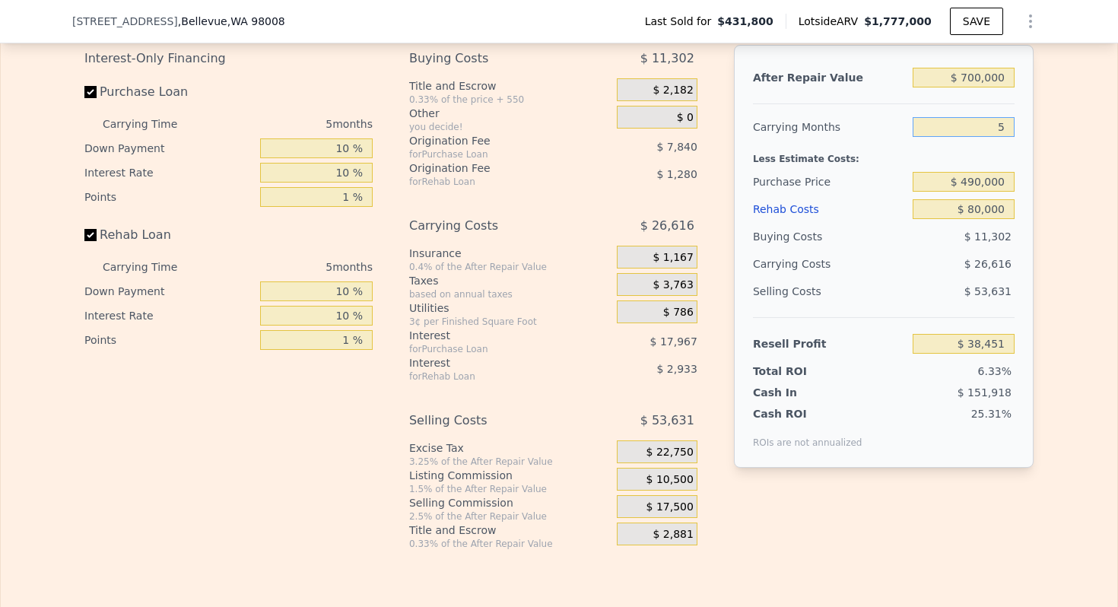
click at [1001, 129] on input "5" at bounding box center [964, 127] width 102 height 20
click at [786, 268] on div "Carrying Costs" at bounding box center [800, 263] width 95 height 27
click at [671, 452] on span "$ 22,750" at bounding box center [670, 453] width 47 height 14
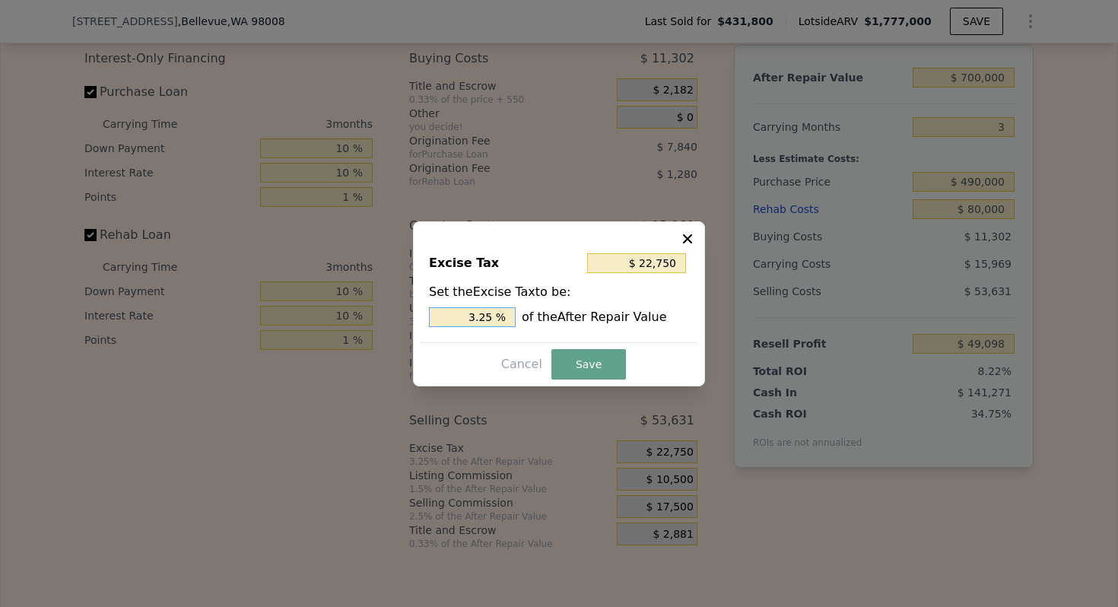
click at [484, 318] on input "3.25 %" at bounding box center [472, 317] width 87 height 20
click at [573, 363] on button "Save" at bounding box center [589, 364] width 75 height 30
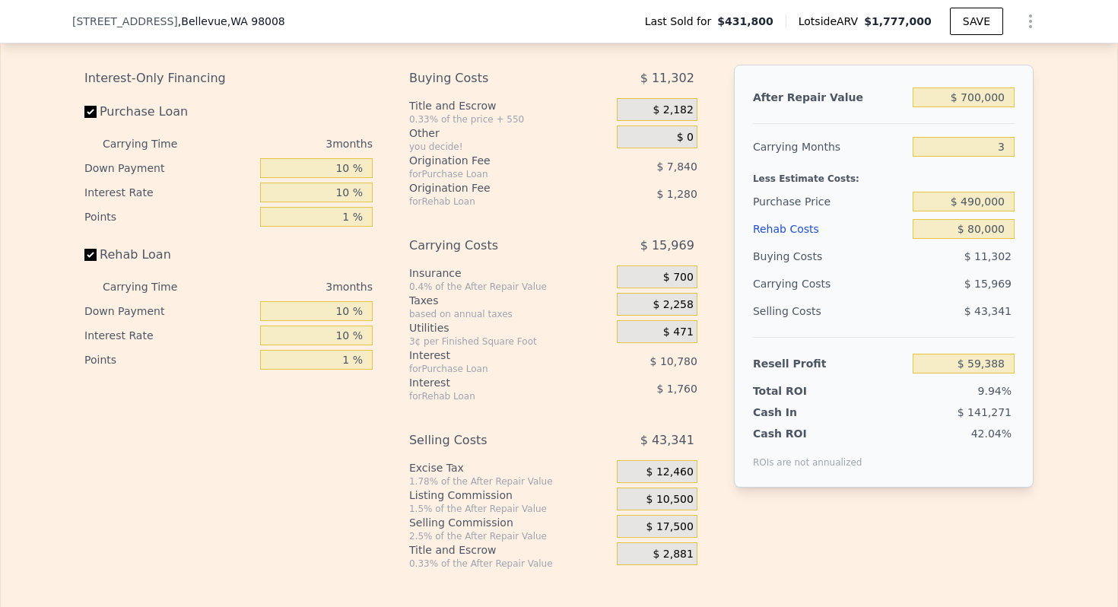
scroll to position [2340, 0]
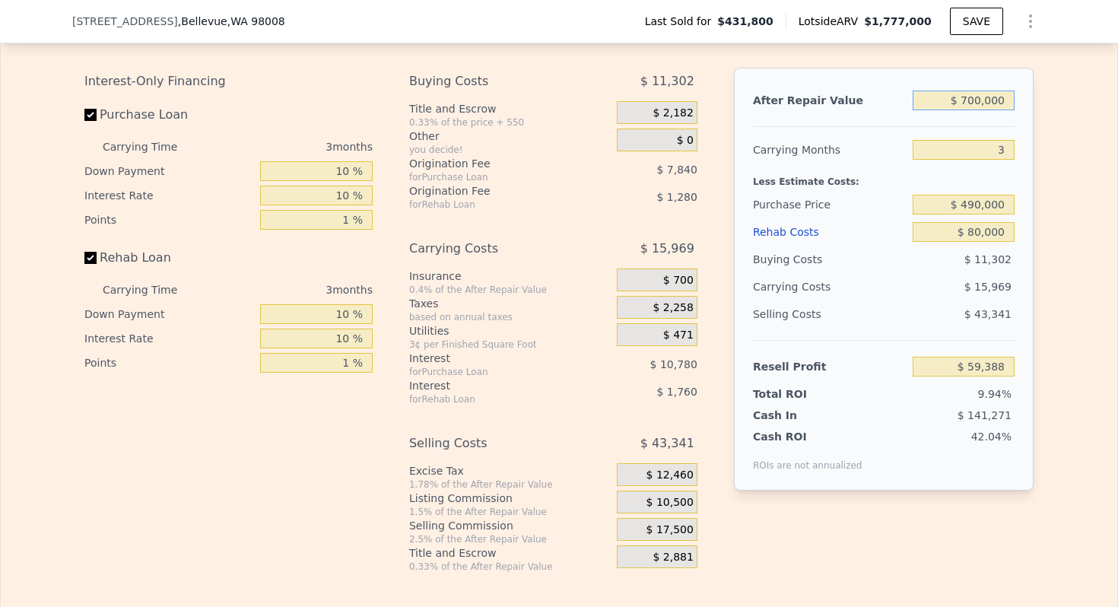
click at [971, 95] on input "$ 700,000" at bounding box center [964, 101] width 102 height 20
click at [981, 205] on input "$ 490,000" at bounding box center [964, 205] width 102 height 20
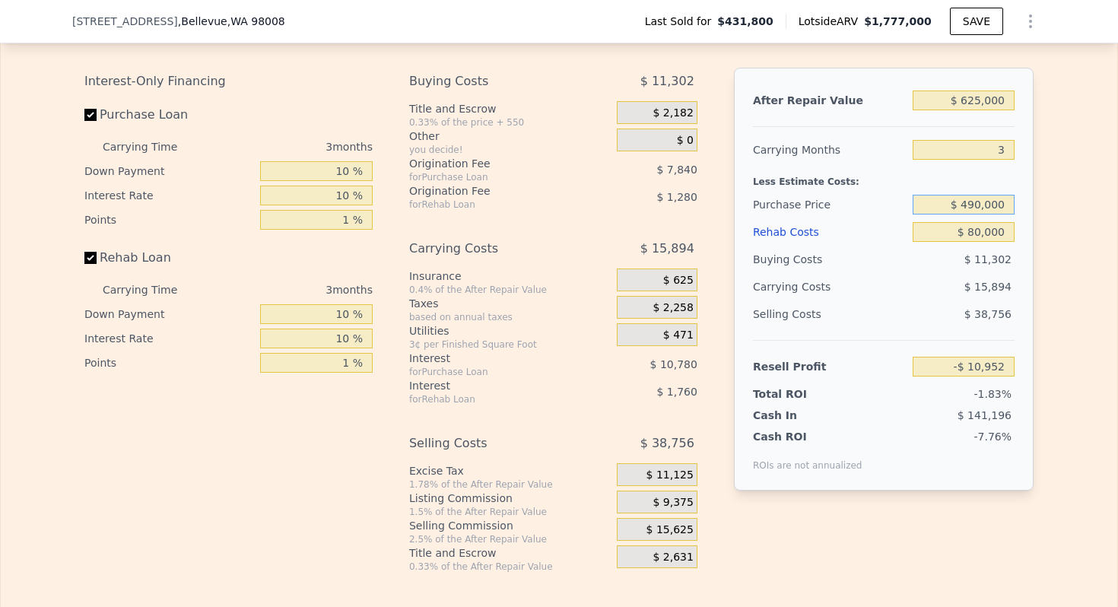
click at [981, 205] on input "$ 490,000" at bounding box center [964, 205] width 102 height 20
click at [983, 230] on input "$ 80,000" at bounding box center [964, 232] width 102 height 20
click at [826, 176] on div "Less Estimate Costs:" at bounding box center [884, 177] width 262 height 27
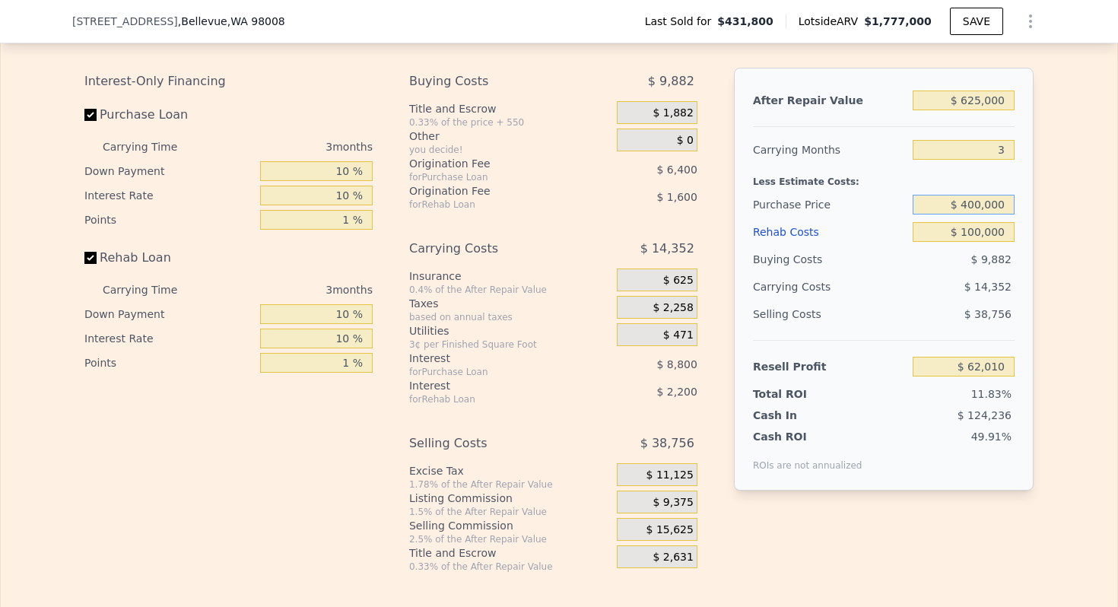
click at [983, 205] on input "$ 400,000" at bounding box center [964, 205] width 102 height 20
click at [787, 179] on div "Less Estimate Costs:" at bounding box center [884, 177] width 262 height 27
click at [674, 507] on span "$ 9,375" at bounding box center [673, 503] width 40 height 14
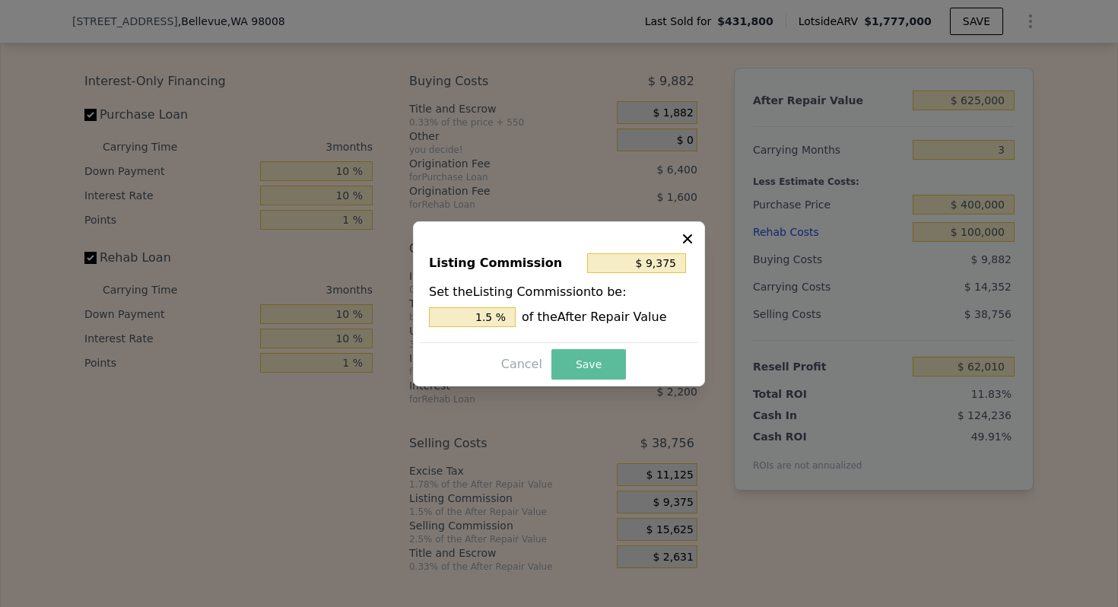
click at [584, 363] on button "Save" at bounding box center [589, 364] width 75 height 30
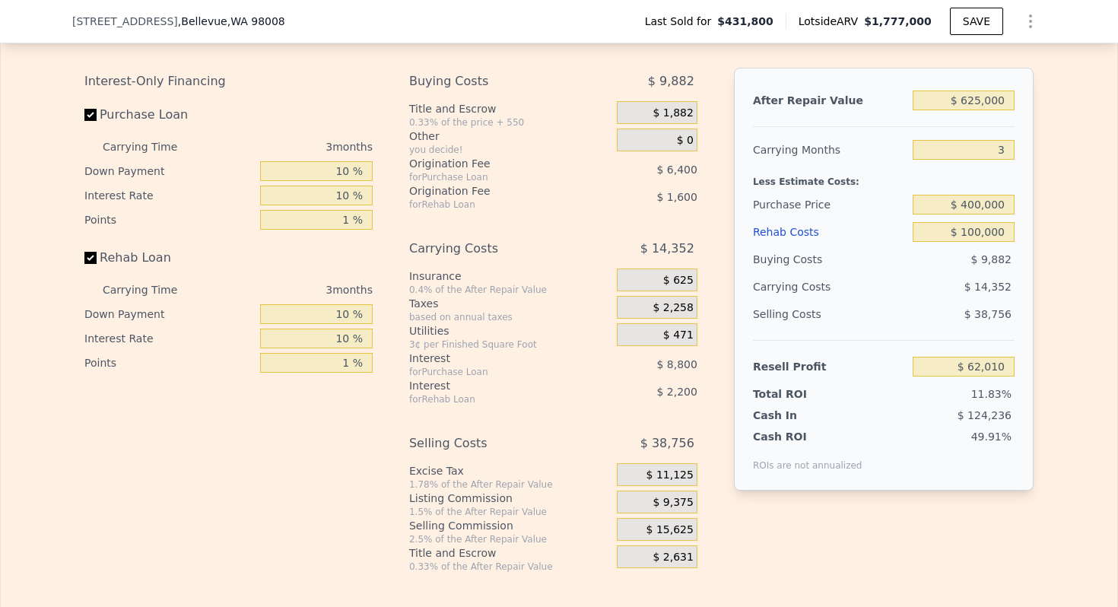
click at [827, 186] on div "Less Estimate Costs:" at bounding box center [884, 177] width 262 height 27
click at [982, 203] on input "$ 400,000" at bounding box center [964, 205] width 102 height 20
click at [787, 191] on div "Purchase Price" at bounding box center [830, 204] width 154 height 27
click at [806, 165] on div "Less Estimate Costs:" at bounding box center [884, 177] width 262 height 27
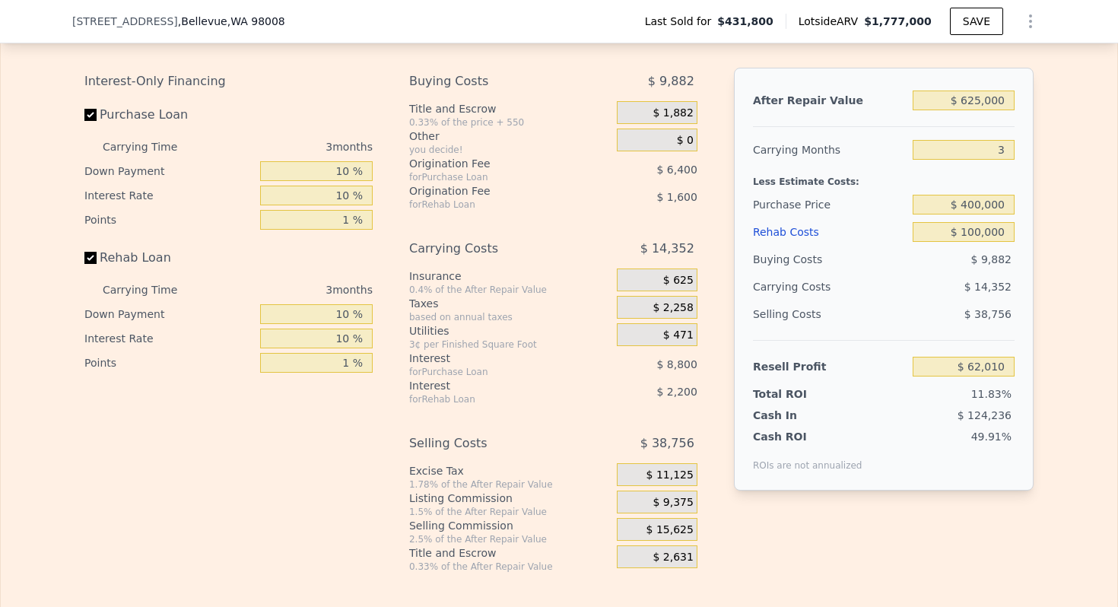
click at [812, 191] on div "Purchase Price" at bounding box center [830, 204] width 154 height 27
click at [983, 207] on input "$ 400,000" at bounding box center [964, 205] width 102 height 20
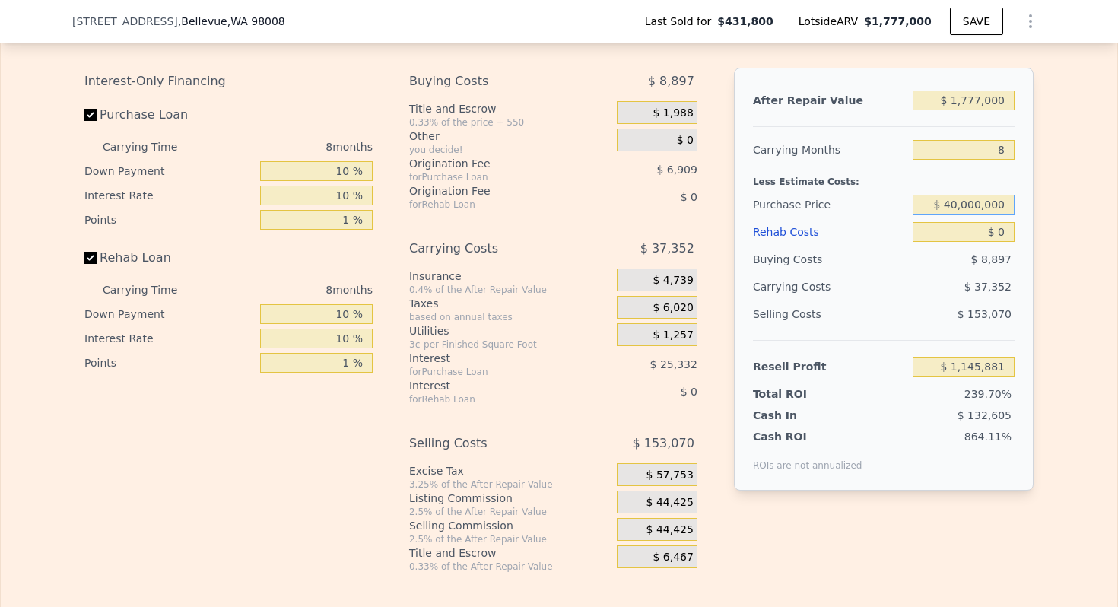
click at [983, 207] on input "$ 40,000,000" at bounding box center [964, 205] width 102 height 20
click at [1002, 231] on input "$ 0" at bounding box center [964, 232] width 102 height 20
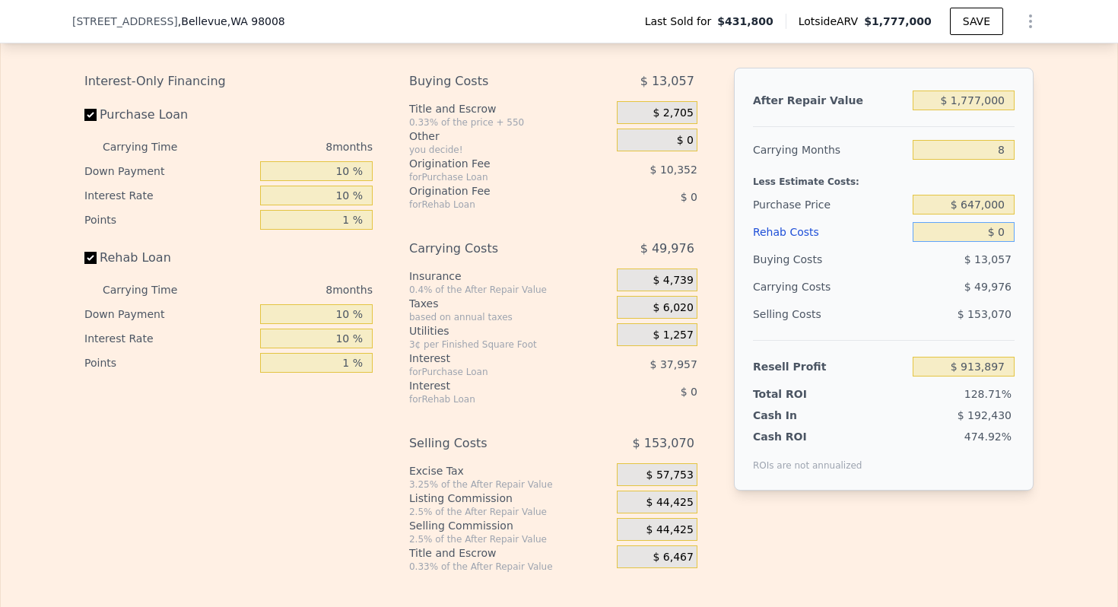
click at [1002, 231] on input "$ 0" at bounding box center [964, 232] width 102 height 20
click at [1000, 145] on input "8" at bounding box center [964, 150] width 102 height 20
click at [983, 103] on input "$ 1,777,000" at bounding box center [964, 101] width 102 height 20
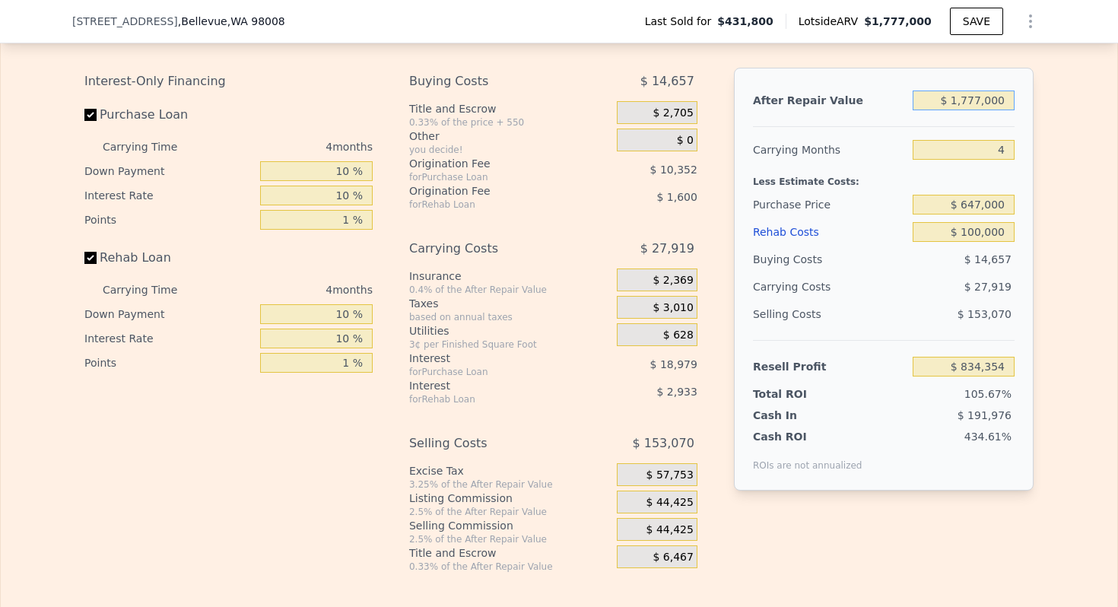
click at [983, 103] on input "$ 1,777,000" at bounding box center [964, 101] width 102 height 20
click at [676, 504] on span "$ 22,500" at bounding box center [670, 503] width 47 height 14
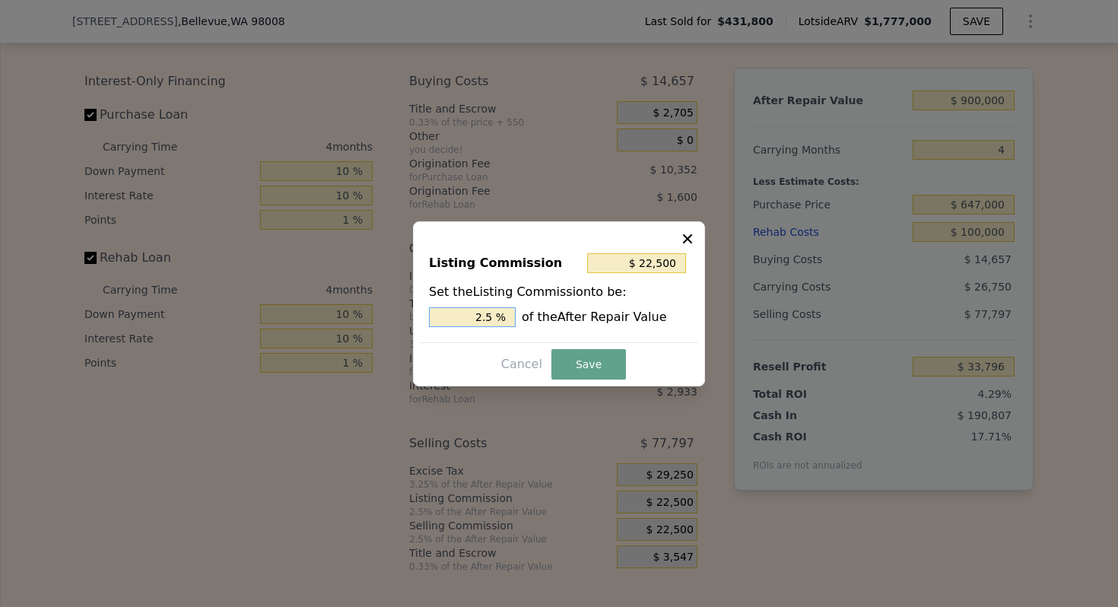
click at [487, 315] on input "2.5 %" at bounding box center [472, 317] width 87 height 20
click at [587, 363] on button "Save" at bounding box center [589, 364] width 75 height 30
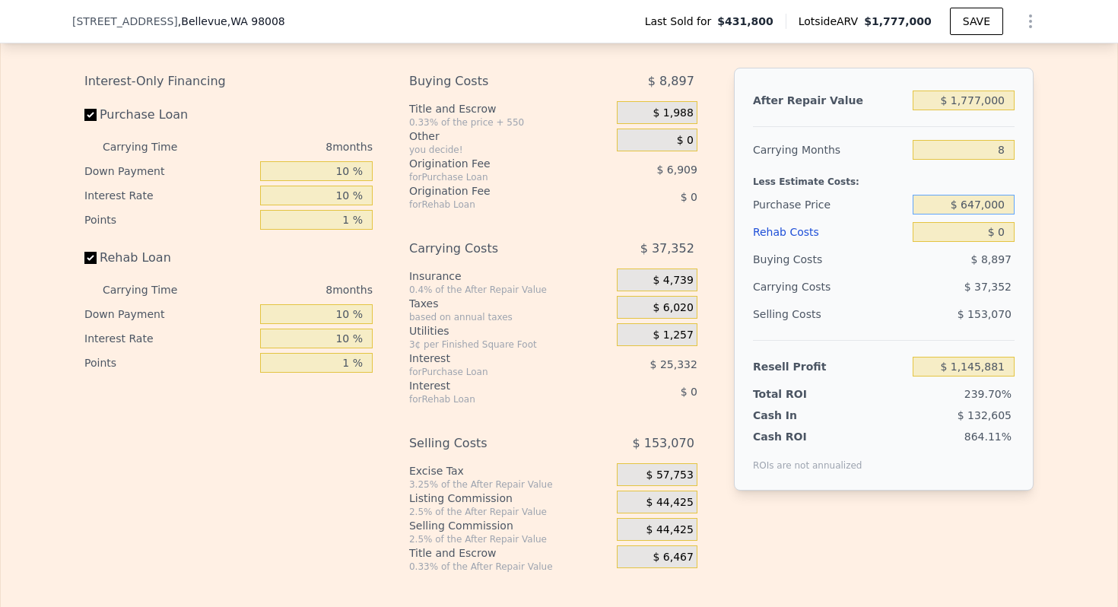
click at [988, 212] on input "$ 647,000" at bounding box center [964, 205] width 102 height 20
click at [988, 212] on input "$ 64,700,065,000" at bounding box center [964, 205] width 102 height 20
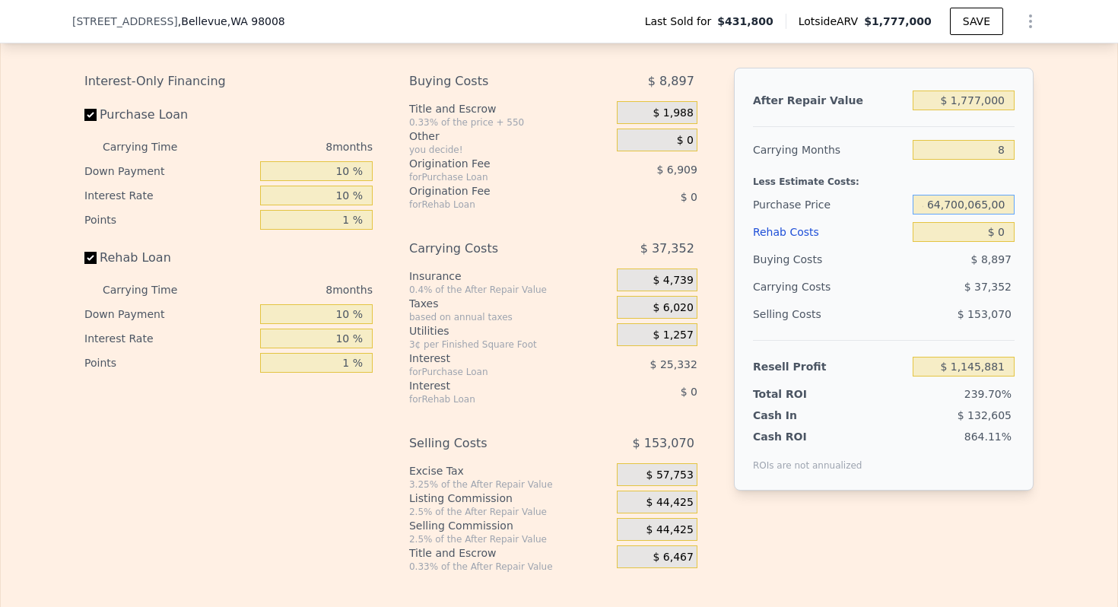
click at [988, 212] on input "$ 64,700,065,000" at bounding box center [964, 205] width 102 height 20
click at [1004, 236] on input "$ 0" at bounding box center [964, 232] width 102 height 20
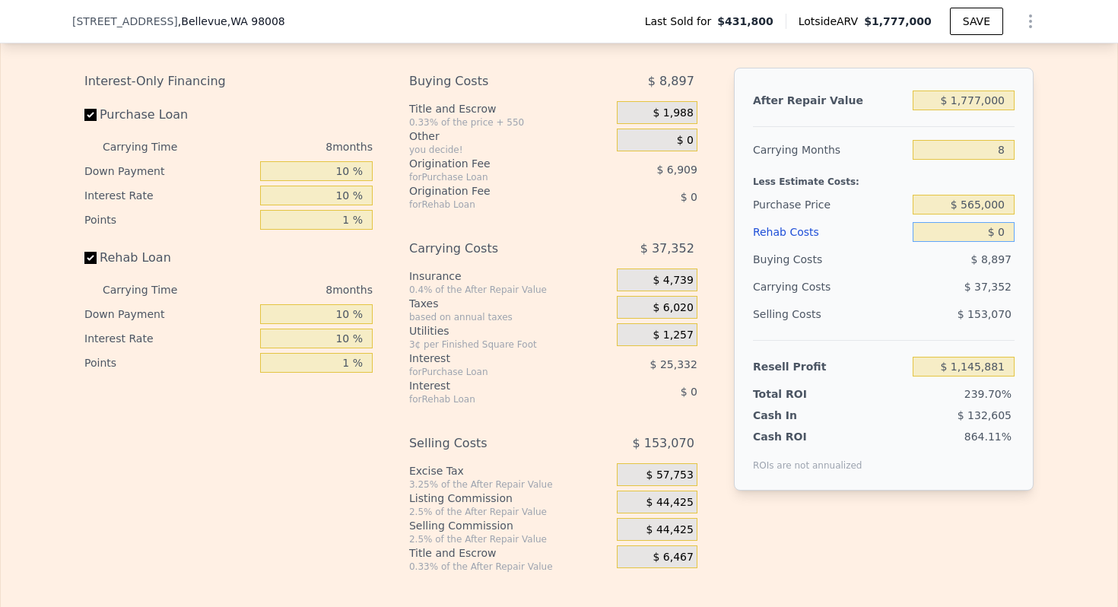
click at [1004, 236] on input "$ 0" at bounding box center [964, 232] width 102 height 20
click at [989, 237] on input "$ 90,000" at bounding box center [964, 232] width 102 height 20
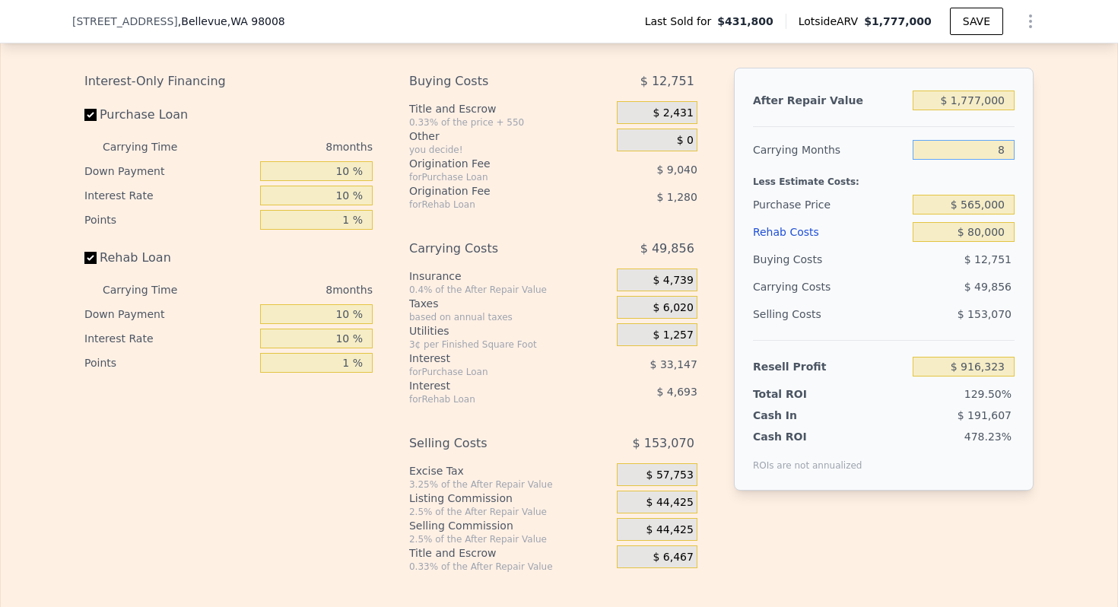
click at [1000, 155] on input "8" at bounding box center [964, 150] width 102 height 20
click at [986, 99] on input "$ 1,777,000" at bounding box center [964, 101] width 102 height 20
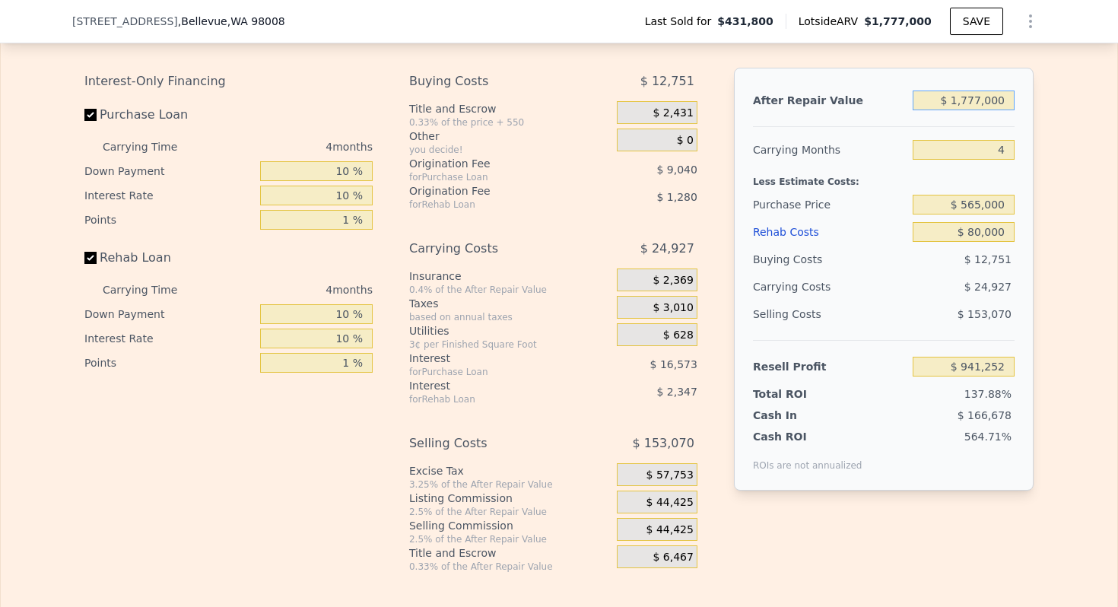
click at [986, 99] on input "$ 1,777,000" at bounding box center [964, 101] width 102 height 20
click at [673, 507] on span "$ 18,750" at bounding box center [670, 503] width 47 height 14
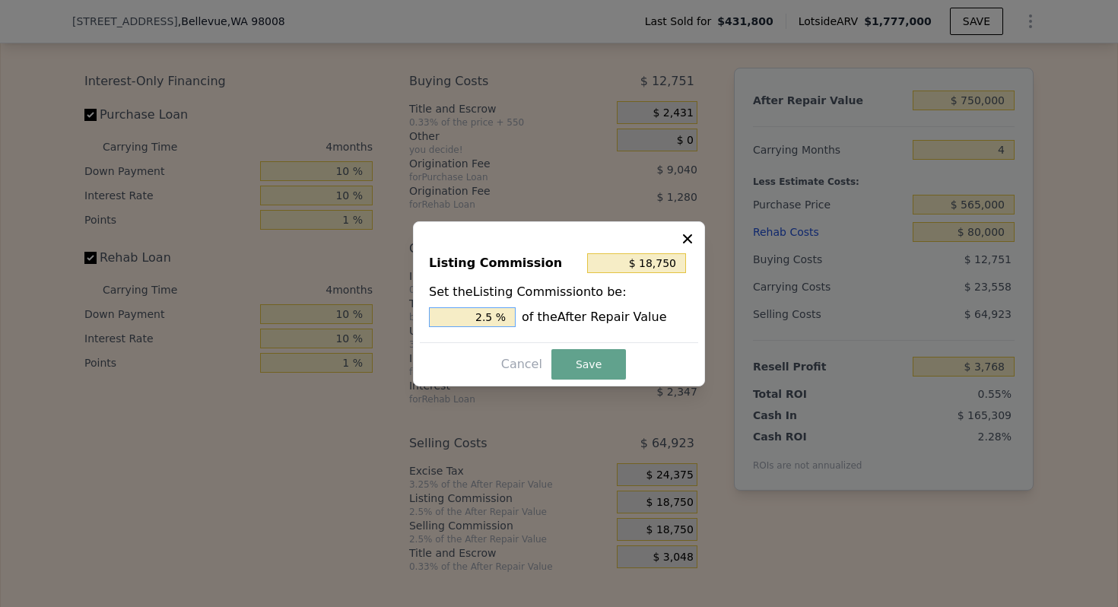
click at [487, 314] on input "2.5 %" at bounding box center [472, 317] width 87 height 20
click at [588, 365] on button "Save" at bounding box center [589, 364] width 75 height 30
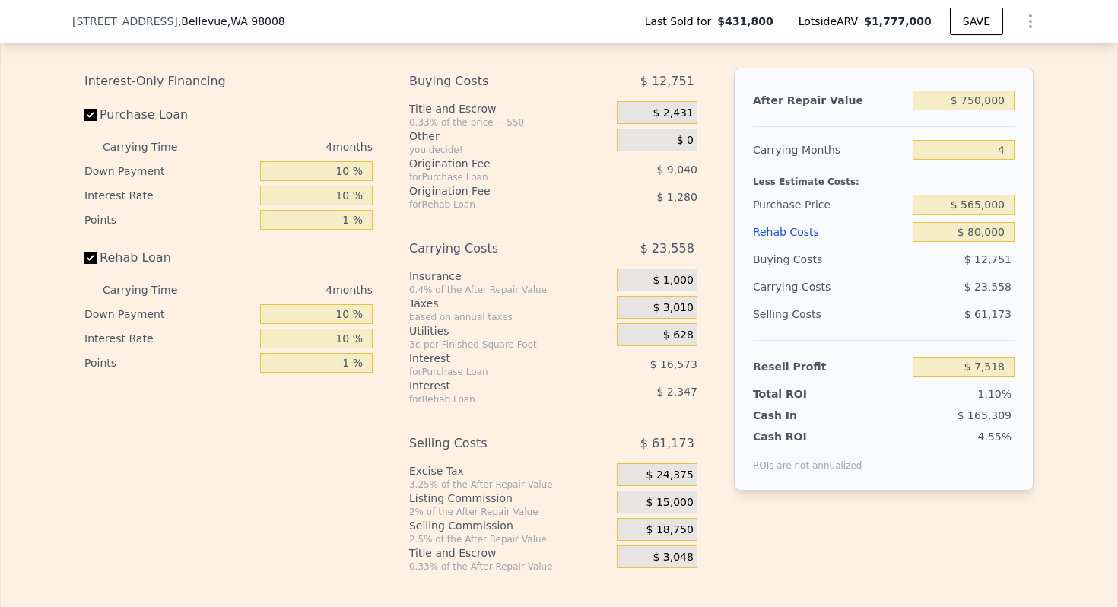
click at [680, 476] on span "$ 24,375" at bounding box center [670, 476] width 47 height 14
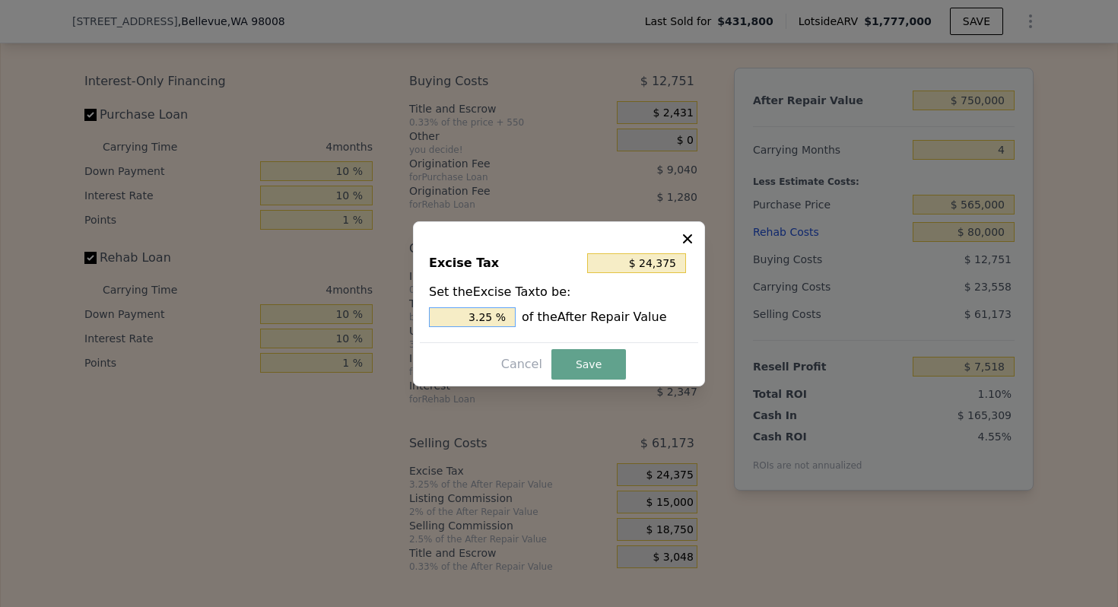
click at [473, 317] on input "3.25 %" at bounding box center [472, 317] width 87 height 20
click at [583, 361] on button "Save" at bounding box center [589, 364] width 75 height 30
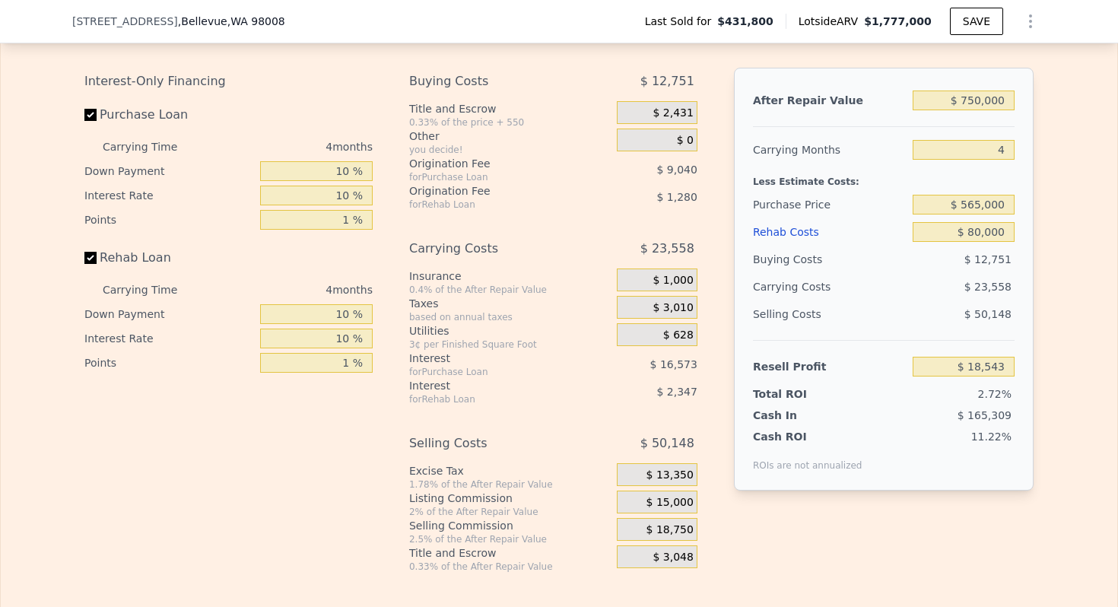
click at [794, 404] on div "Cash In $ 165,309" at bounding box center [884, 412] width 262 height 21
click at [988, 104] on input "$ 750,000" at bounding box center [964, 101] width 102 height 20
click at [807, 180] on div "Less Estimate Costs:" at bounding box center [884, 177] width 262 height 27
click at [991, 208] on input "$ 565,000" at bounding box center [964, 205] width 102 height 20
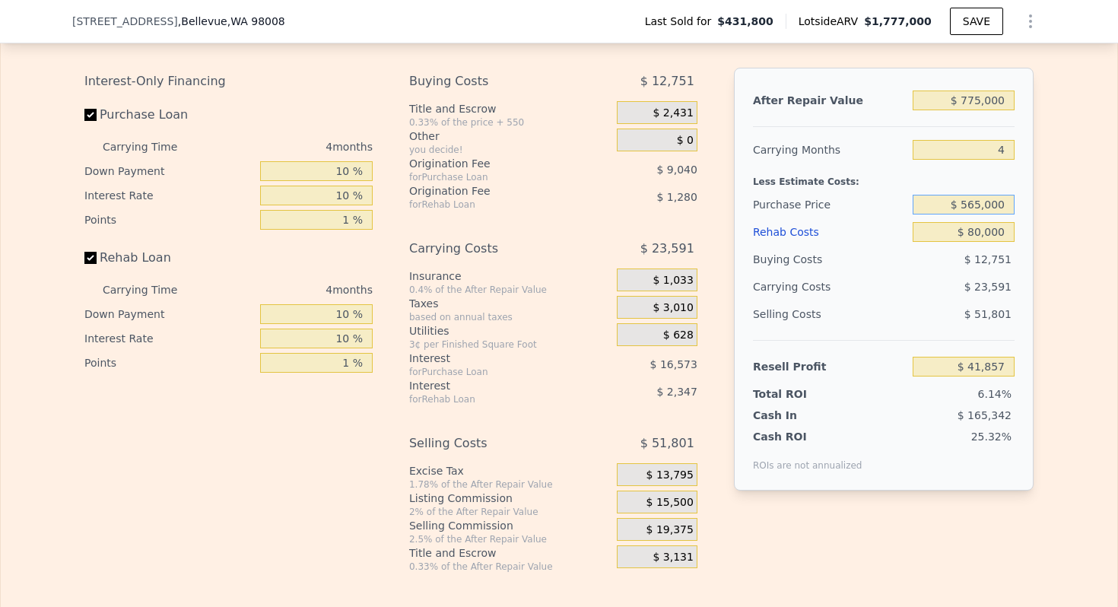
click at [991, 208] on input "$ 565,000" at bounding box center [964, 205] width 102 height 20
click at [841, 184] on div "Less Estimate Costs:" at bounding box center [884, 177] width 262 height 27
